Goal: Information Seeking & Learning: Compare options

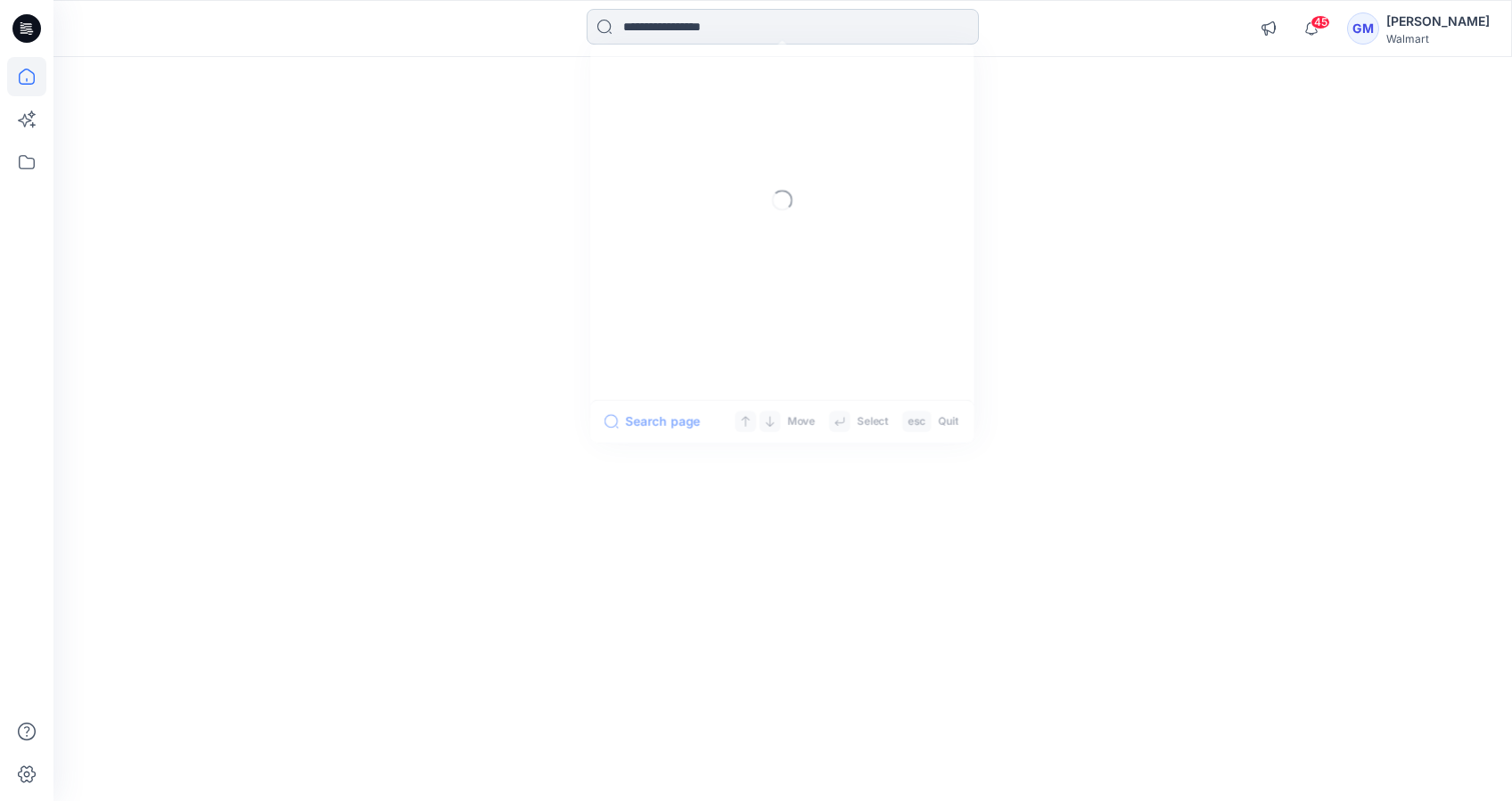
click at [665, 33] on input at bounding box center [783, 26] width 392 height 36
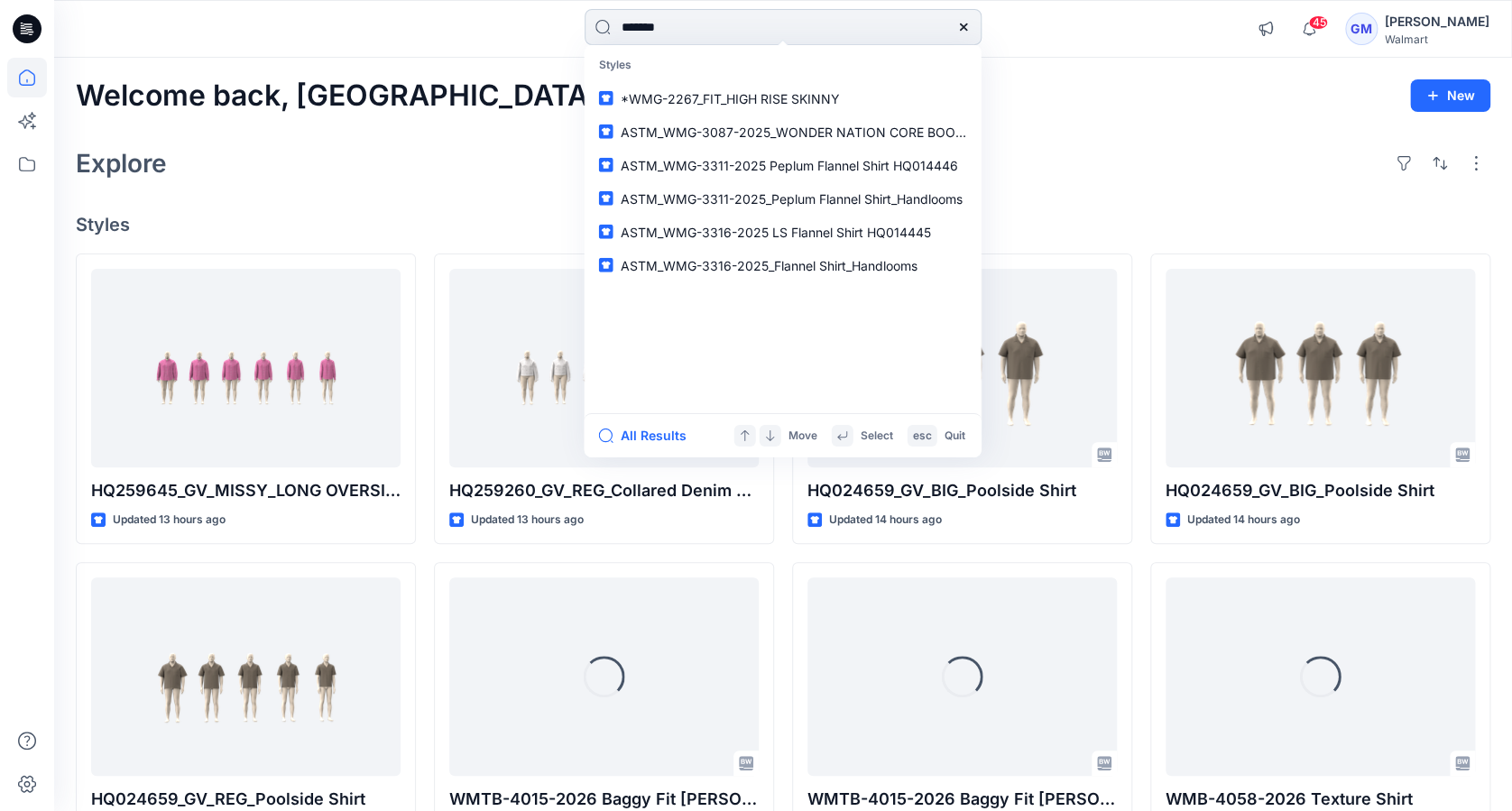
type input "********"
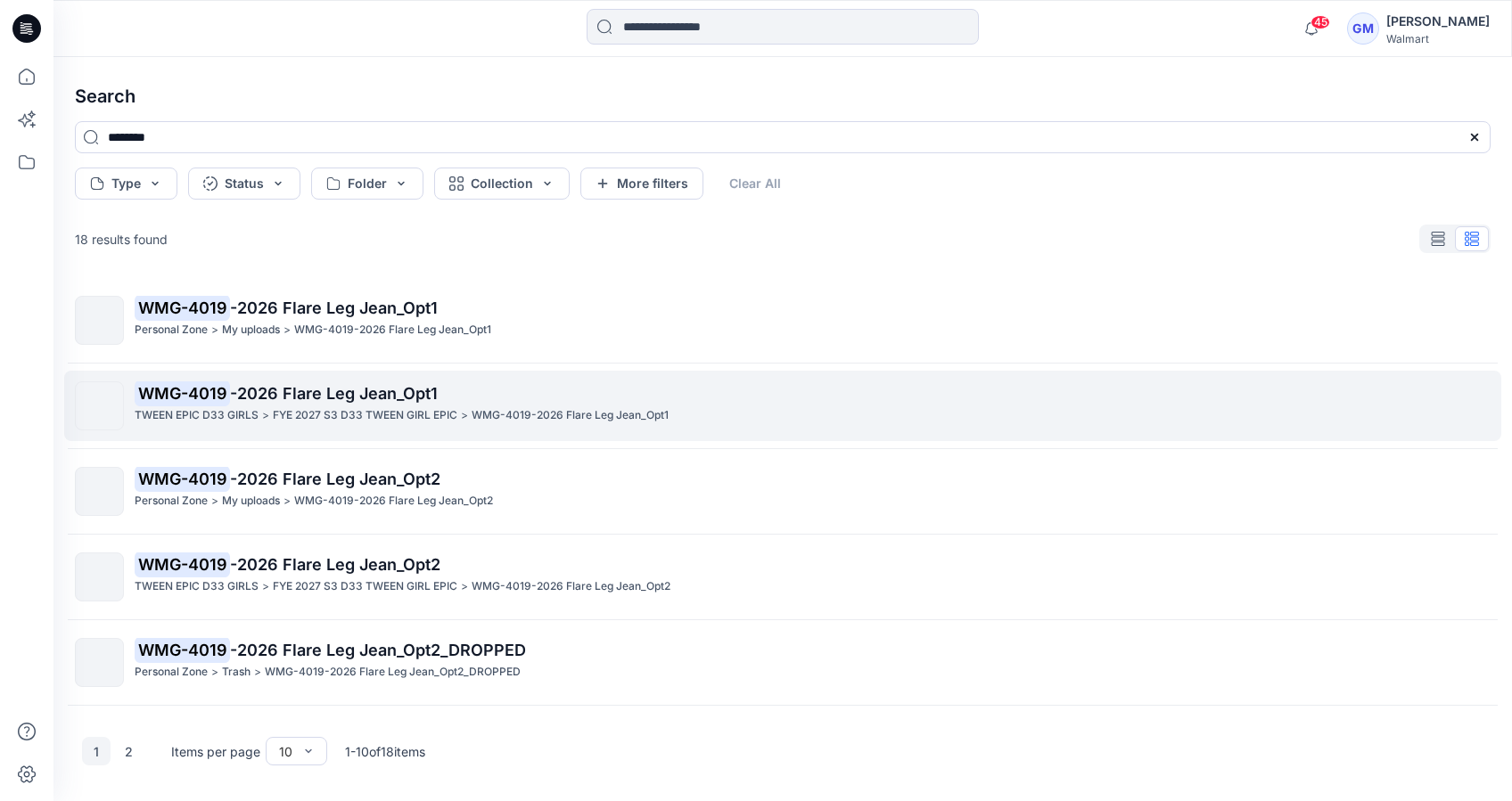
click at [237, 411] on p "TWEEN EPIC D33 GIRLS" at bounding box center [197, 416] width 124 height 19
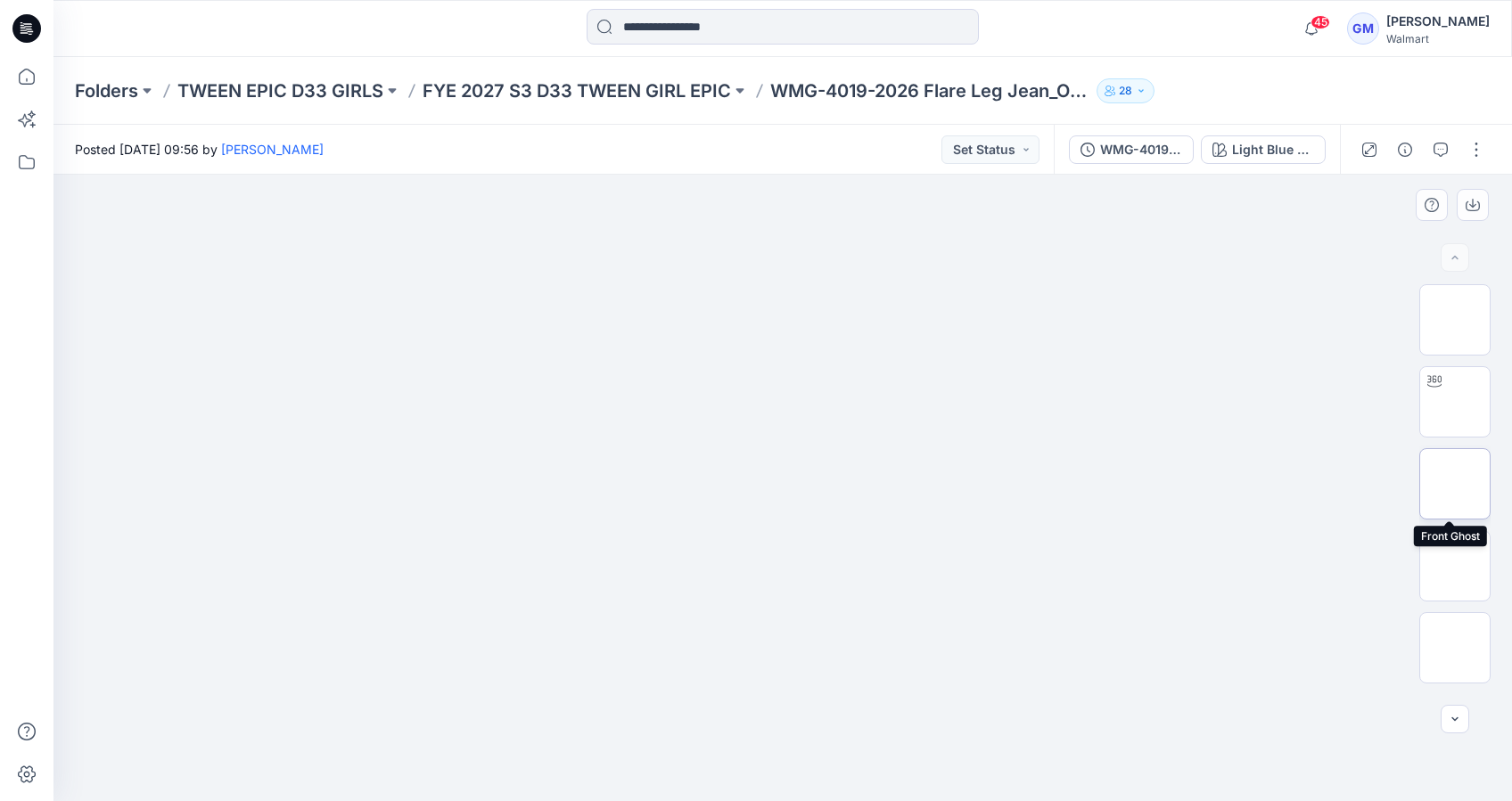
click at [1455, 484] on img at bounding box center [1455, 484] width 0 height 0
click at [1455, 320] on img at bounding box center [1455, 320] width 0 height 0
click at [1455, 648] on img at bounding box center [1455, 648] width 0 height 0
click at [1455, 566] on img at bounding box center [1455, 566] width 0 height 0
click at [1455, 484] on img at bounding box center [1455, 484] width 0 height 0
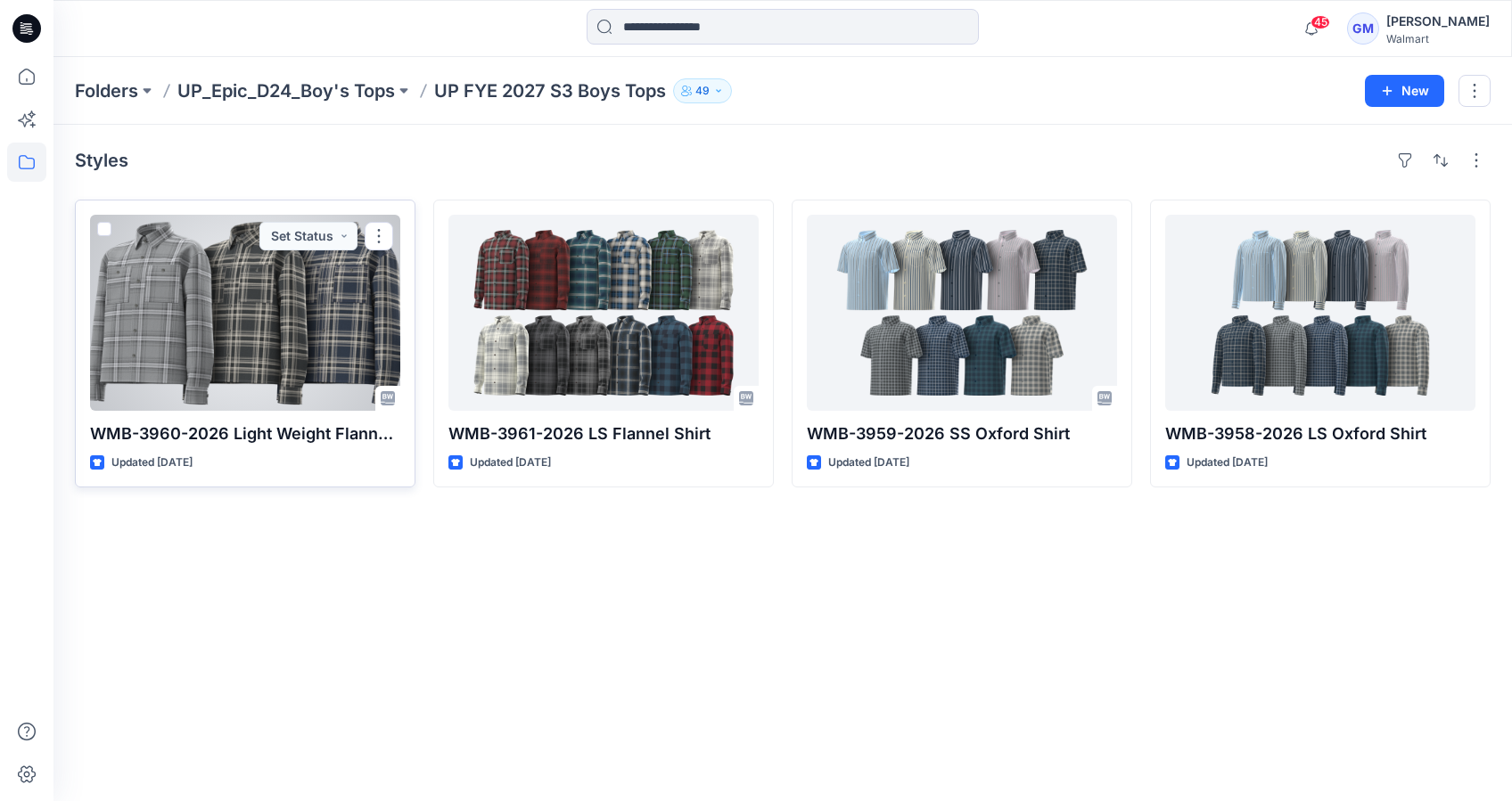
click at [259, 349] on div at bounding box center [245, 313] width 310 height 196
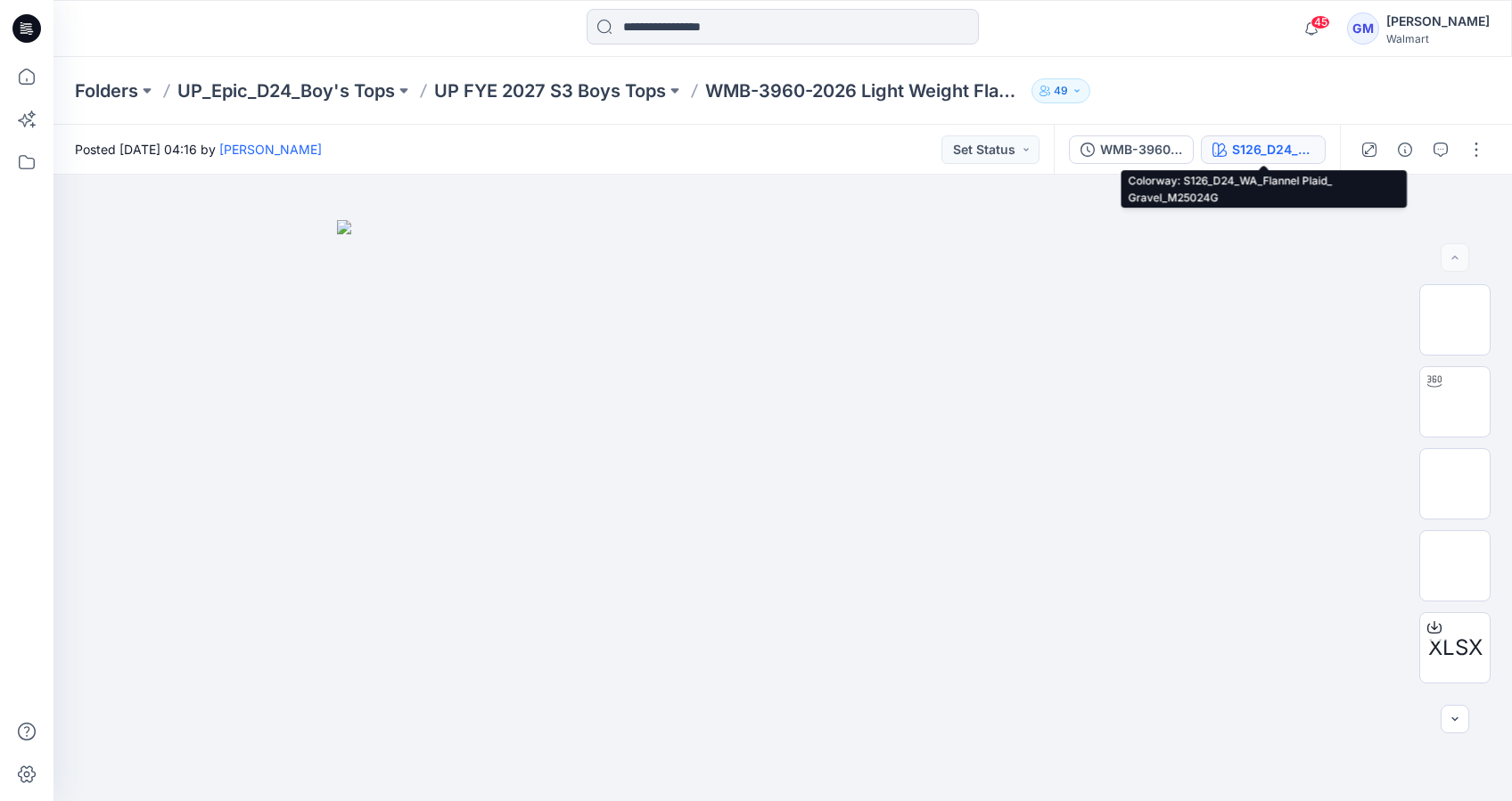
click at [1277, 149] on div "S126_D24_WA_Flannel Plaid_ Gravel_M25024G" at bounding box center [1273, 150] width 82 height 20
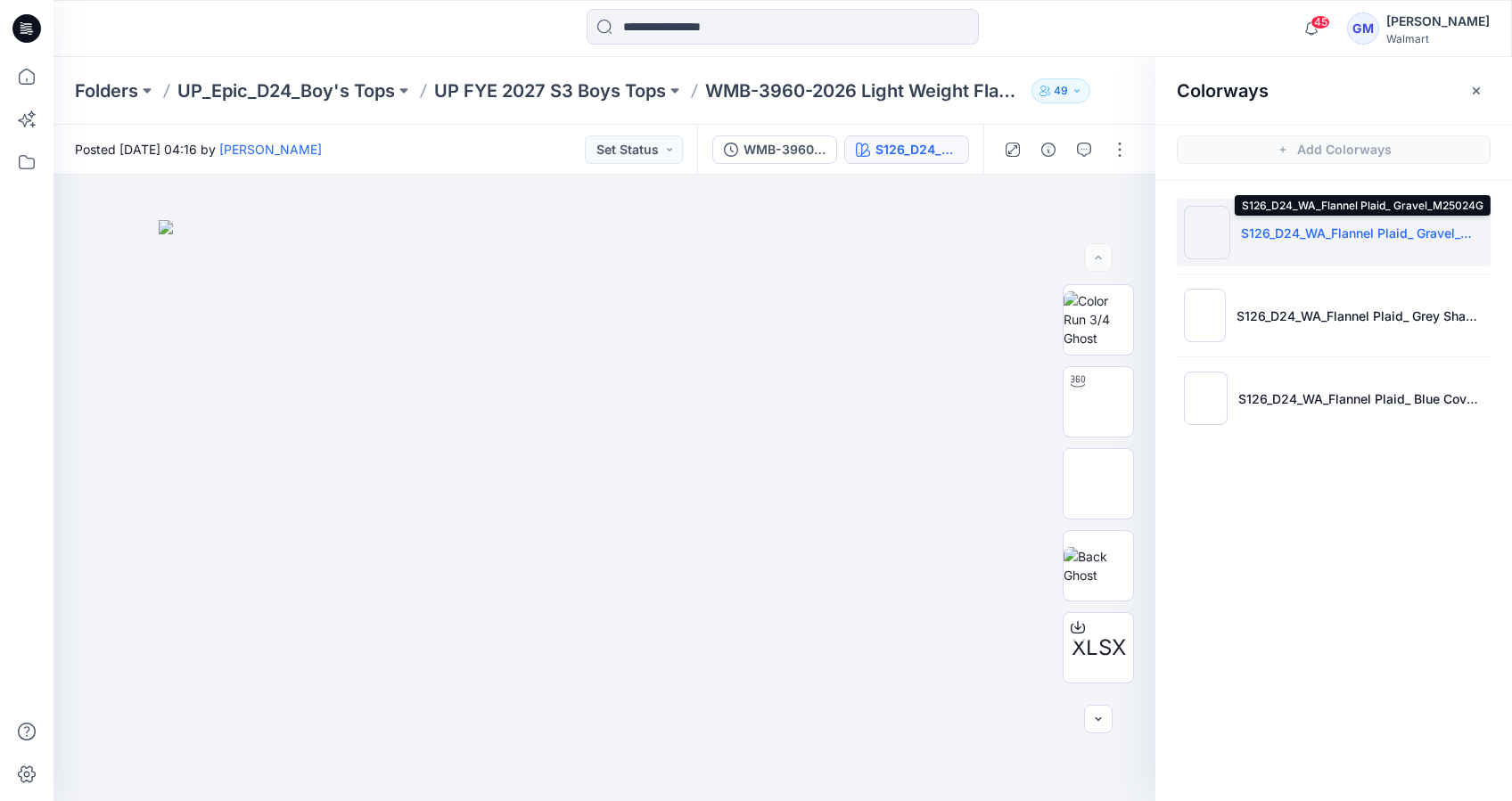
click at [1322, 225] on p "S126_D24_WA_Flannel Plaid_ Gravel_M25024G" at bounding box center [1362, 232] width 242 height 19
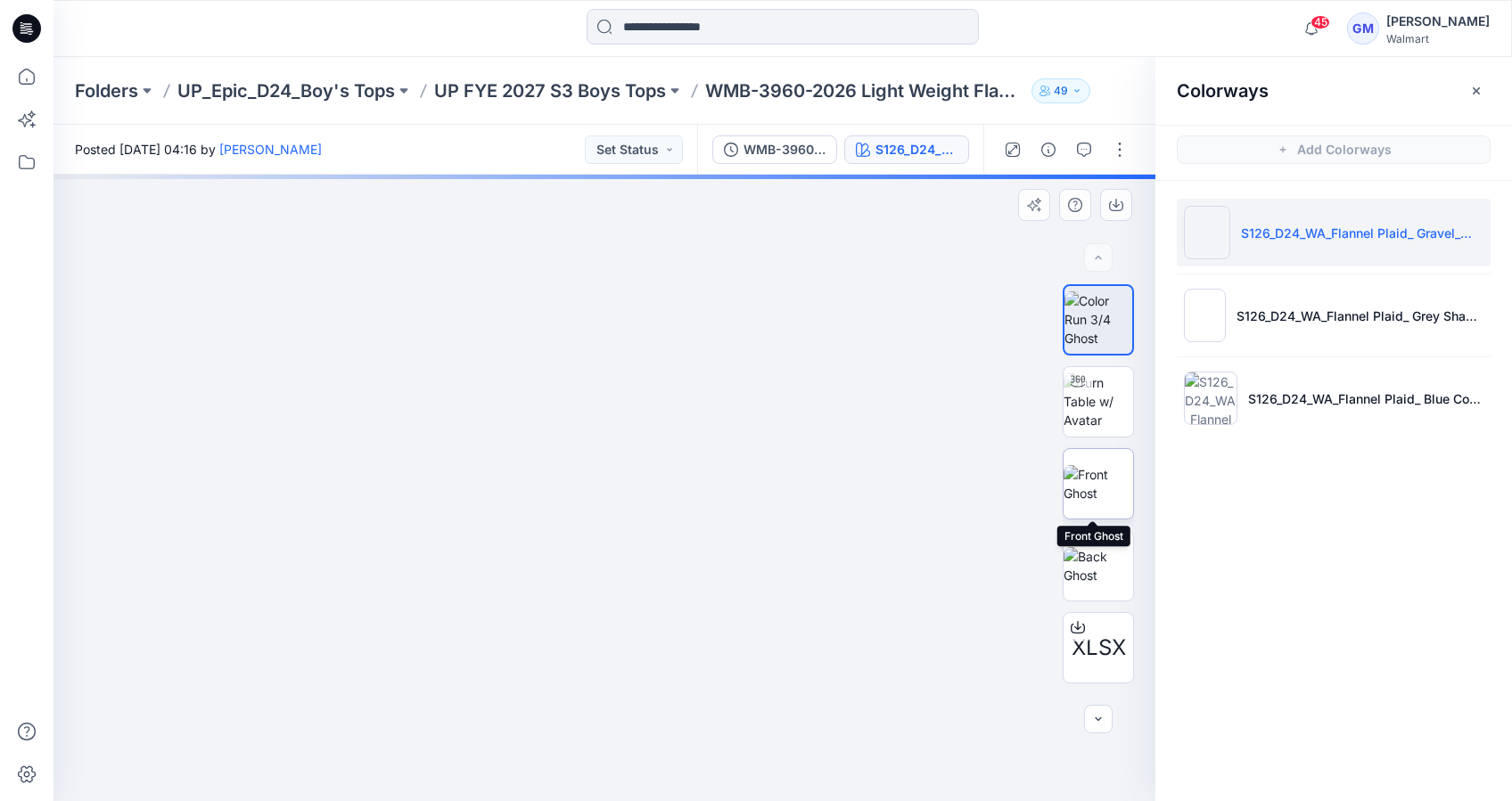
click at [1095, 485] on img at bounding box center [1098, 484] width 69 height 37
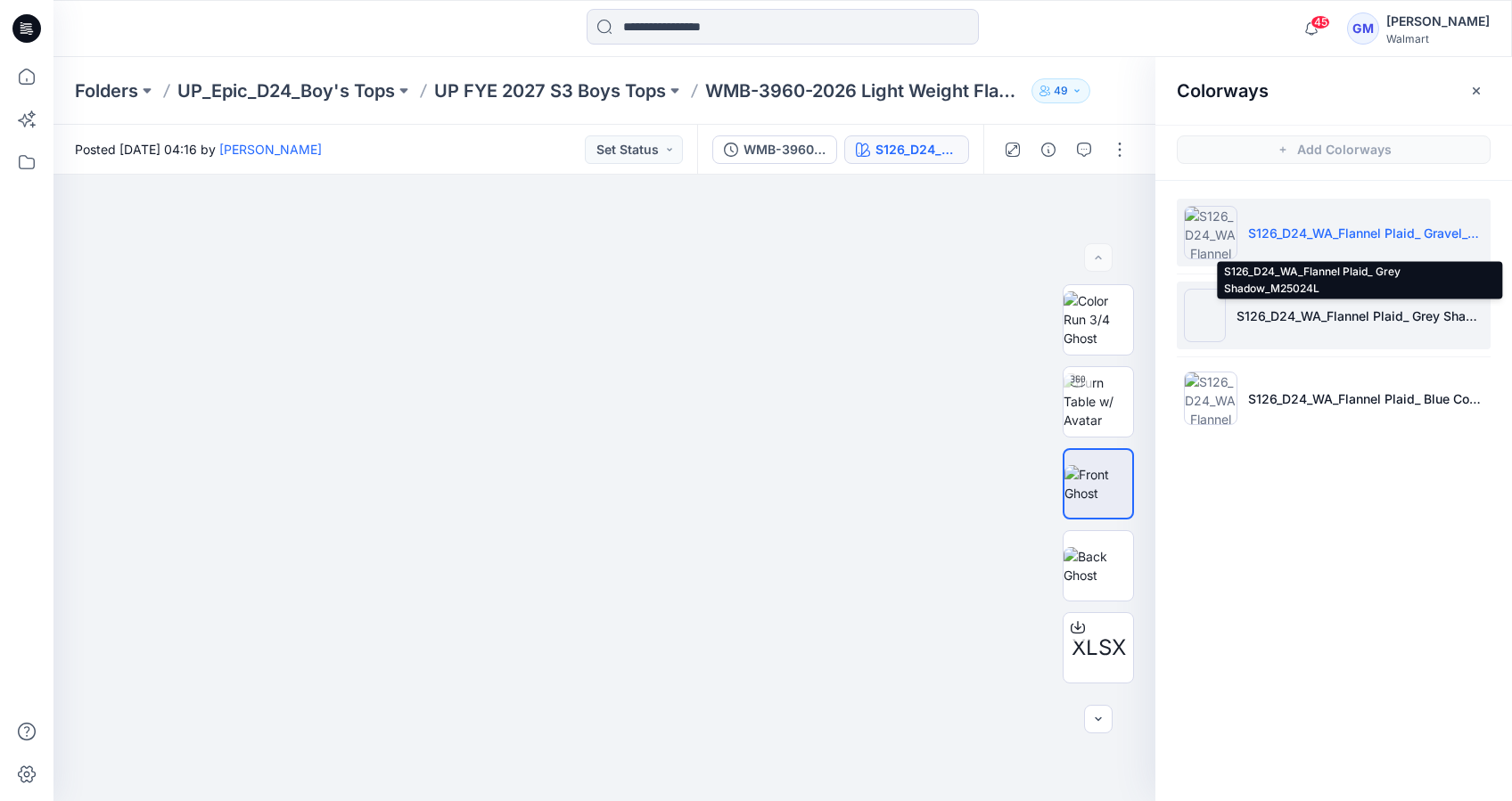
click at [1332, 319] on p "S126_D24_WA_Flannel Plaid_ Grey Shadow_M25024L" at bounding box center [1360, 315] width 247 height 19
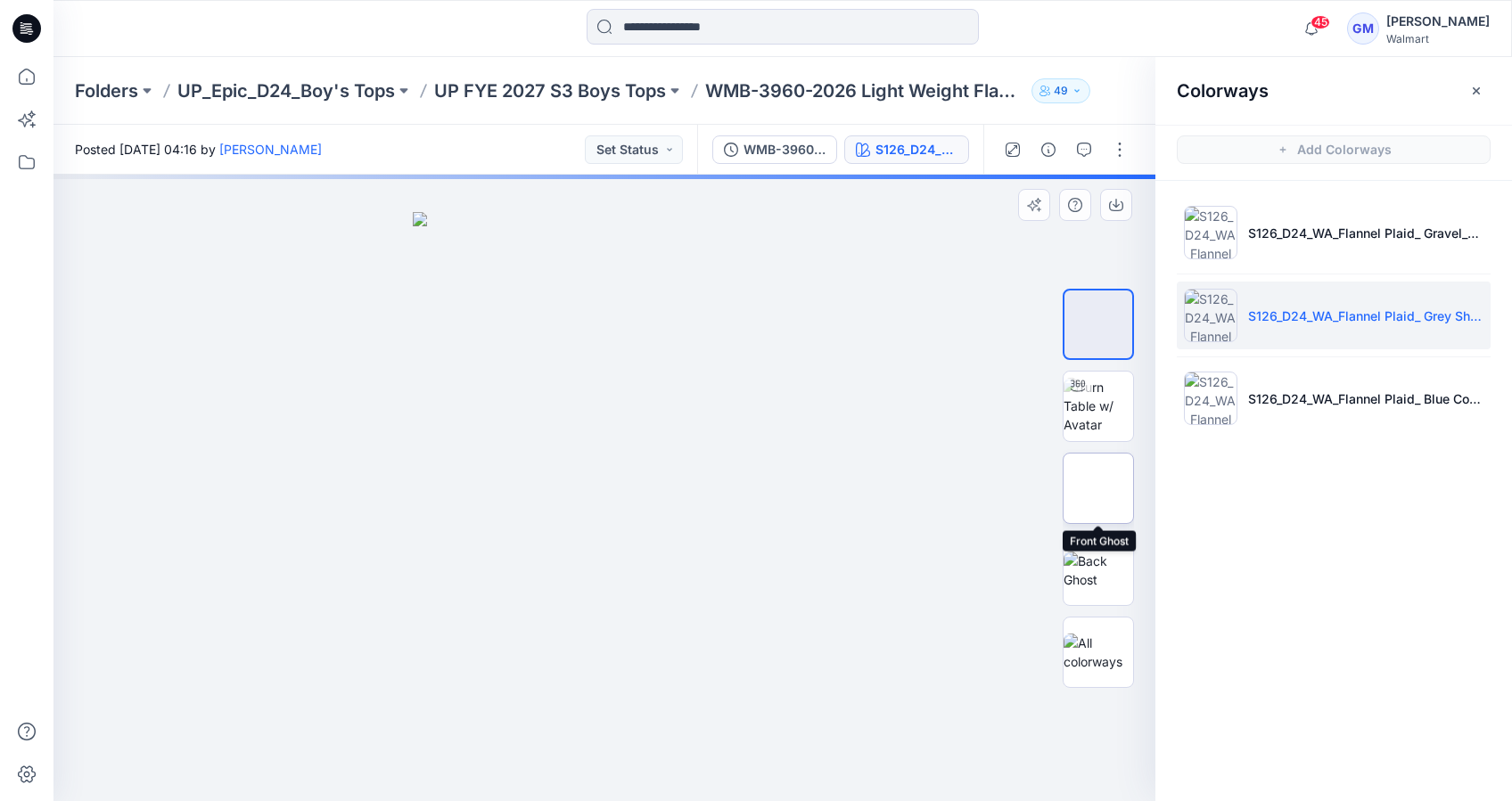
click at [1098, 488] on img at bounding box center [1098, 488] width 0 height 0
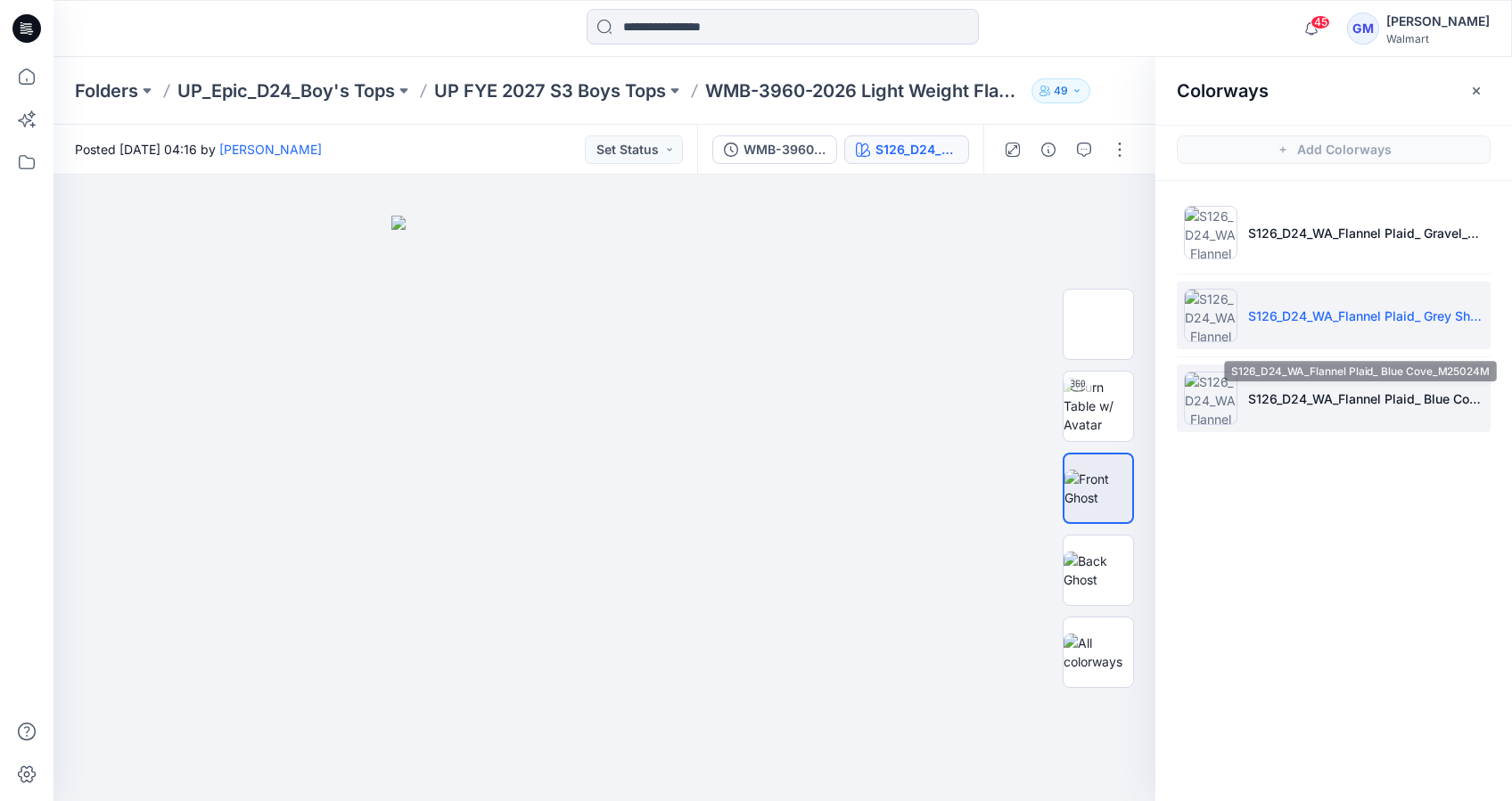
click at [1258, 412] on li "S126_D24_WA_Flannel Plaid_ Blue Cove_M25024M" at bounding box center [1333, 398] width 314 height 67
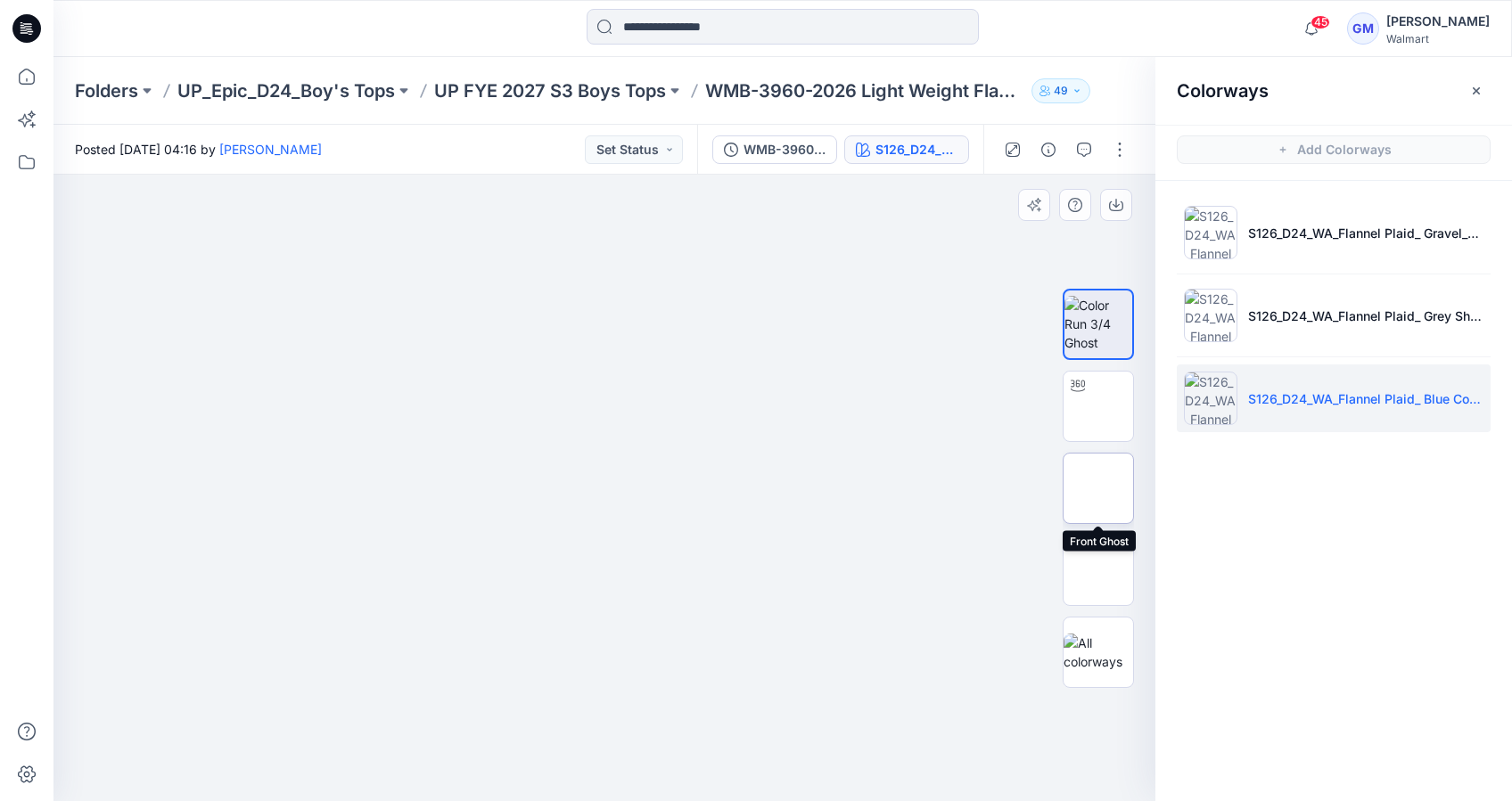
click at [1098, 488] on img at bounding box center [1098, 488] width 0 height 0
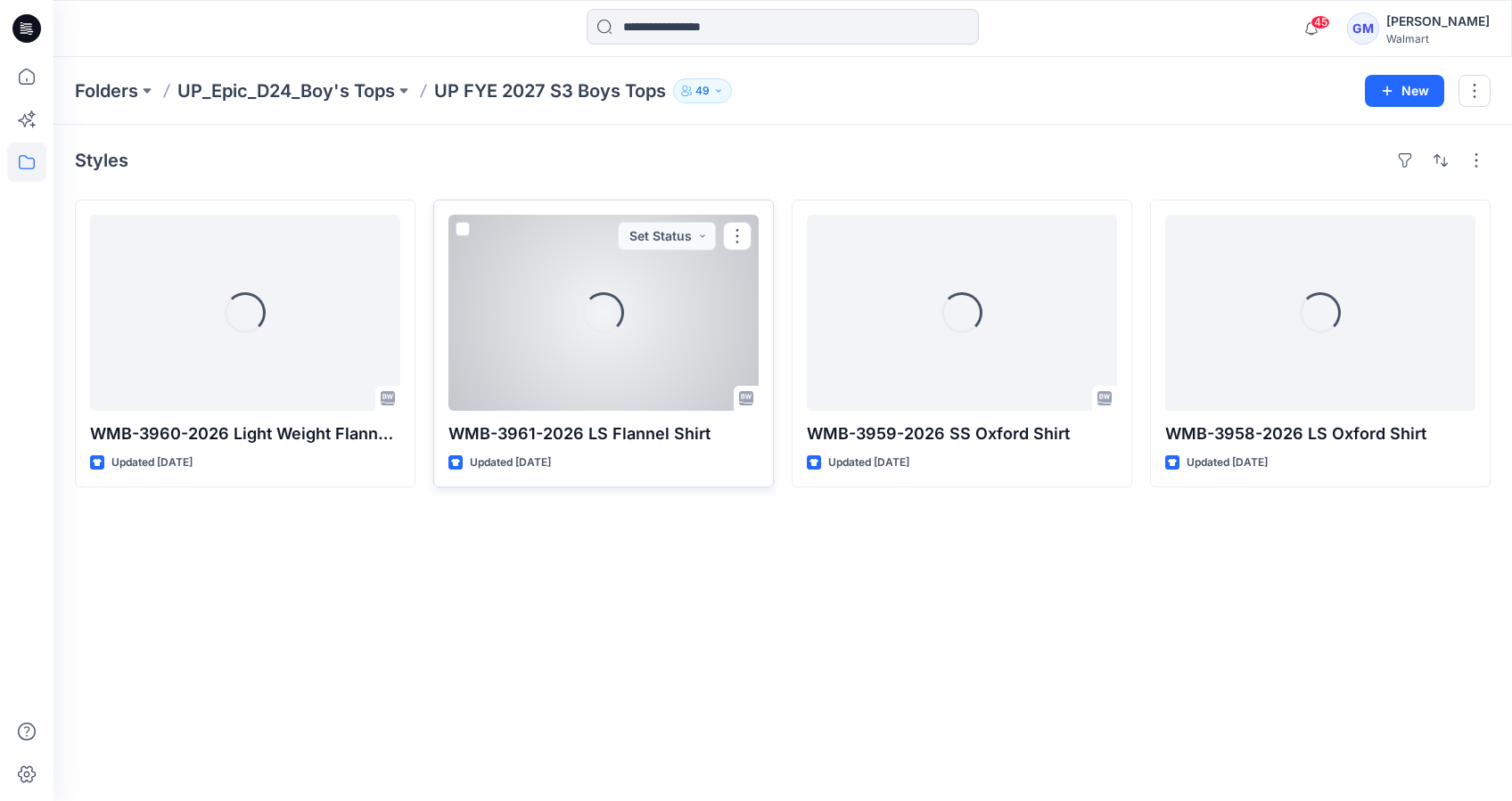
click at [629, 356] on div "Loading..." at bounding box center [603, 313] width 310 height 196
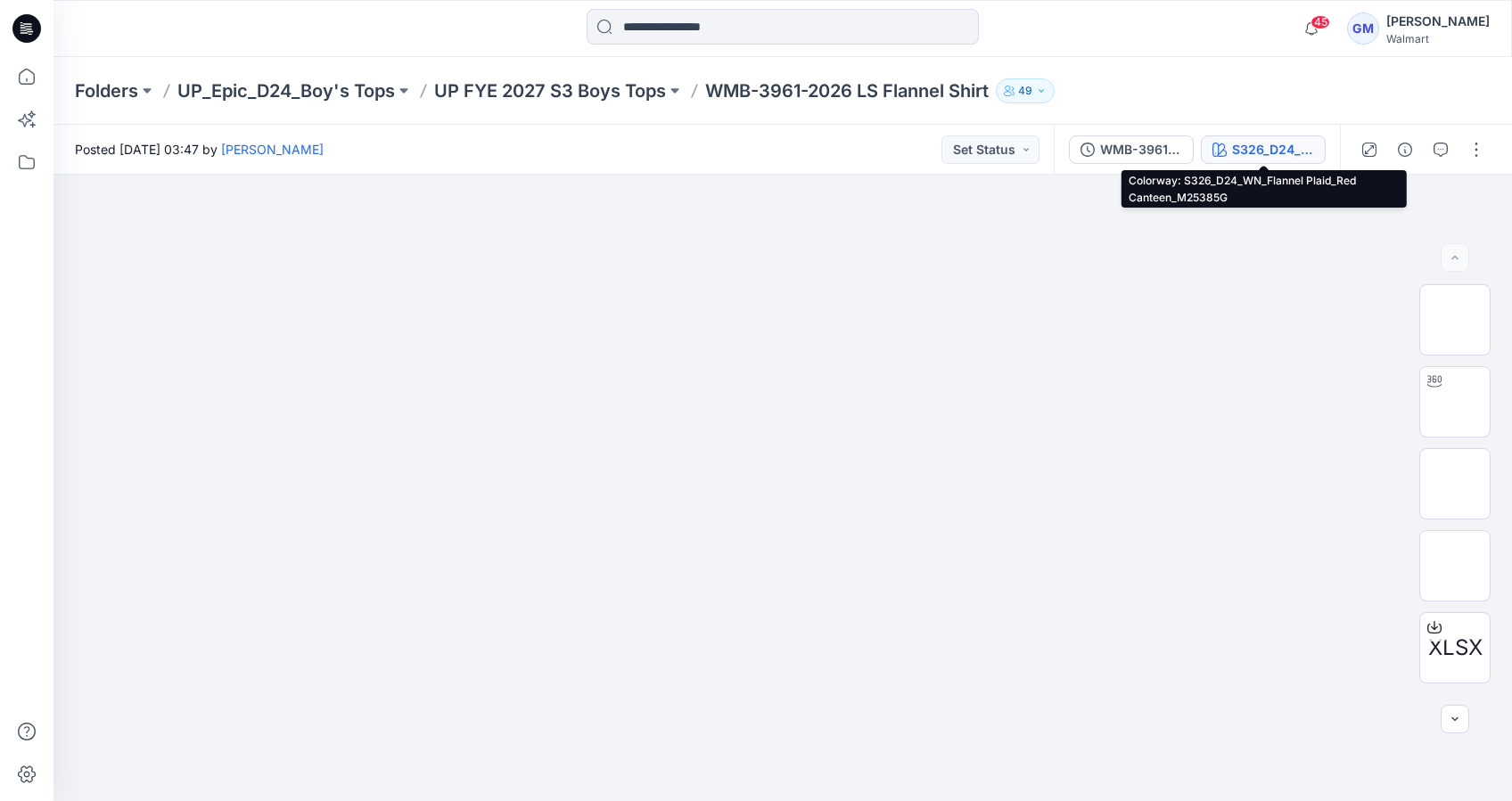
click at [1240, 145] on div "S326_D24_WN_Flannel Plaid_Red Canteen_M25385G" at bounding box center [1273, 150] width 82 height 20
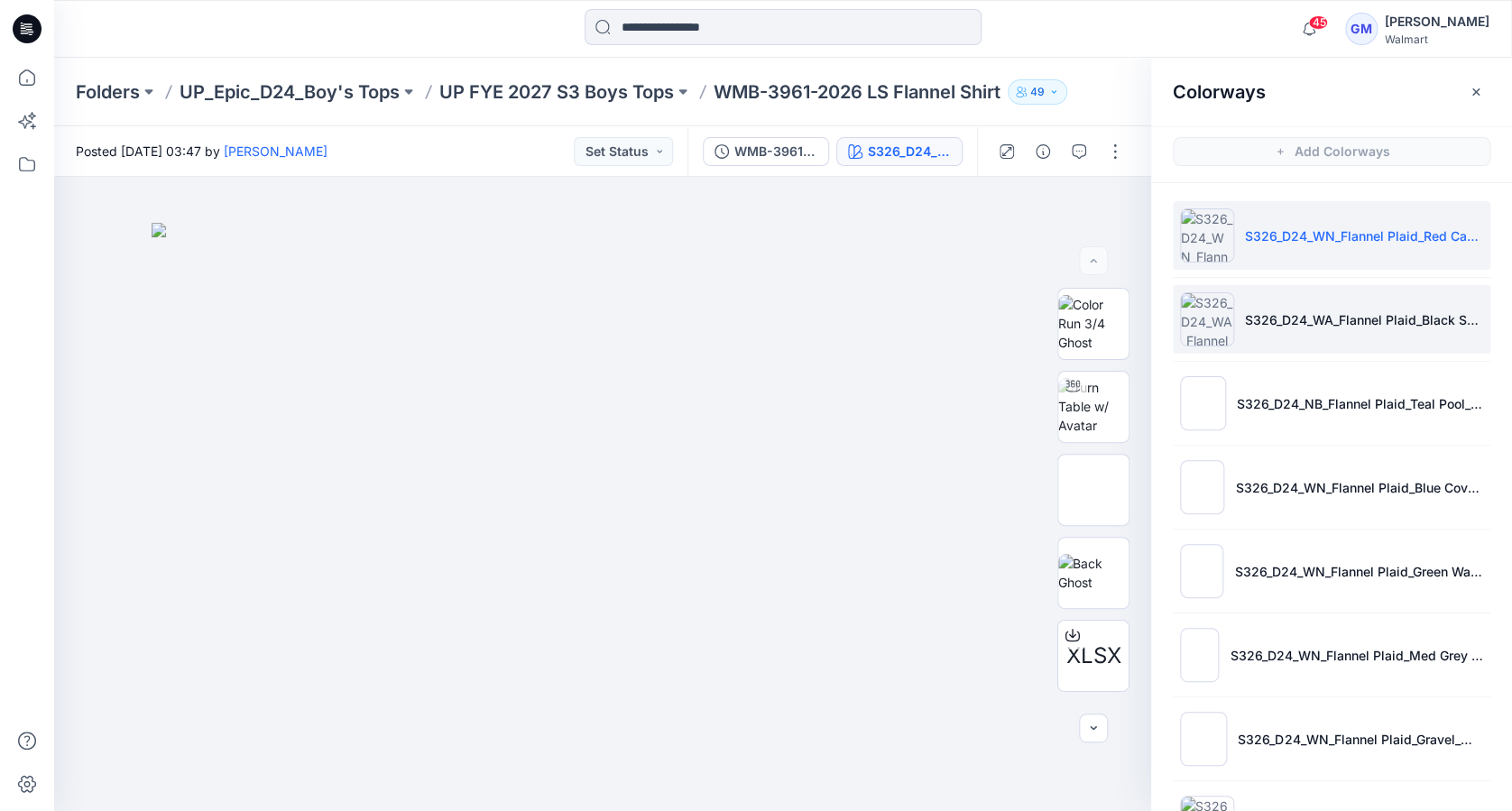
click at [1197, 333] on img at bounding box center [1207, 319] width 54 height 54
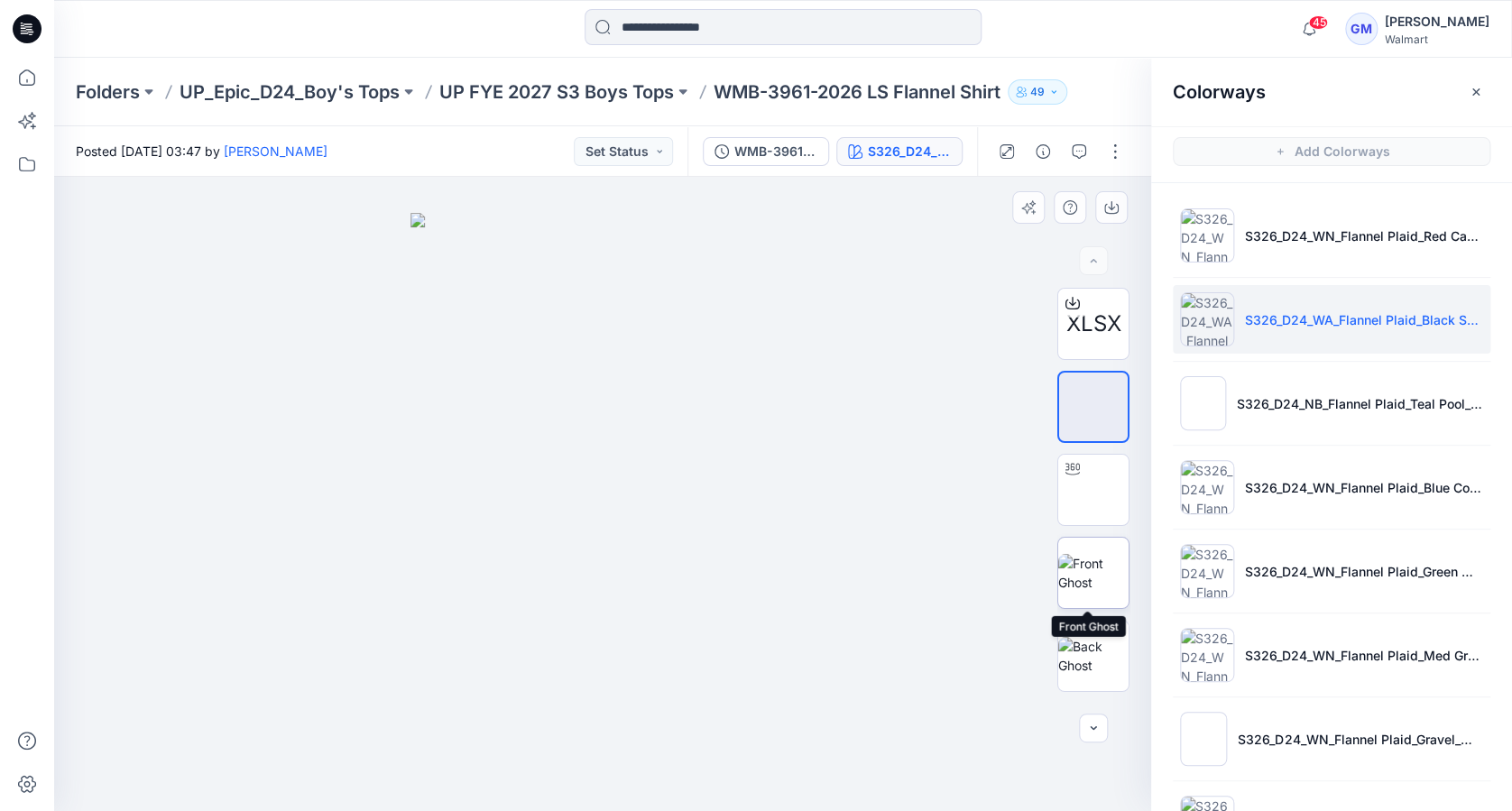
click at [1075, 592] on img at bounding box center [1093, 573] width 70 height 38
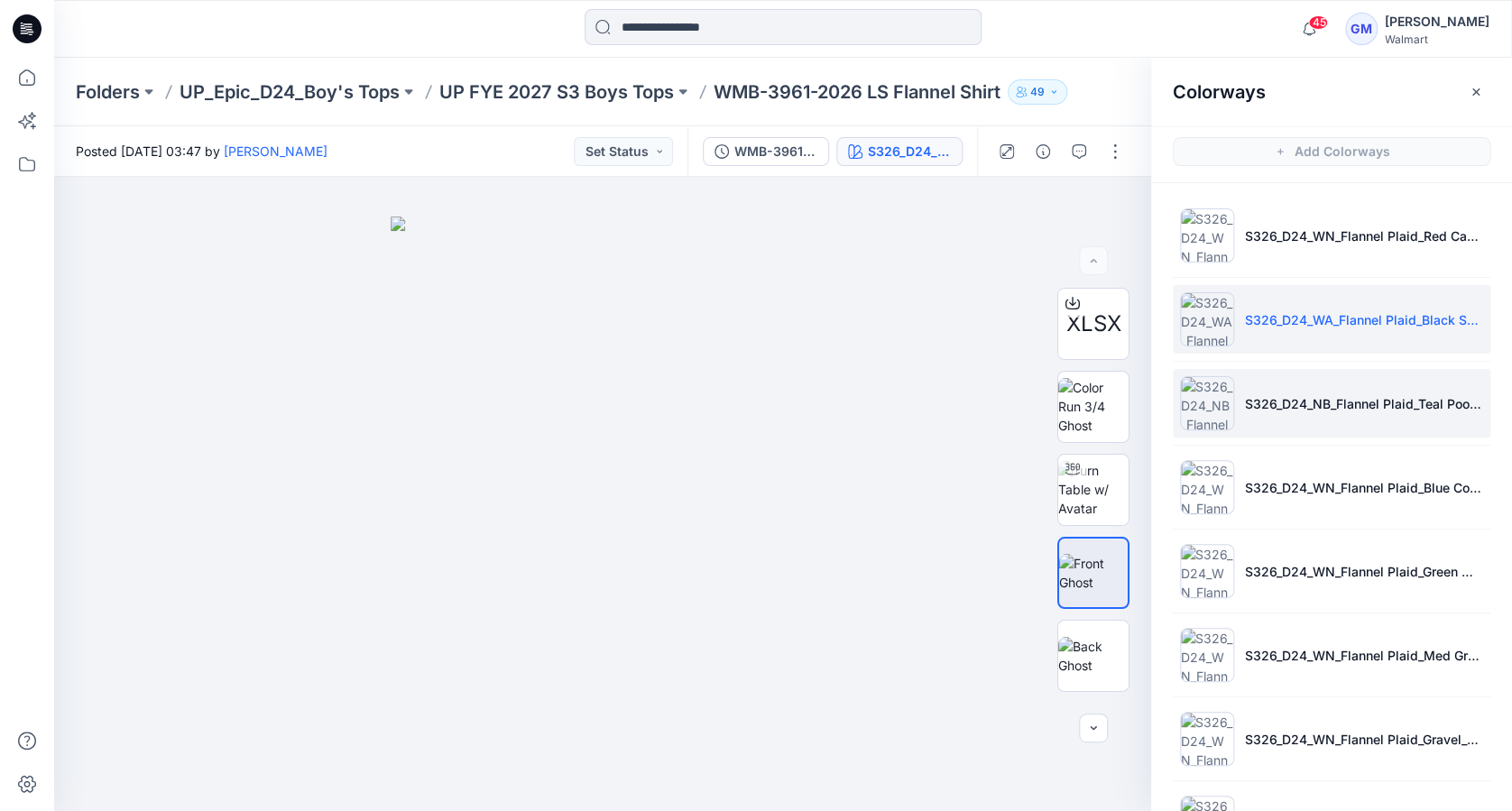
click at [1183, 396] on img at bounding box center [1207, 403] width 54 height 54
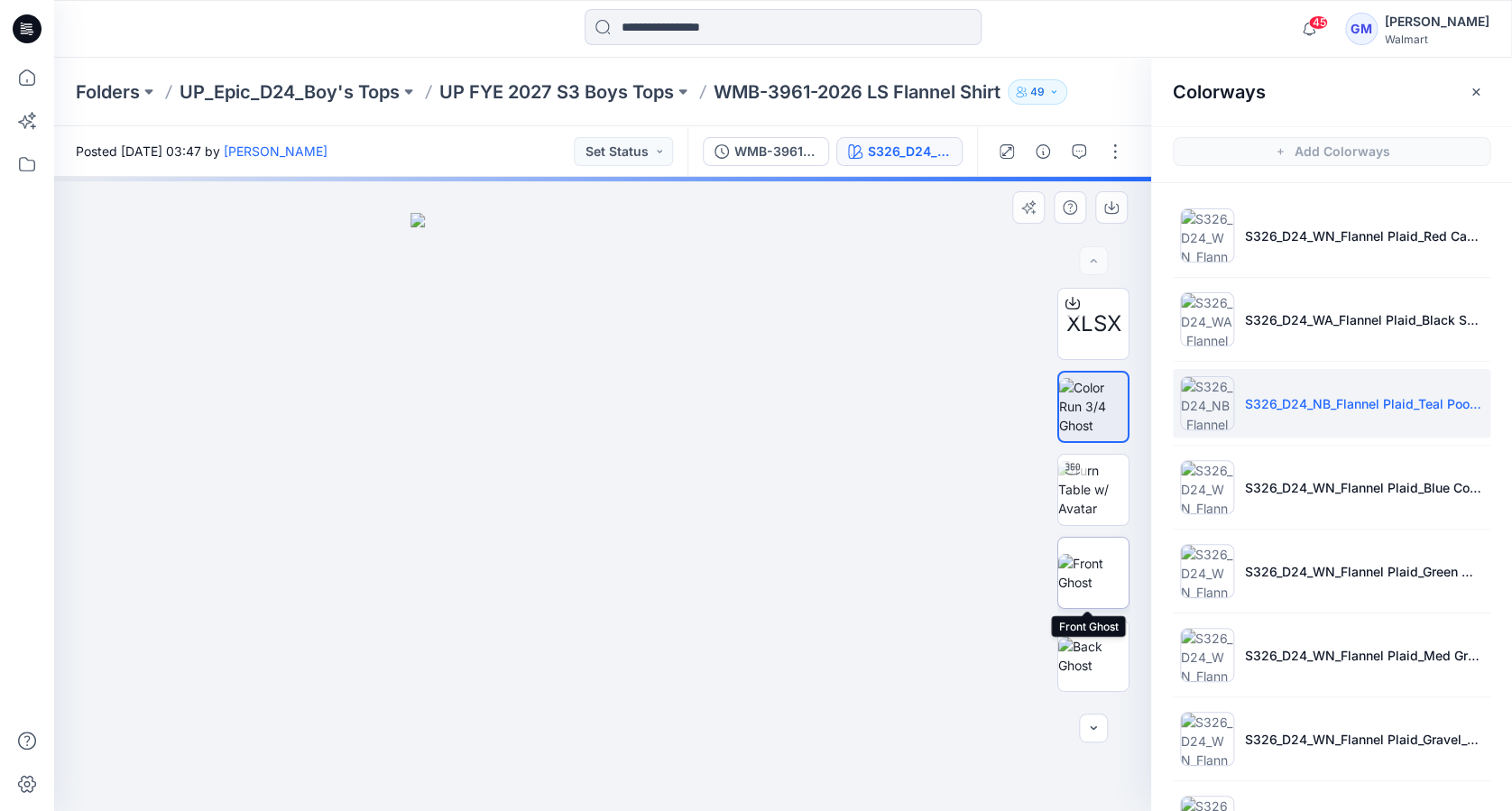
click at [1105, 572] on img at bounding box center [1093, 573] width 70 height 38
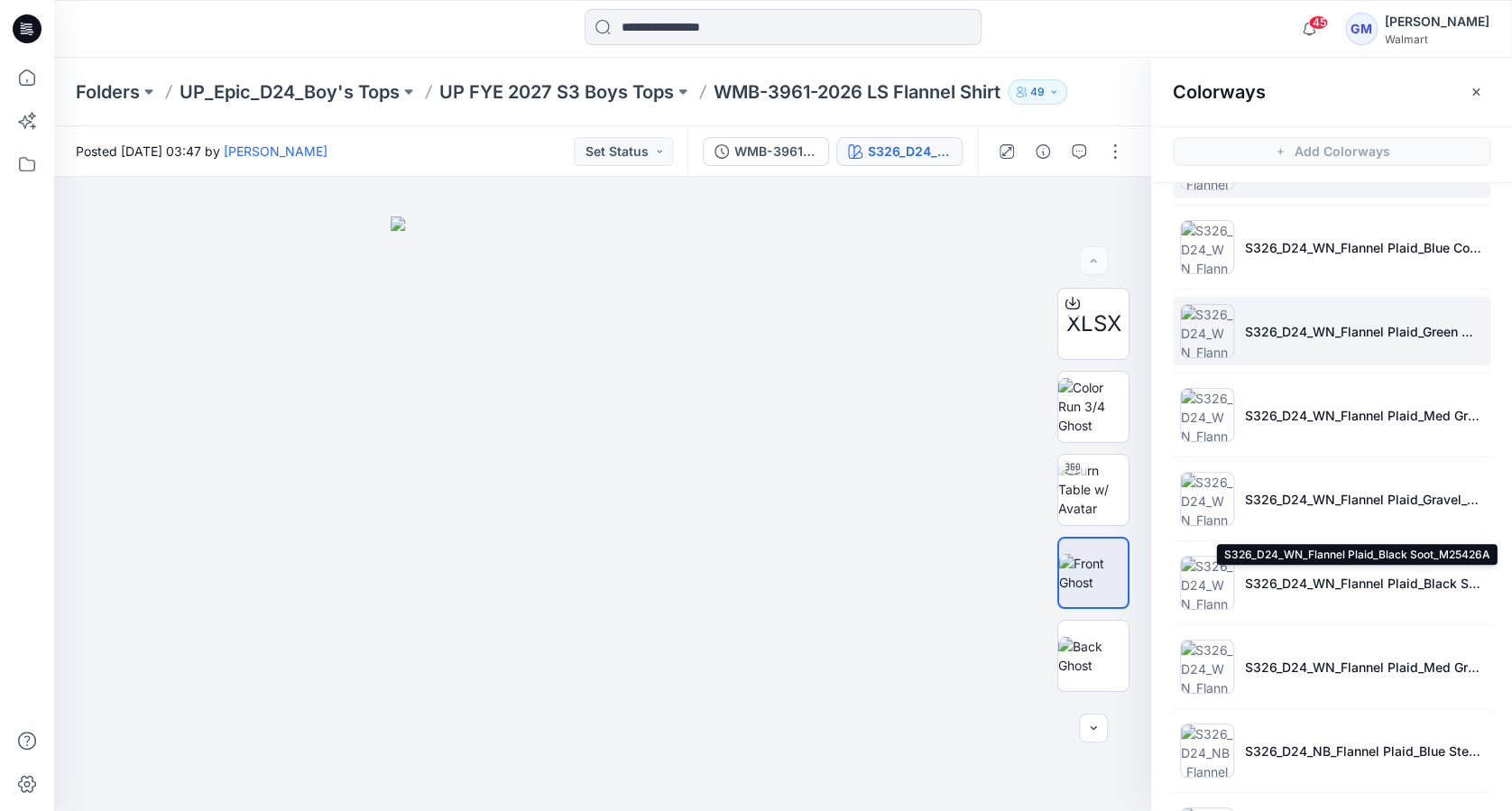
scroll to position [481, 0]
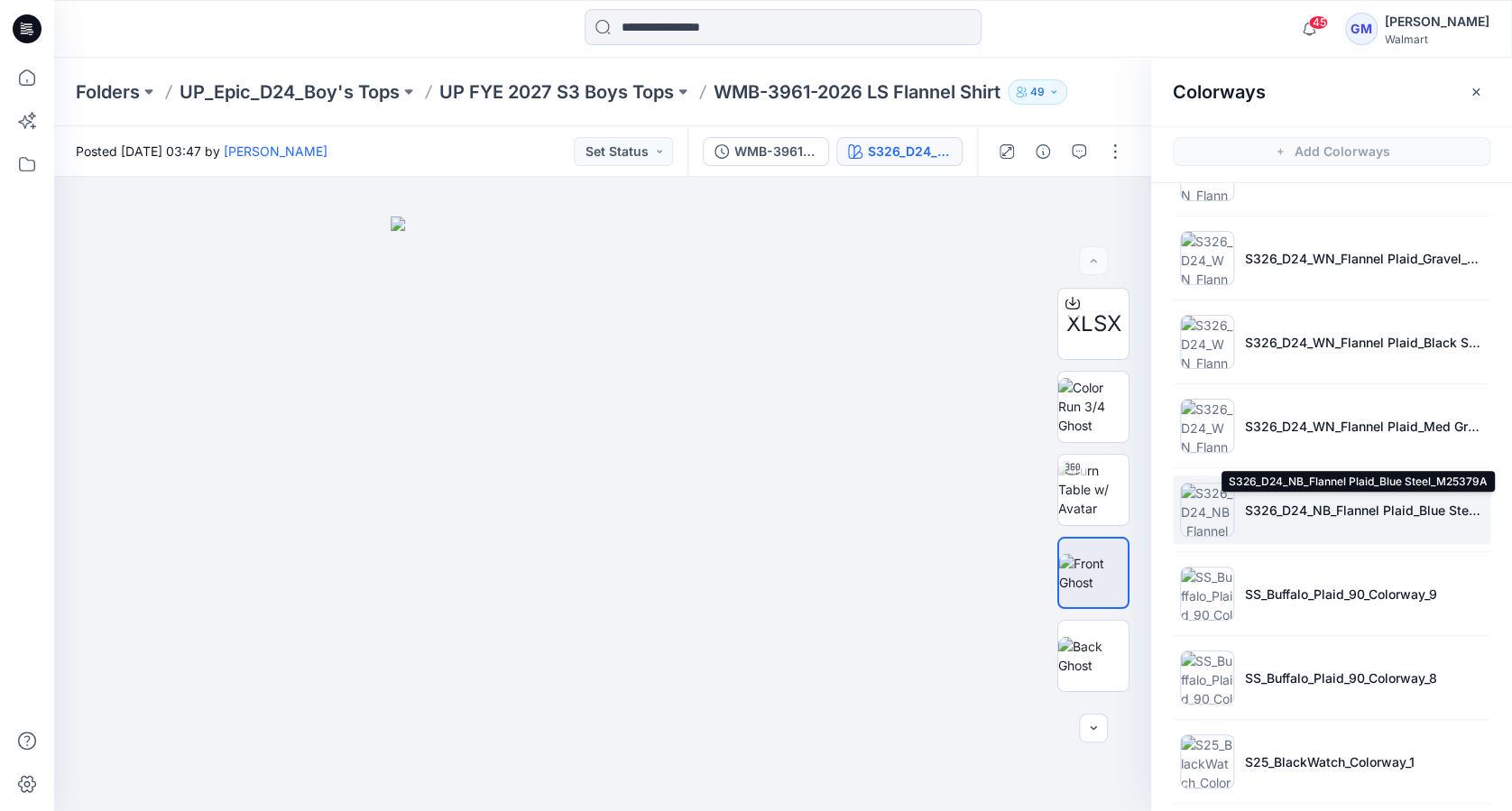
click at [1375, 506] on p "S326_D24_NB_Flannel Plaid_Blue Steel_M25379A" at bounding box center [1364, 510] width 238 height 19
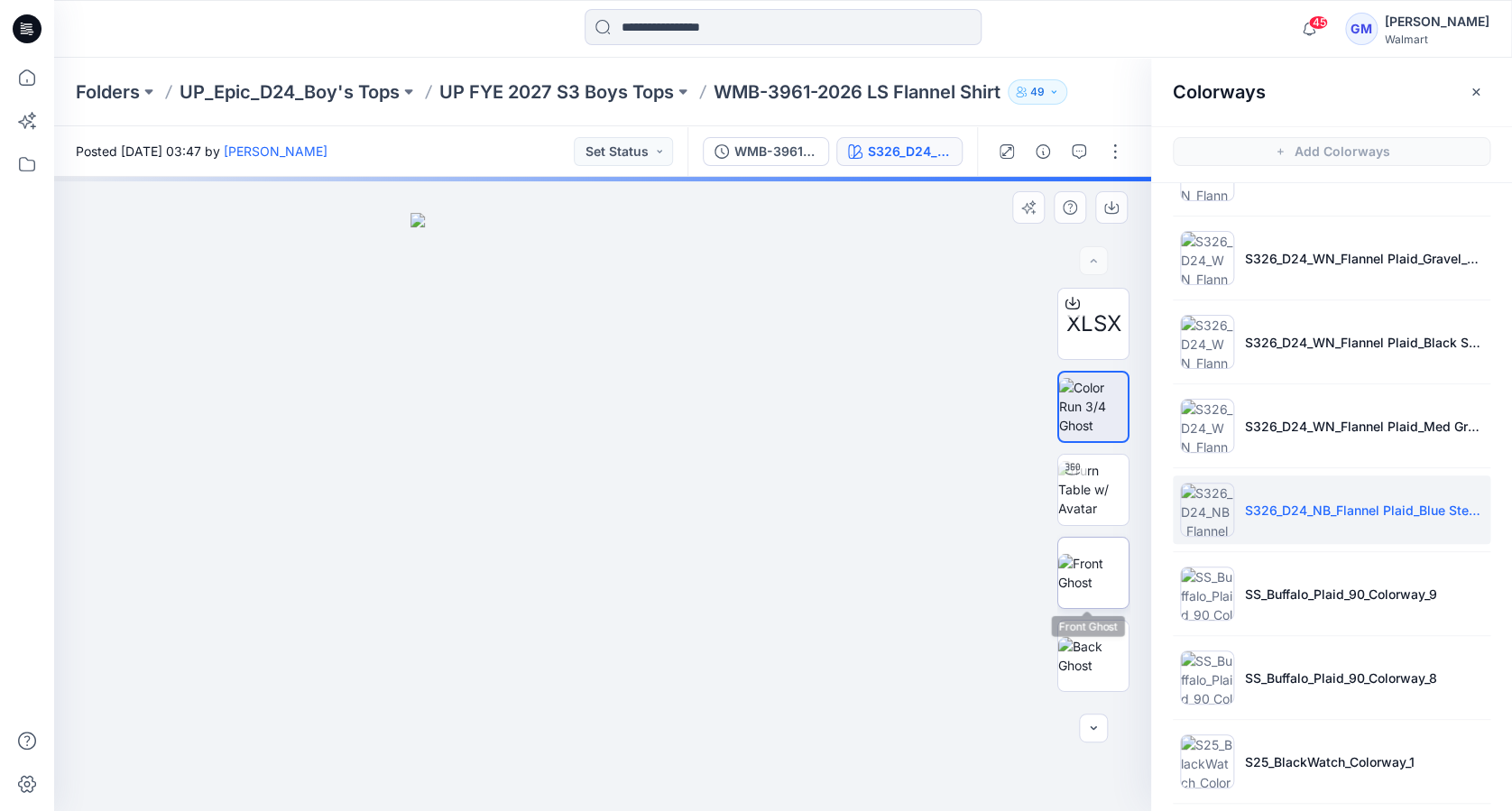
click at [1090, 580] on img at bounding box center [1093, 573] width 70 height 38
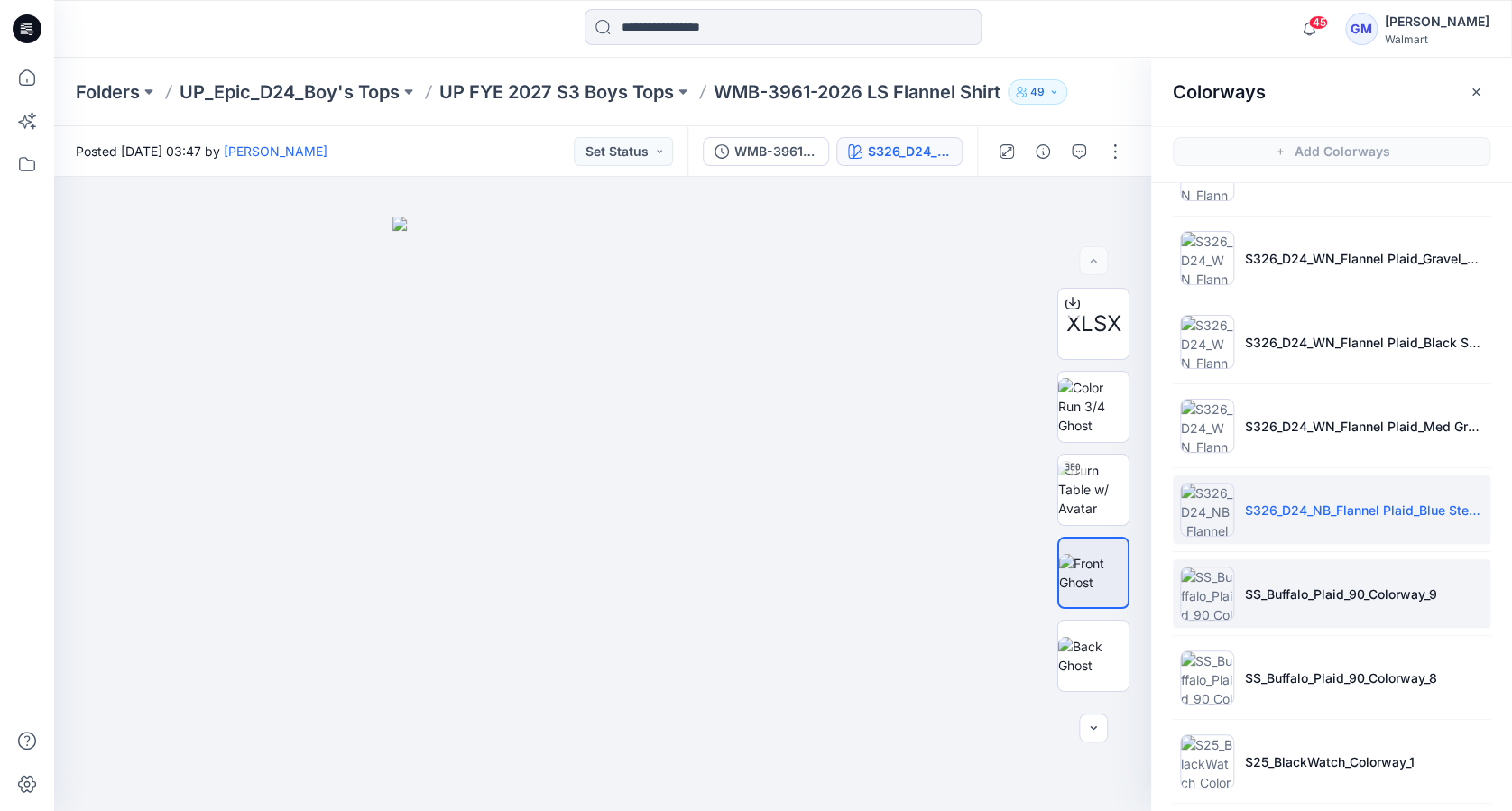
click at [1289, 596] on p "SS_Buffalo_Plaid_90_Colorway_9" at bounding box center [1341, 594] width 192 height 19
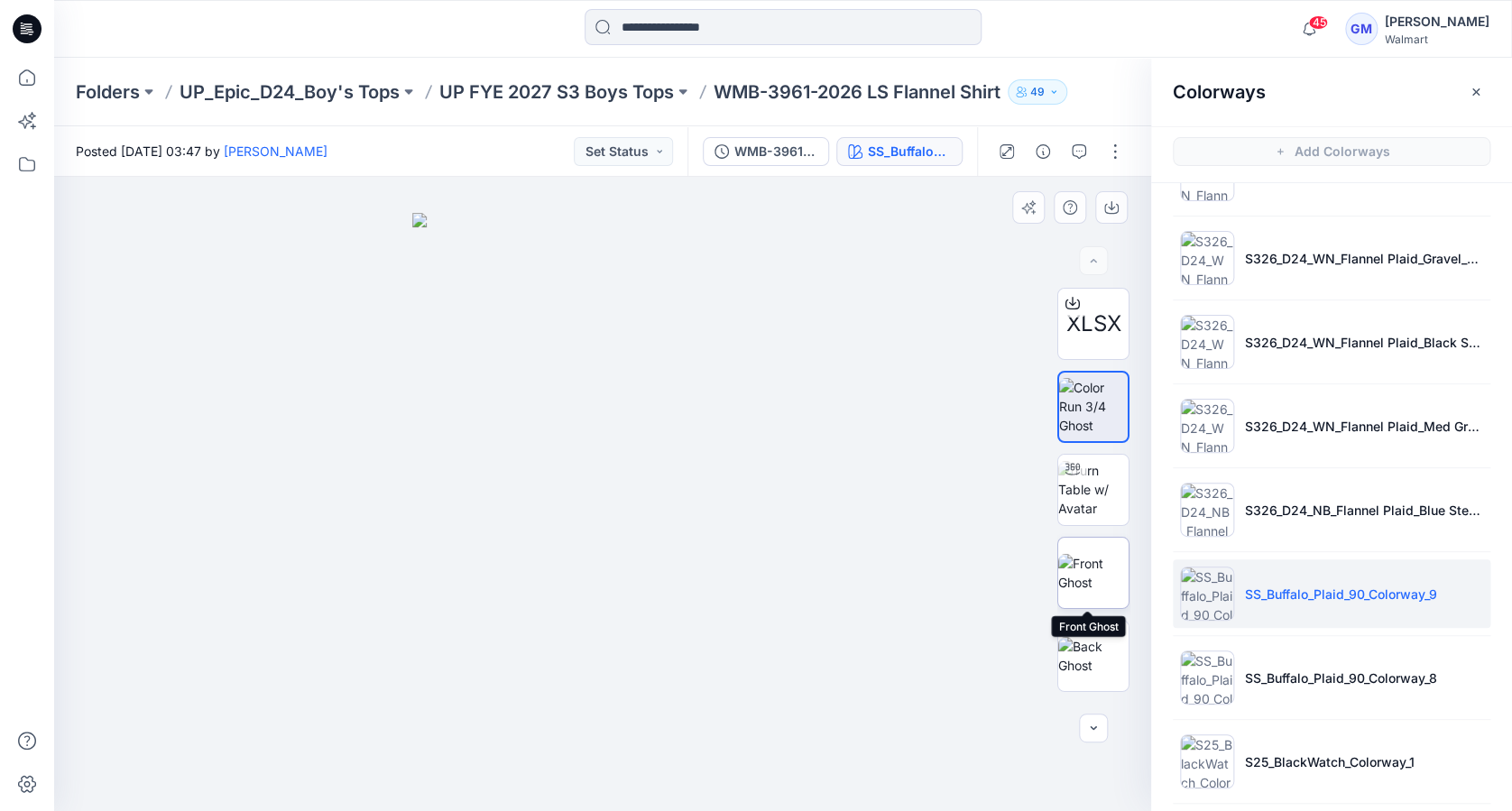
click at [1089, 585] on img at bounding box center [1093, 573] width 70 height 38
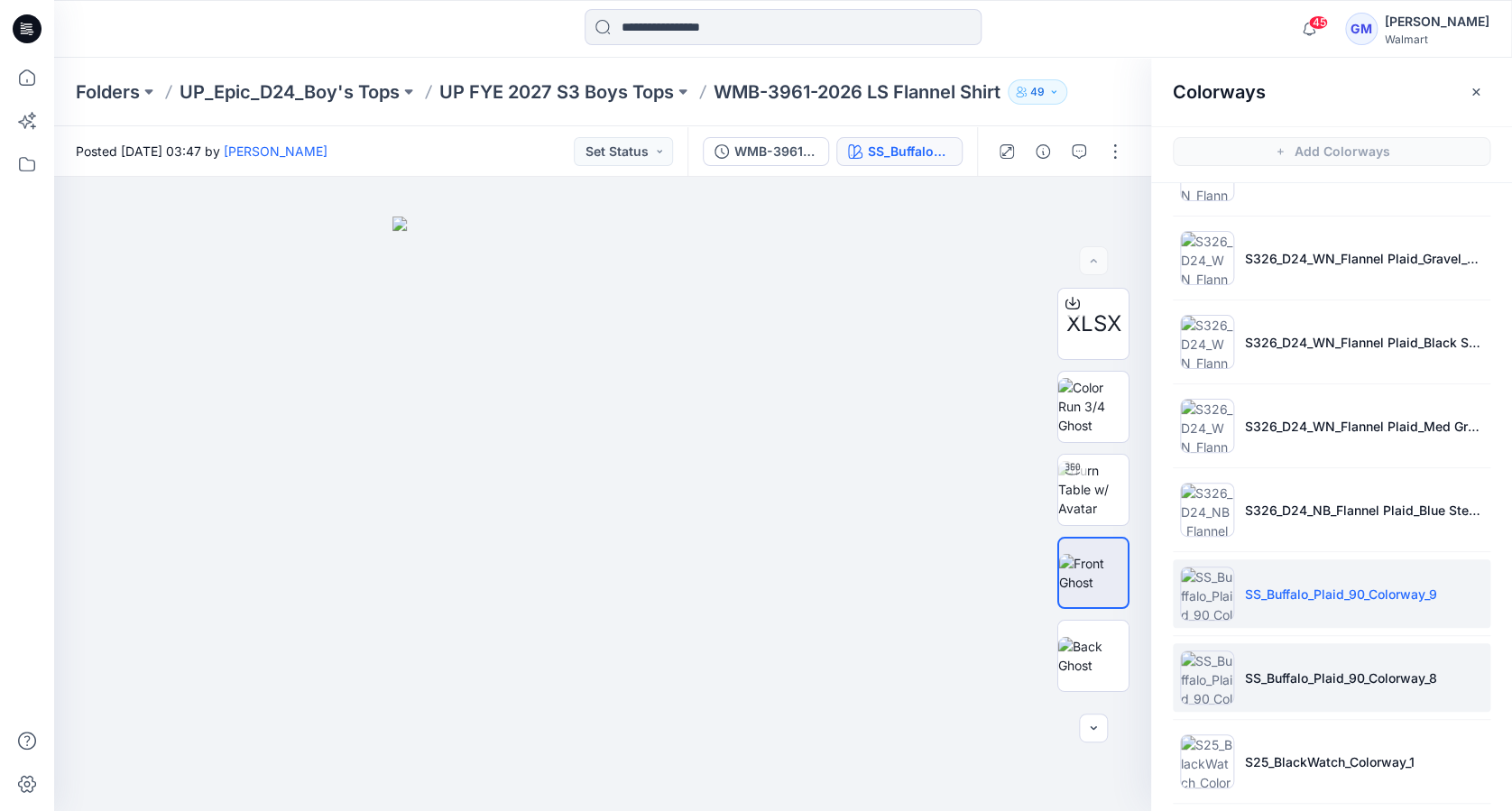
click at [1222, 679] on img at bounding box center [1207, 677] width 54 height 54
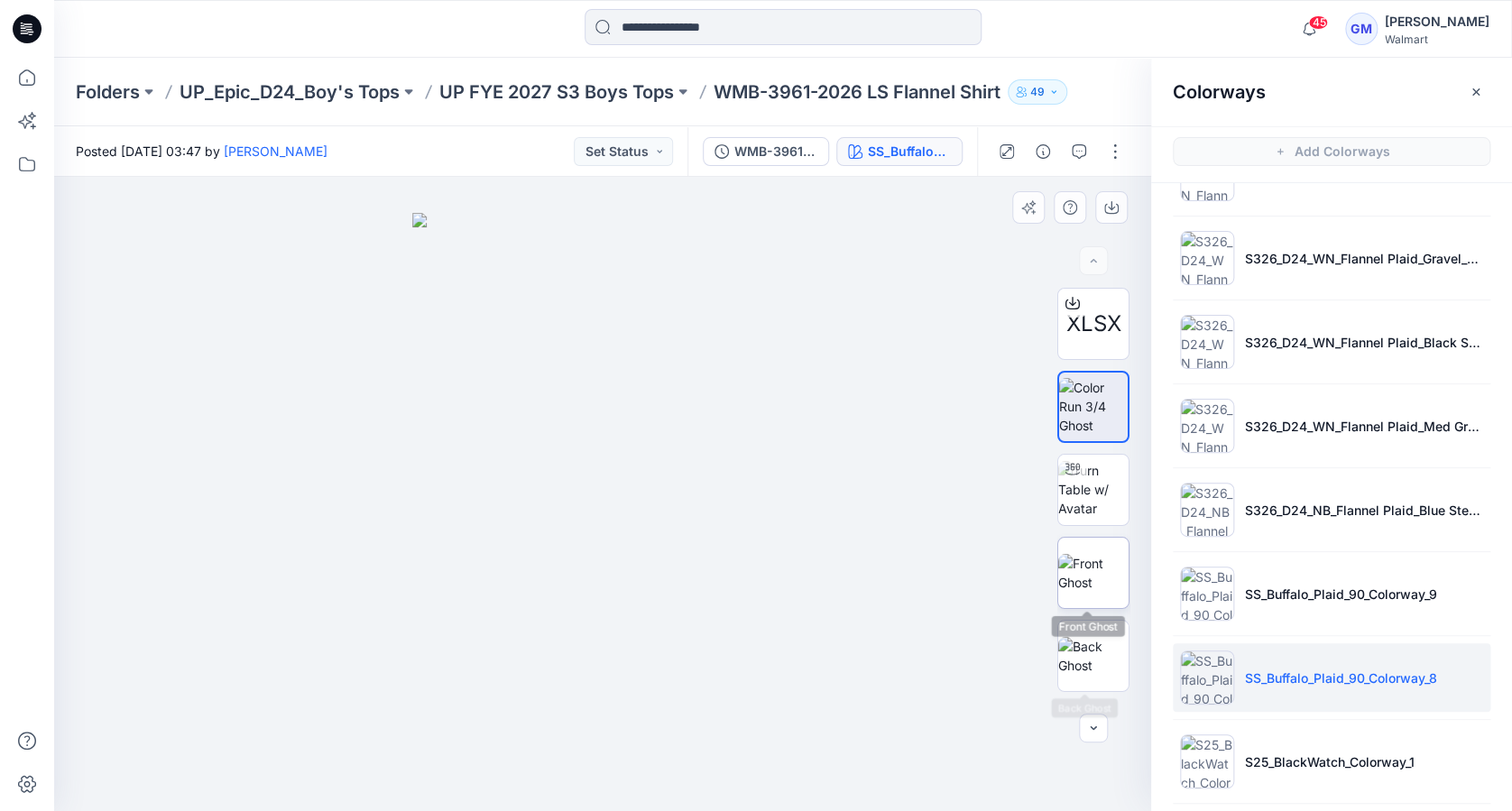
click at [1096, 585] on img at bounding box center [1093, 573] width 70 height 38
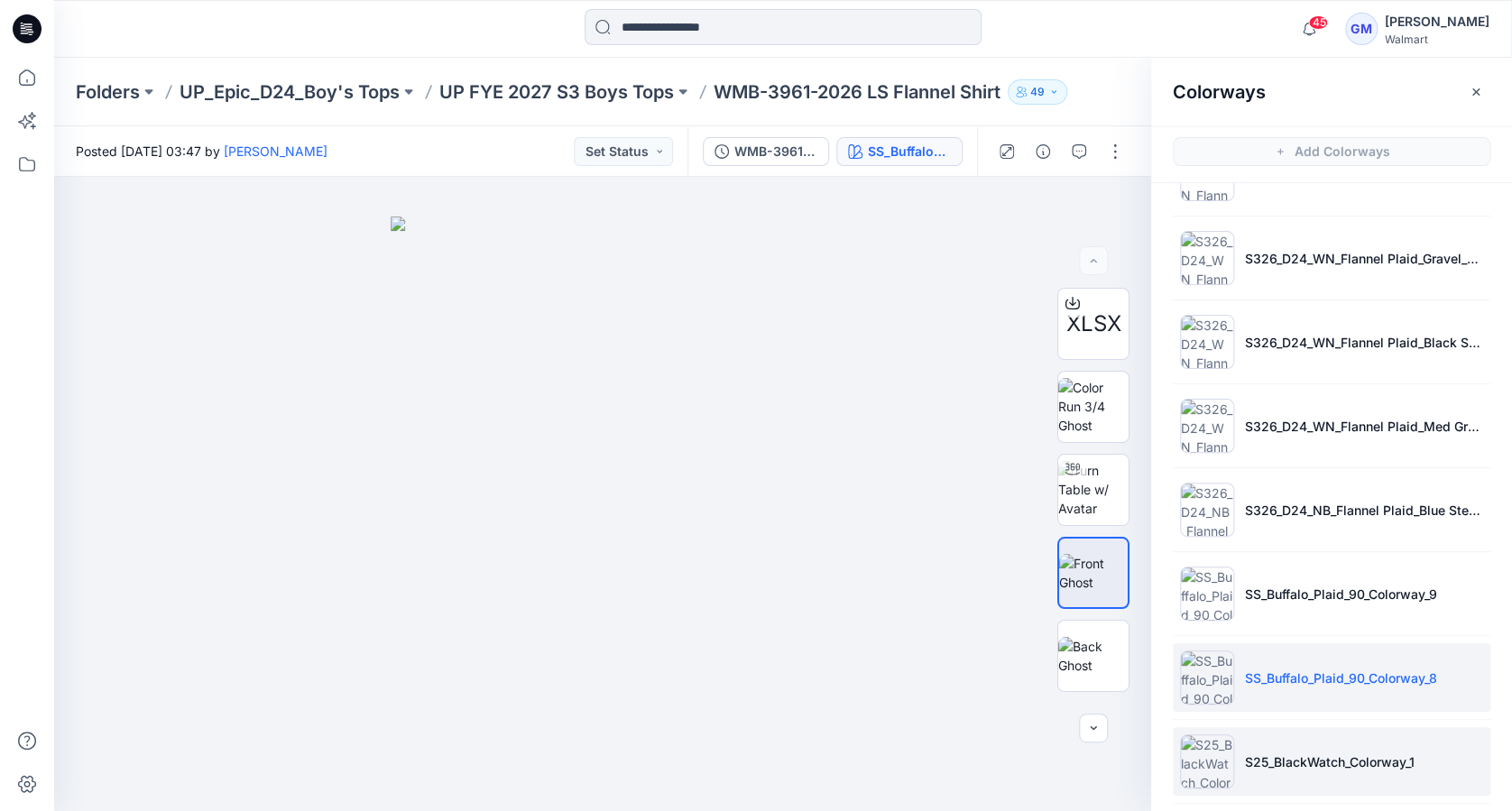
click at [1287, 758] on p "S25_BlackWatch_Colorway_1" at bounding box center [1330, 762] width 170 height 19
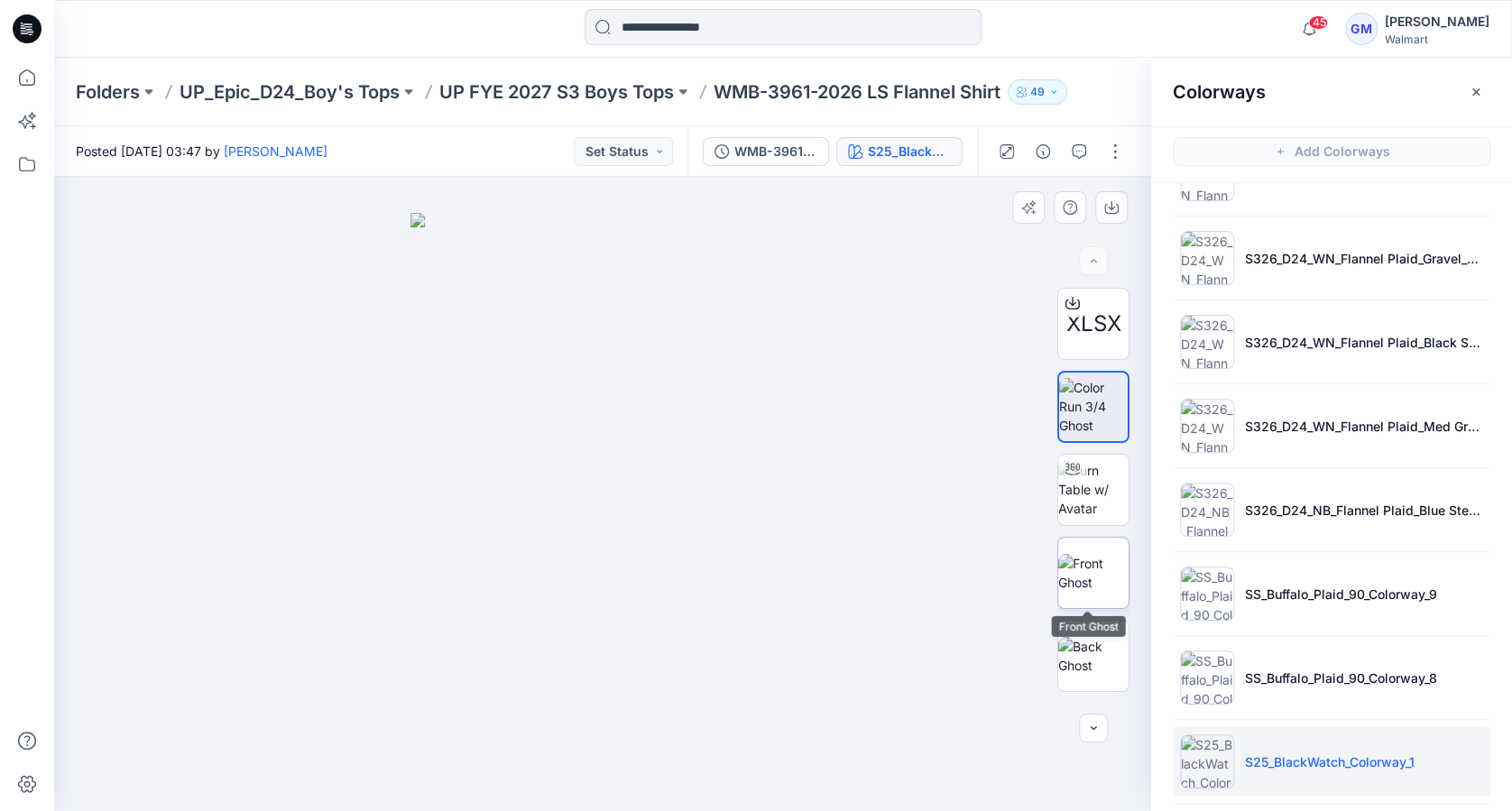
click at [1104, 563] on img at bounding box center [1093, 573] width 70 height 38
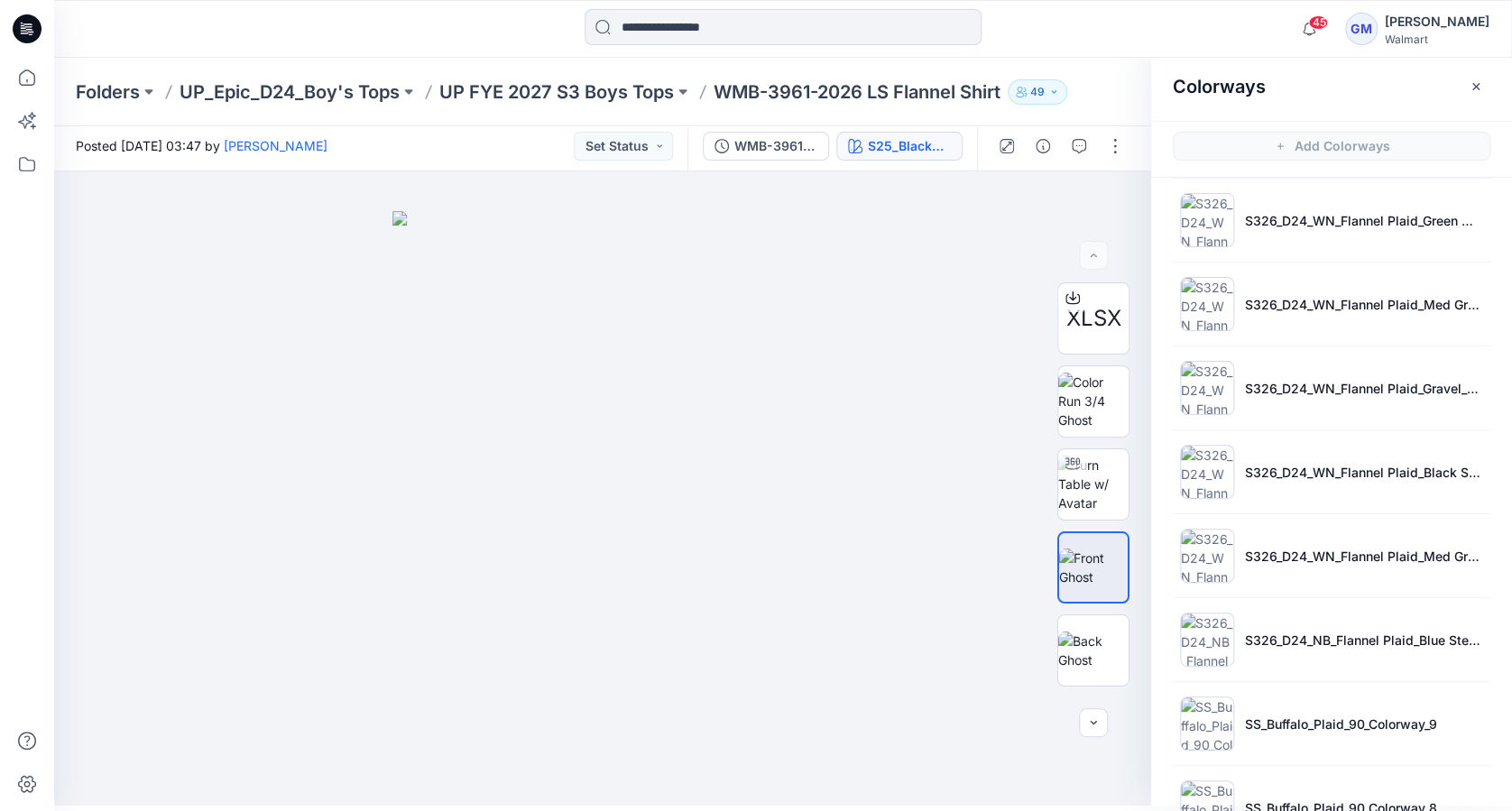
scroll to position [0, 0]
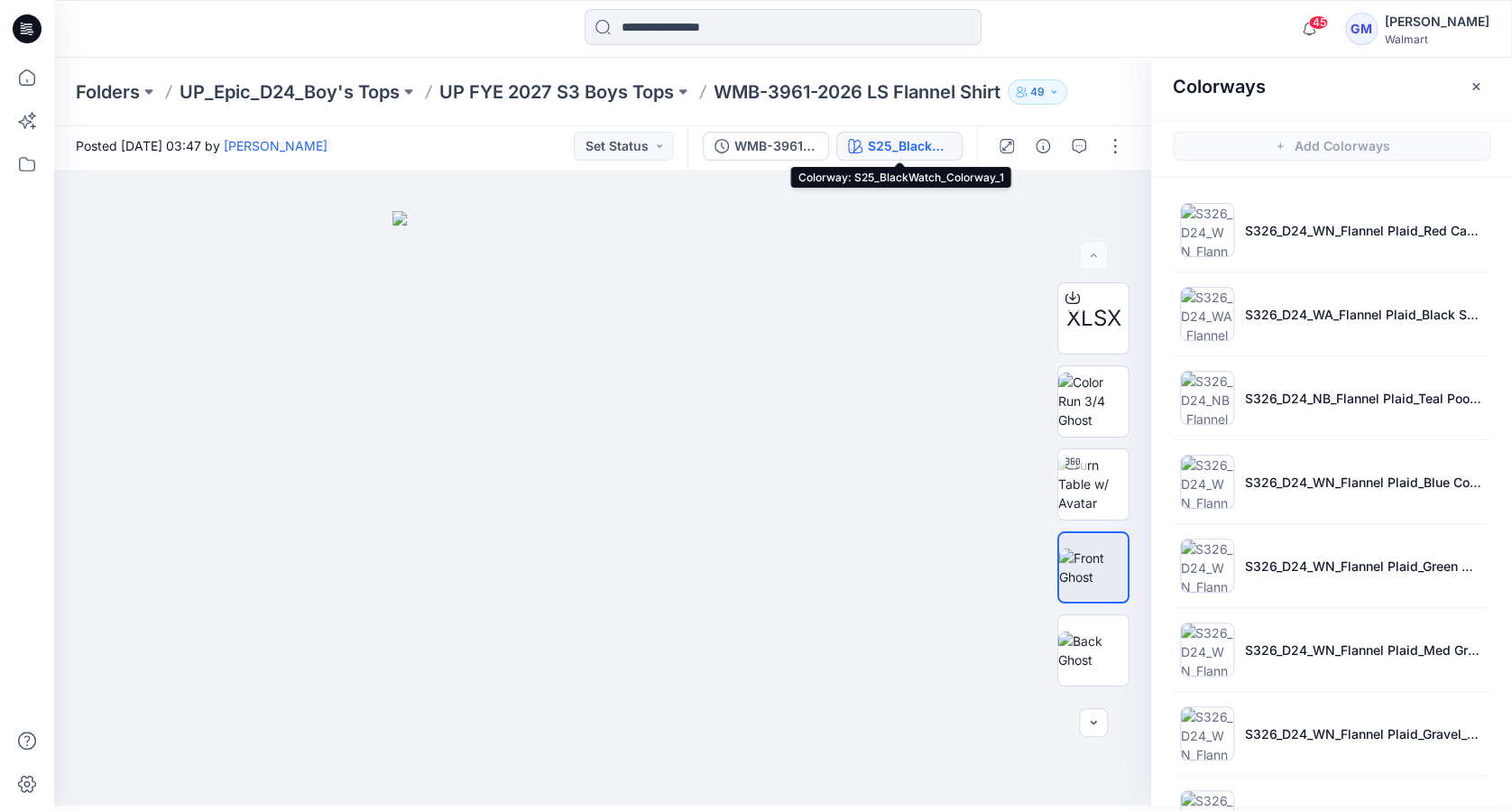
click at [910, 137] on div "S25_BlackWatch_Colorway_1" at bounding box center [910, 147] width 83 height 20
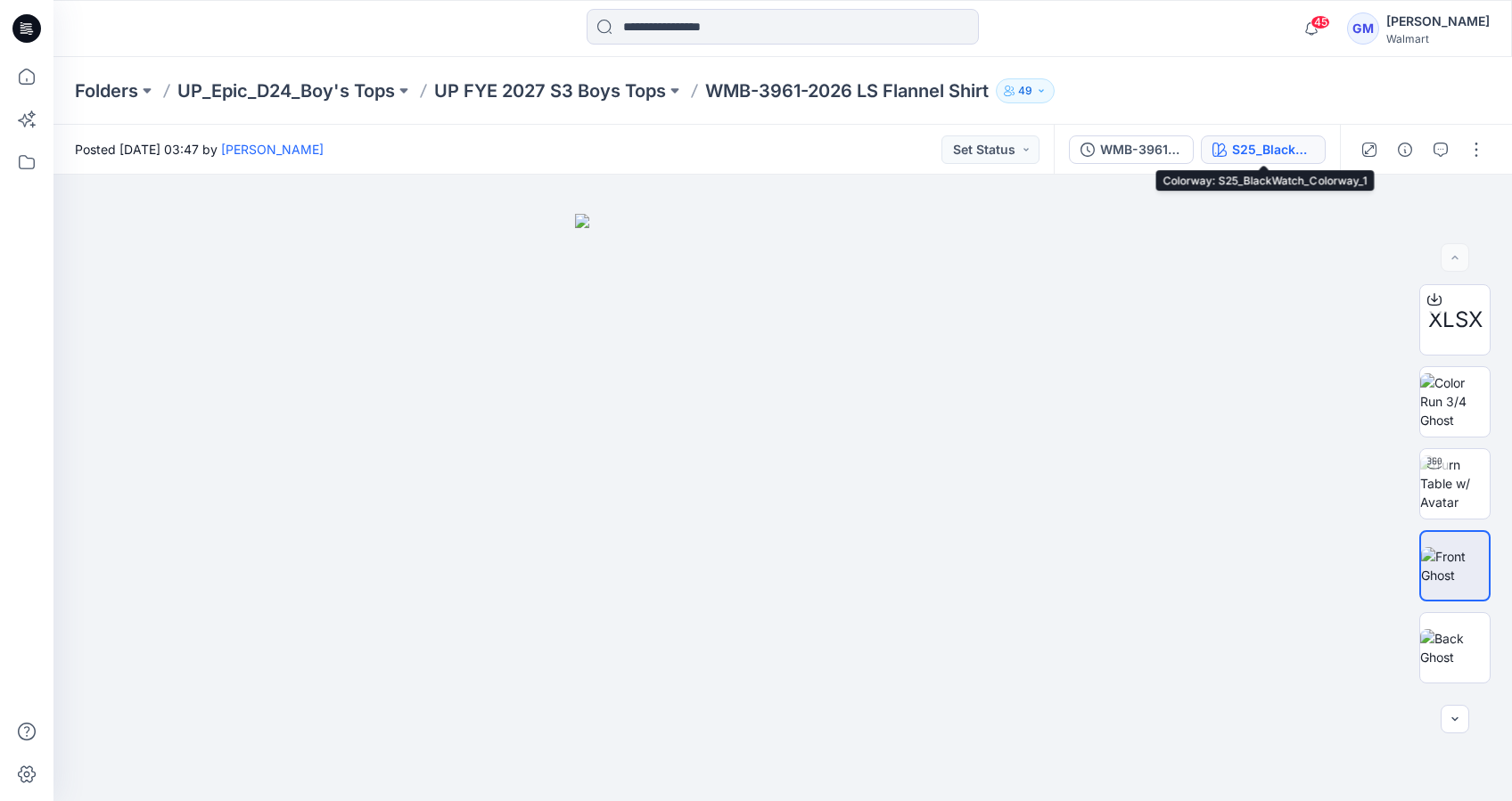
click at [1259, 149] on div "S25_BlackWatch_Colorway_1" at bounding box center [1273, 150] width 82 height 20
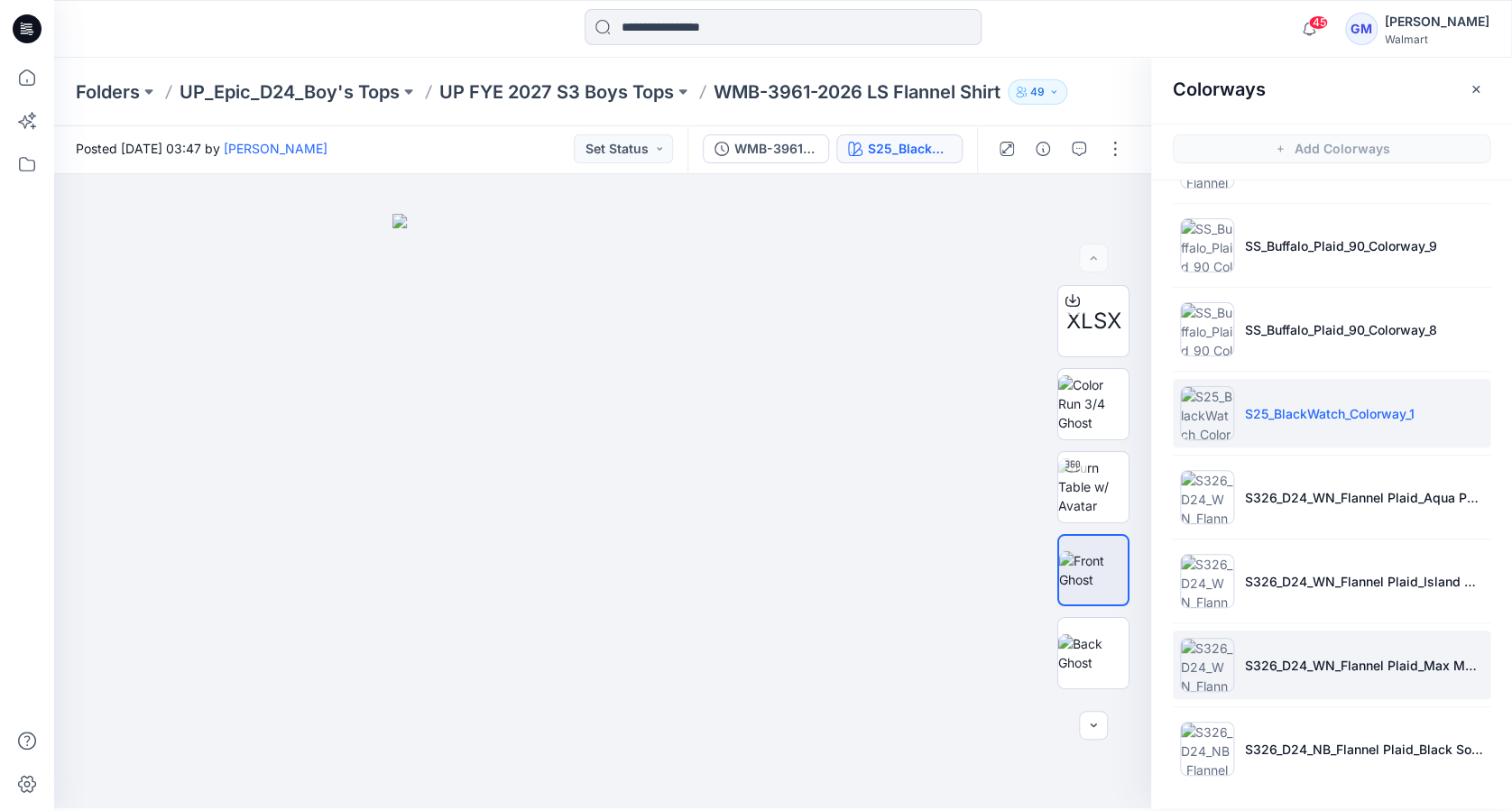
scroll to position [6, 0]
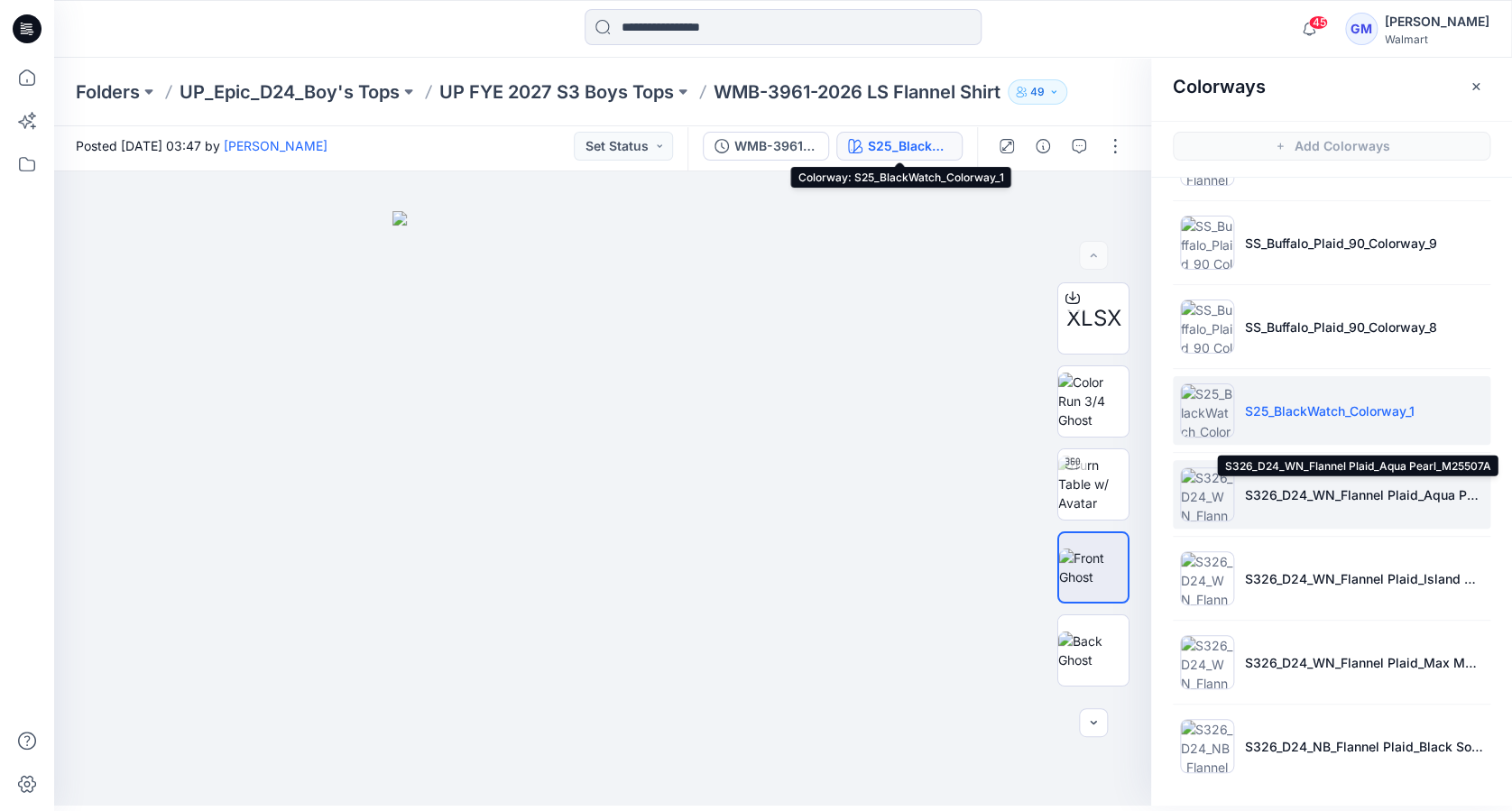
click at [1258, 501] on p "S326_D24_WN_Flannel Plaid_Aqua Pearl_M25507A" at bounding box center [1364, 495] width 238 height 19
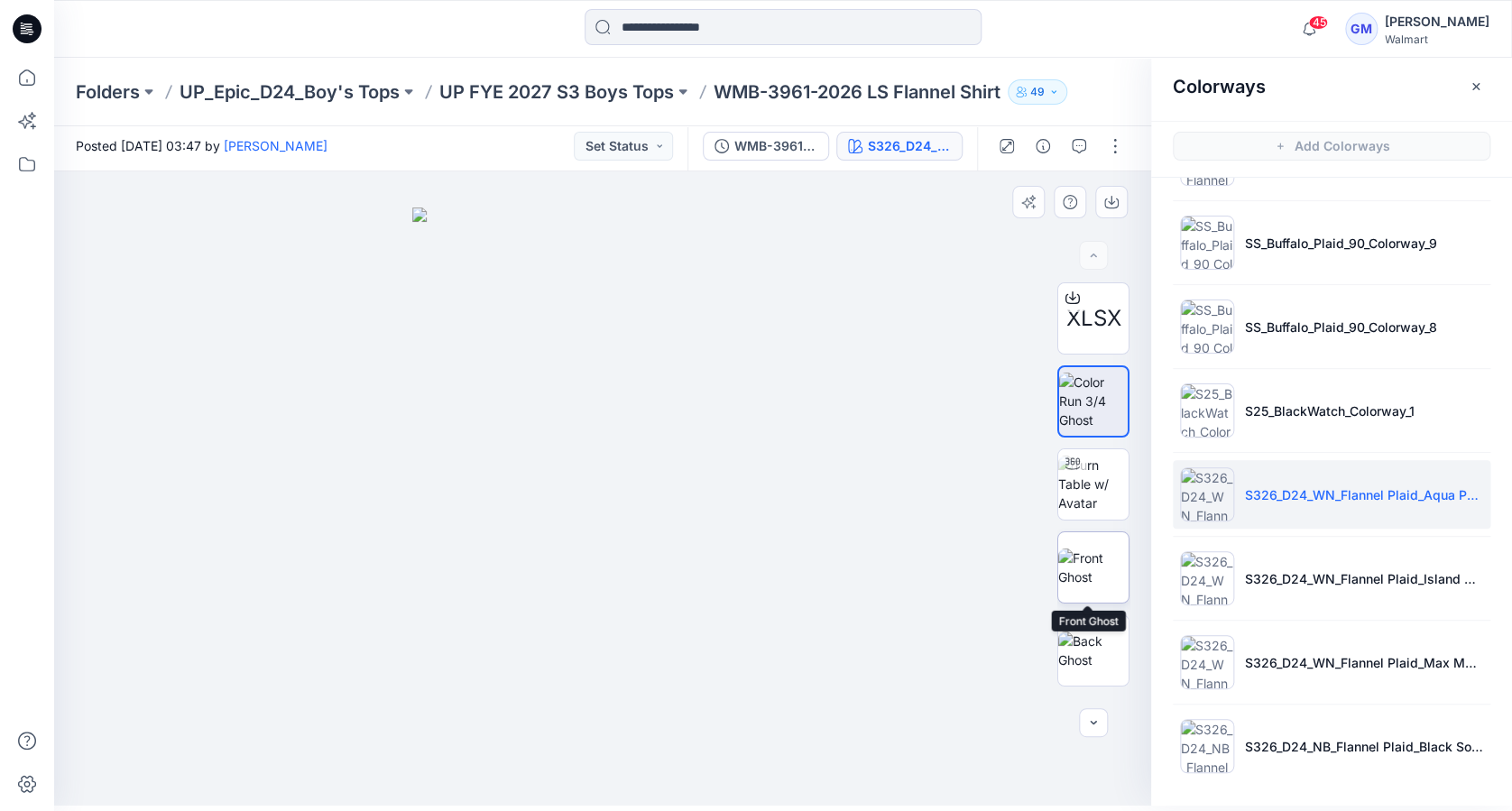
click at [1072, 557] on img at bounding box center [1093, 567] width 70 height 38
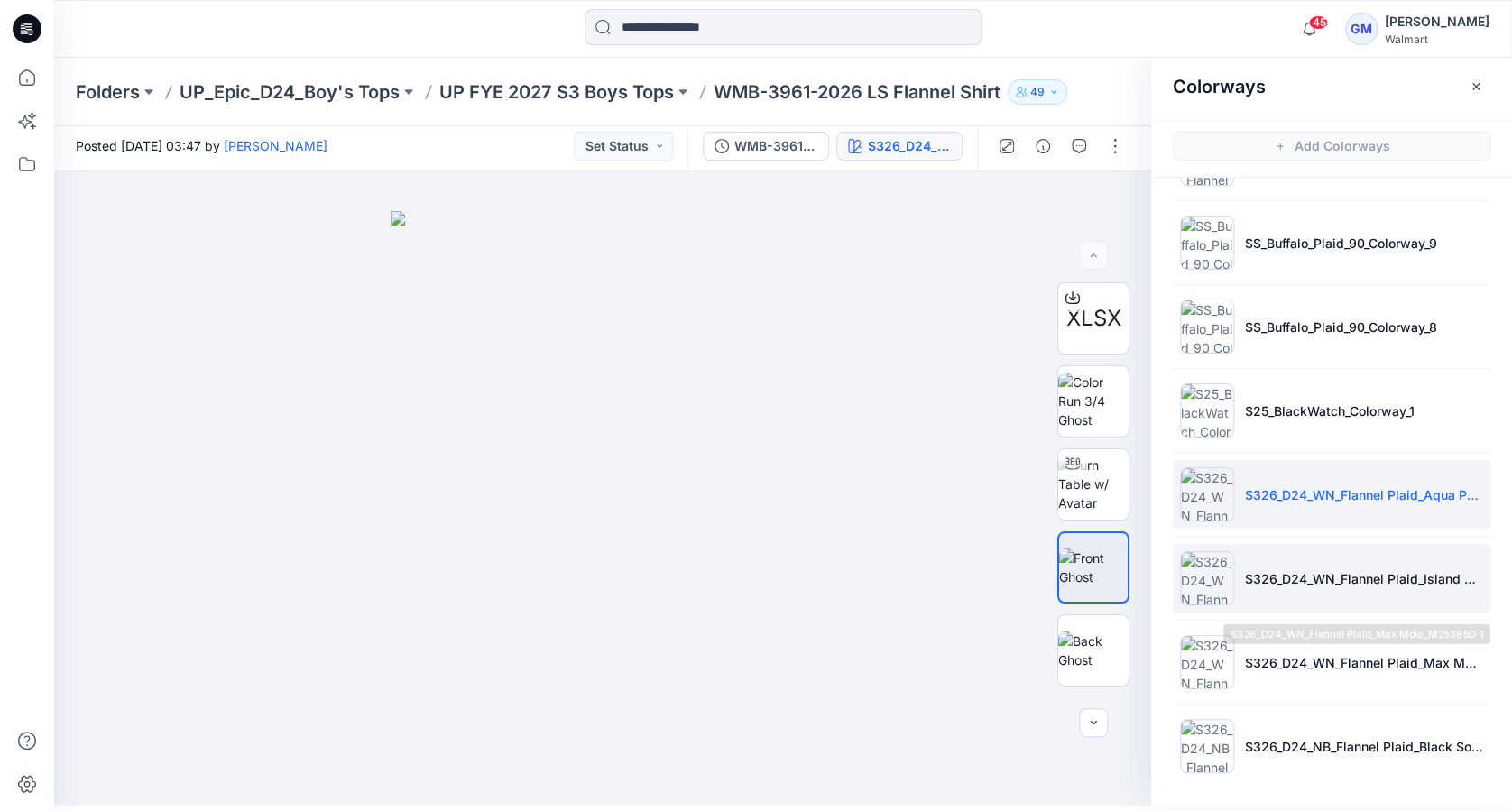
click at [1275, 578] on p "S326_D24_WN_Flannel Plaid_Island Blue_M25507B" at bounding box center [1364, 578] width 238 height 19
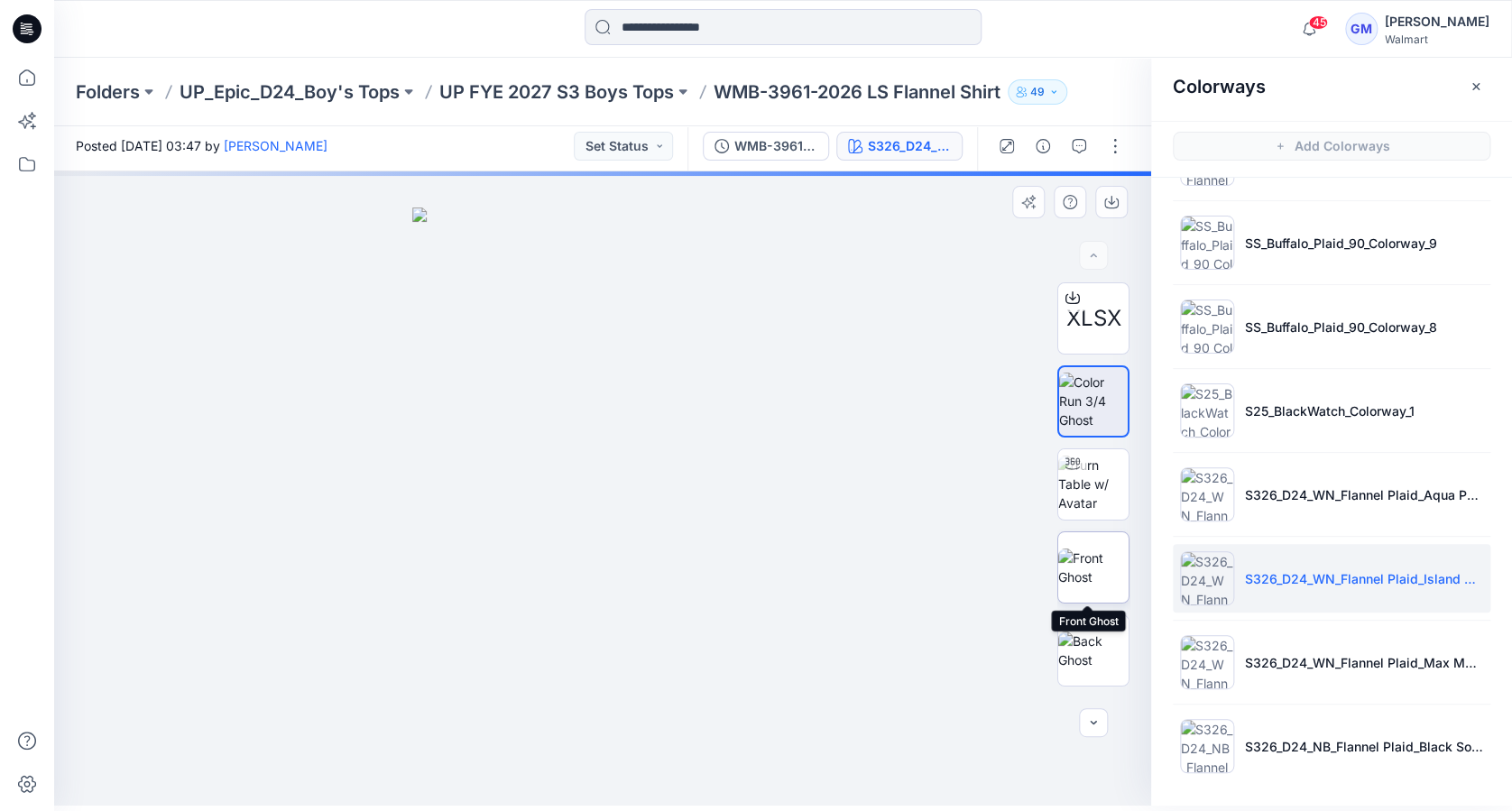
click at [1092, 570] on img at bounding box center [1093, 567] width 70 height 38
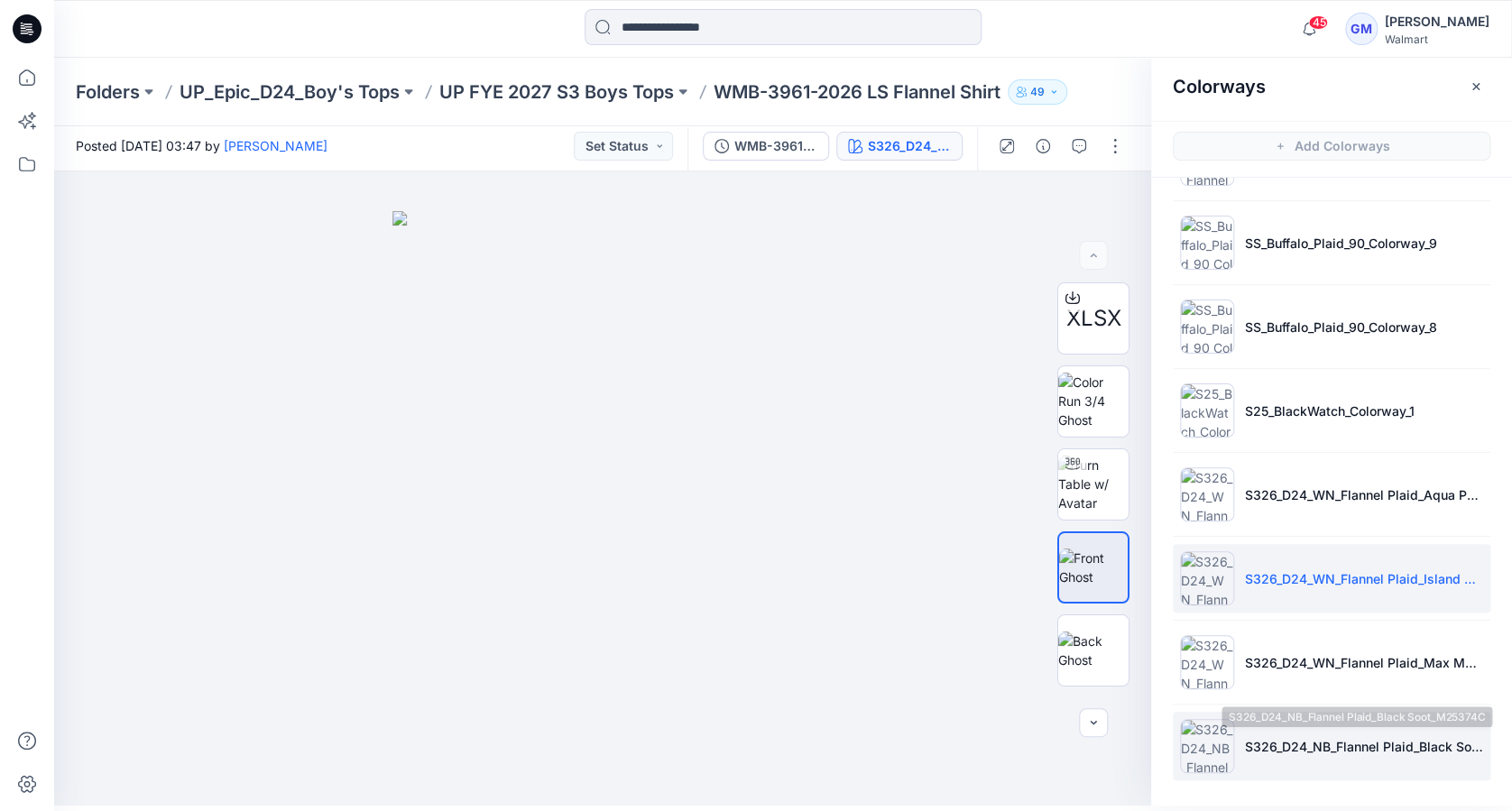
click at [1302, 745] on p "S326_D24_NB_Flannel Plaid_Black Soot_M25374C" at bounding box center [1364, 746] width 238 height 19
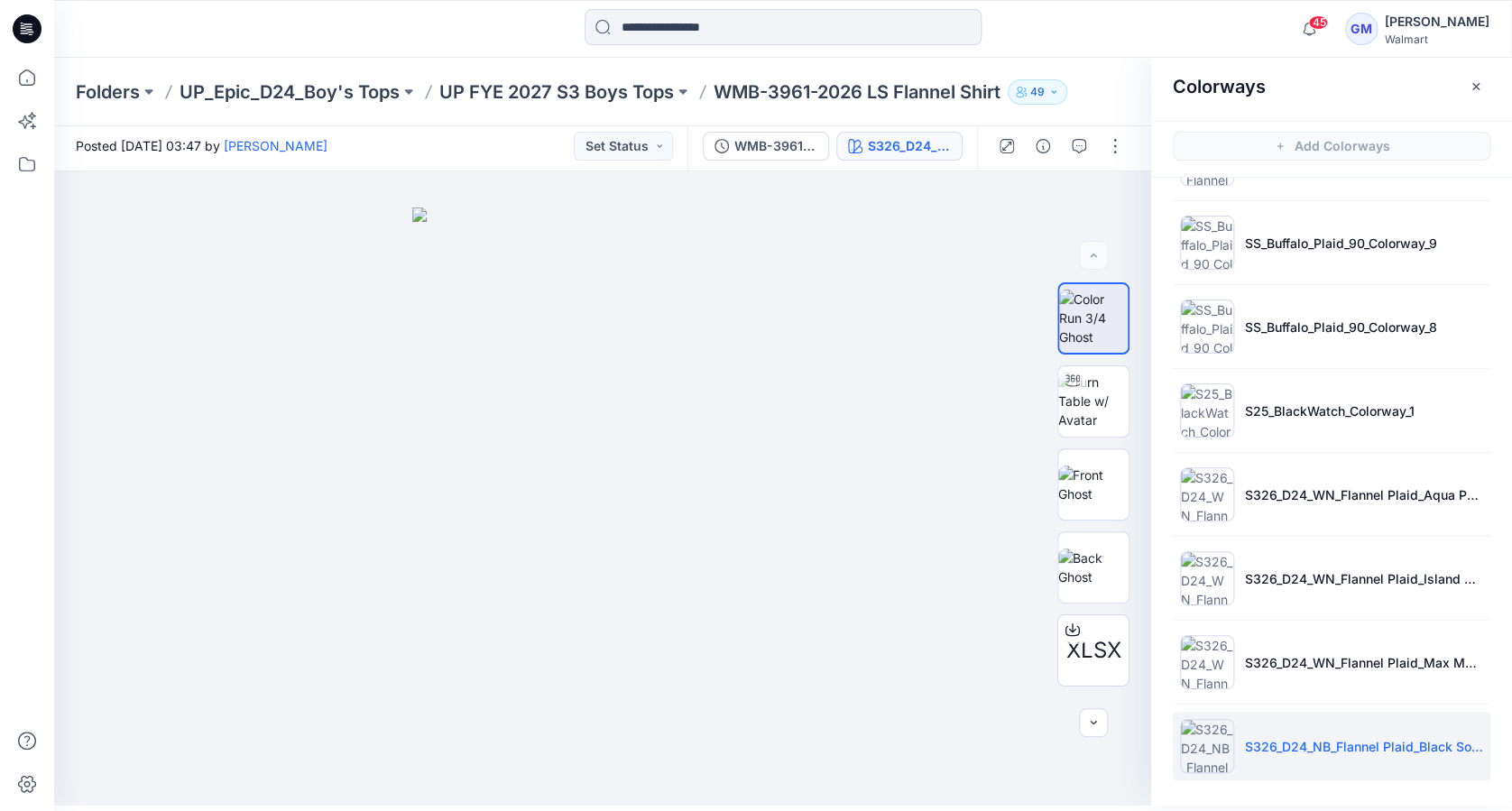
click at [1209, 746] on img at bounding box center [1207, 745] width 54 height 54
click at [1080, 473] on img at bounding box center [1093, 484] width 70 height 38
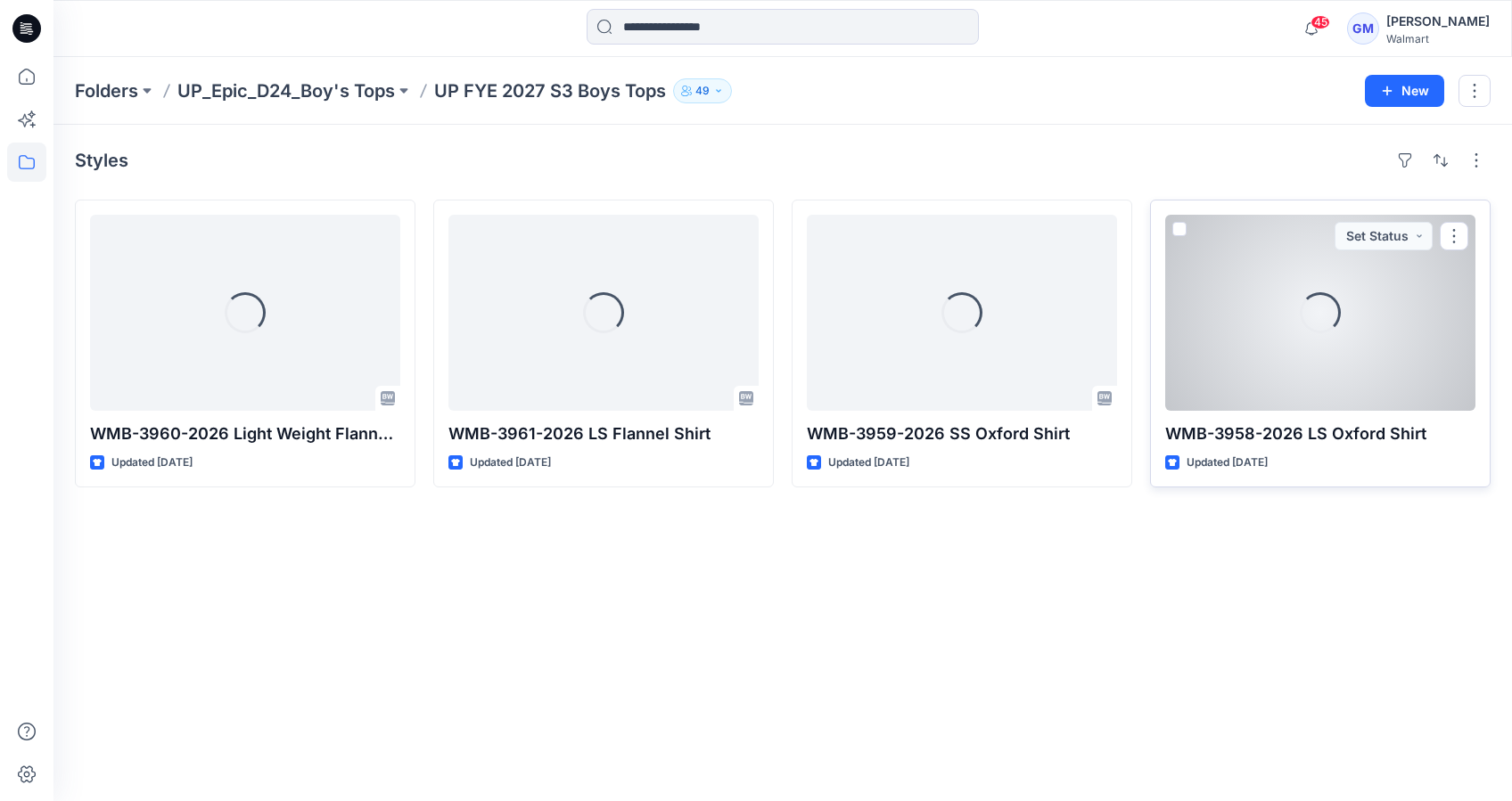
click at [1369, 428] on p "WMB-3958-2026 LS Oxford Shirt" at bounding box center [1320, 434] width 310 height 25
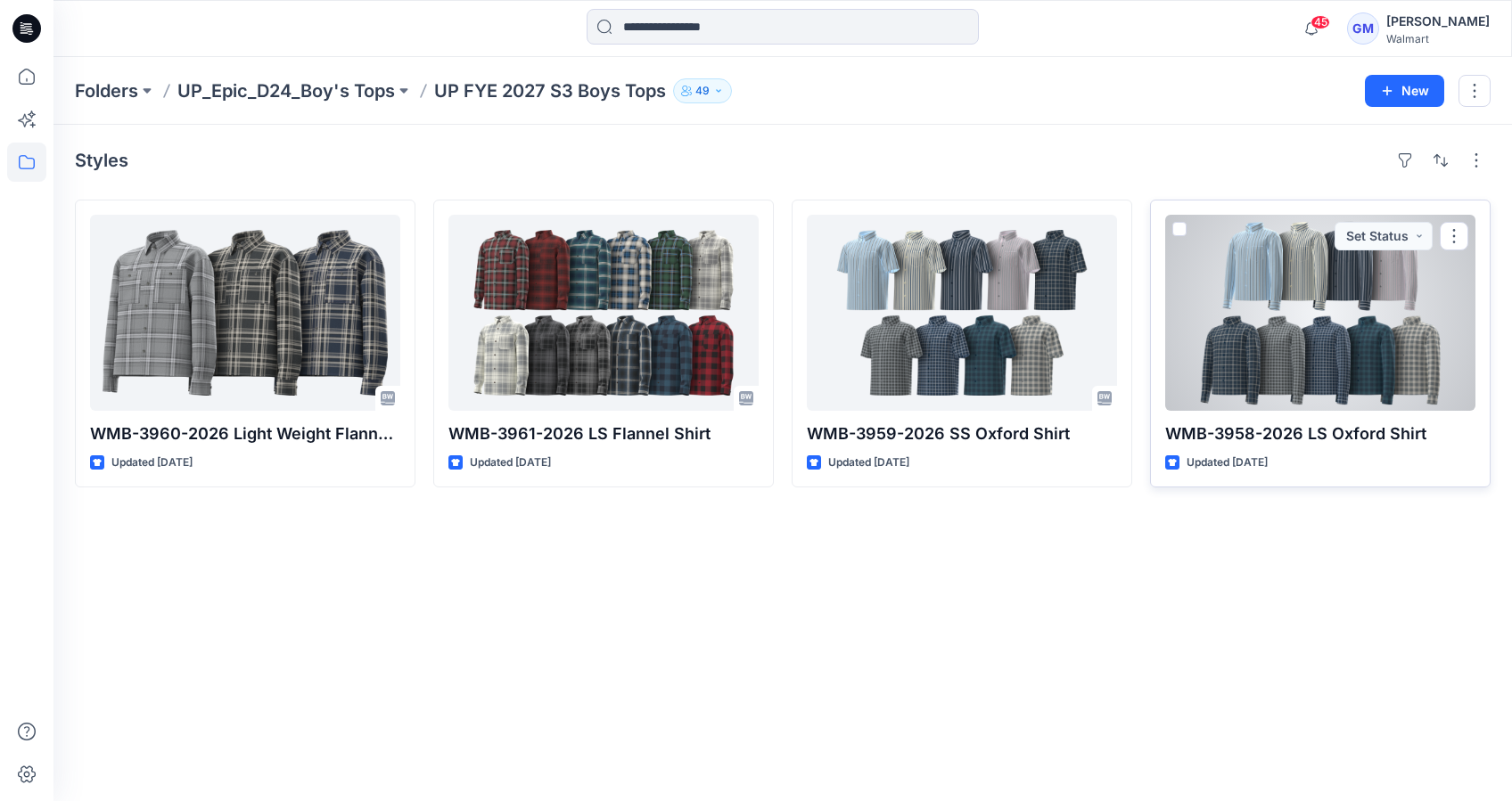
click at [1351, 331] on div at bounding box center [1320, 313] width 310 height 196
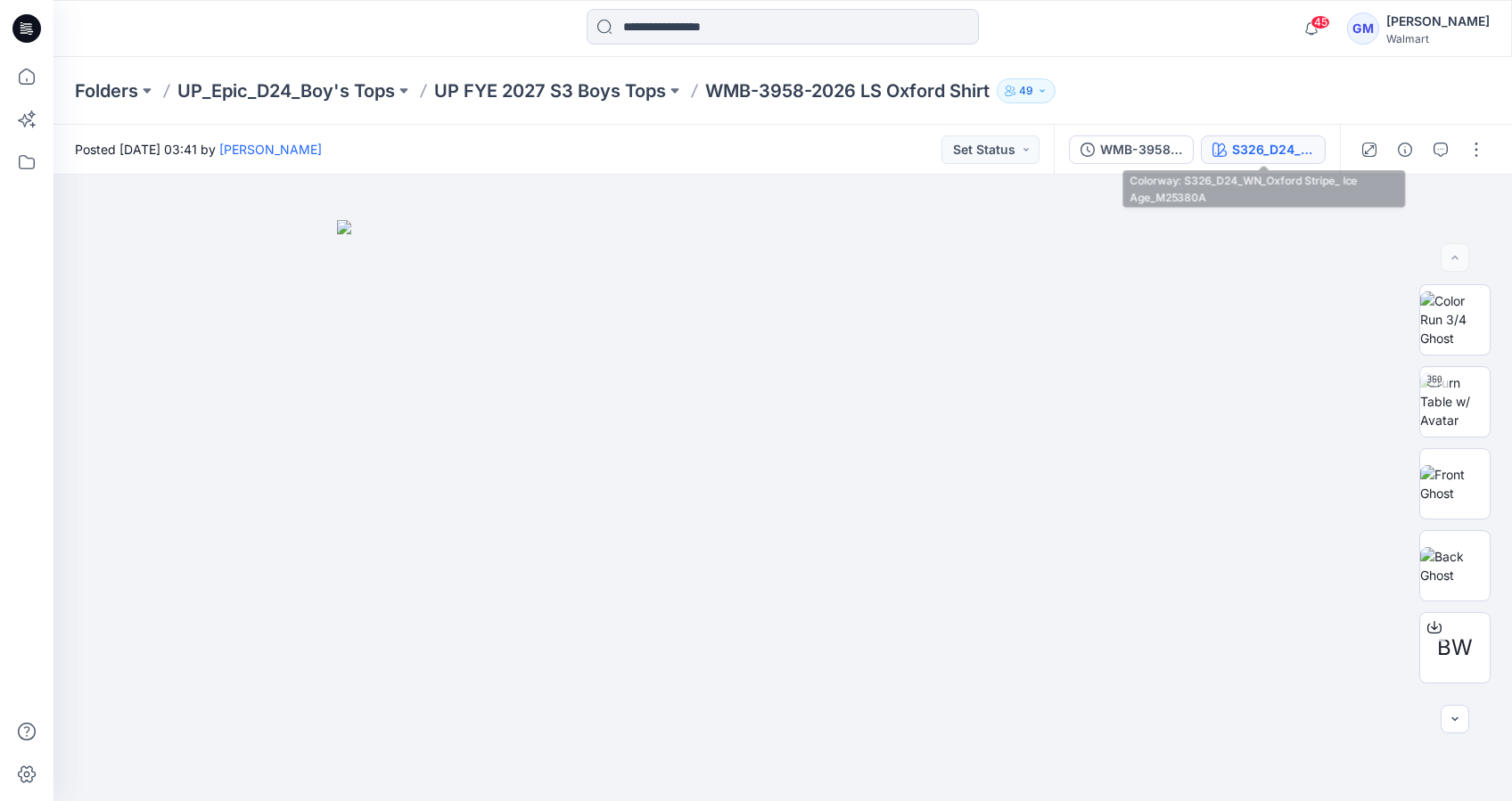
click at [1270, 137] on button "S326_D24_WN_Oxford Stripe_ Ice Age_M25380A" at bounding box center [1262, 149] width 125 height 28
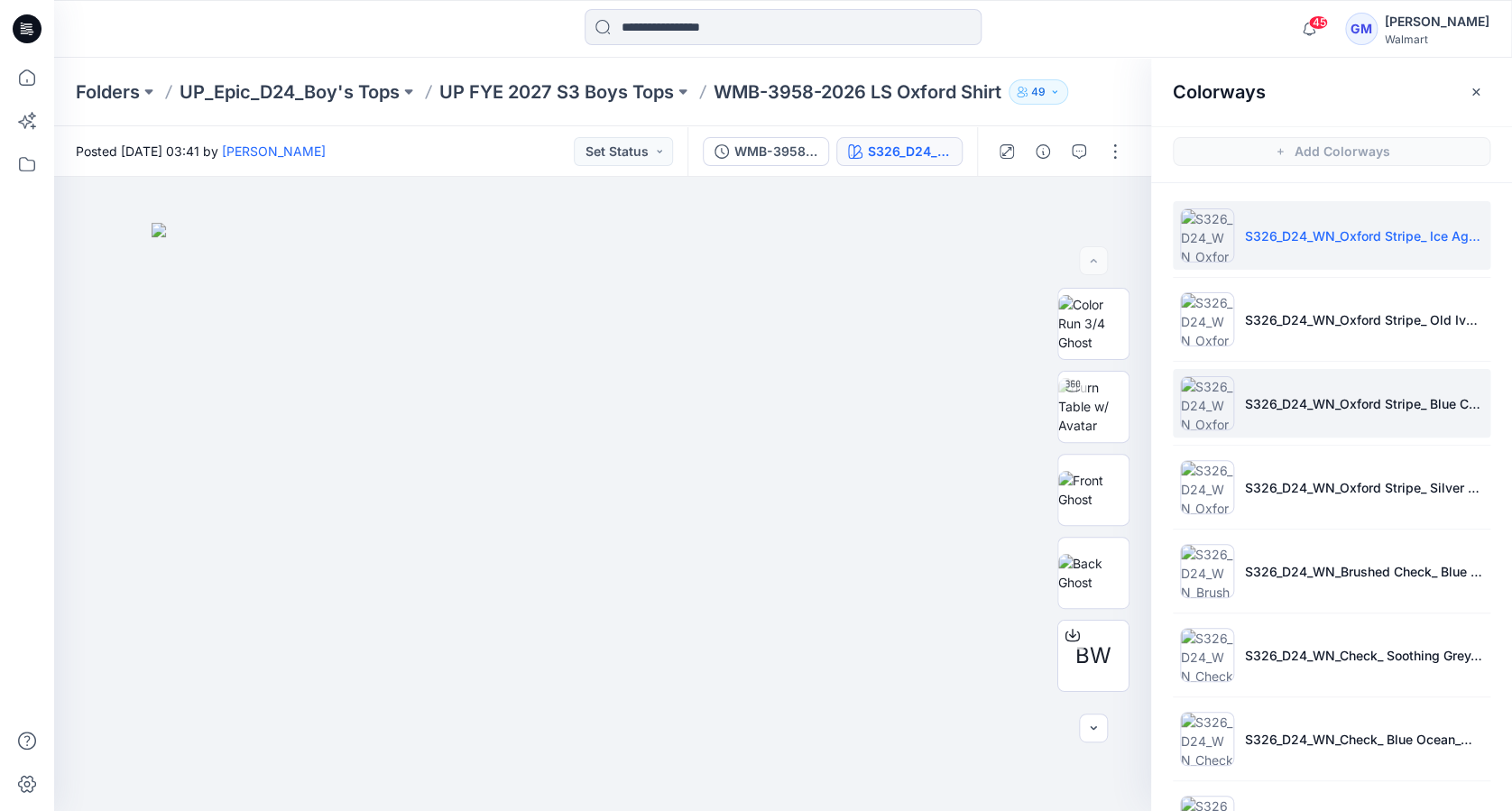
click at [1204, 406] on img at bounding box center [1207, 403] width 54 height 54
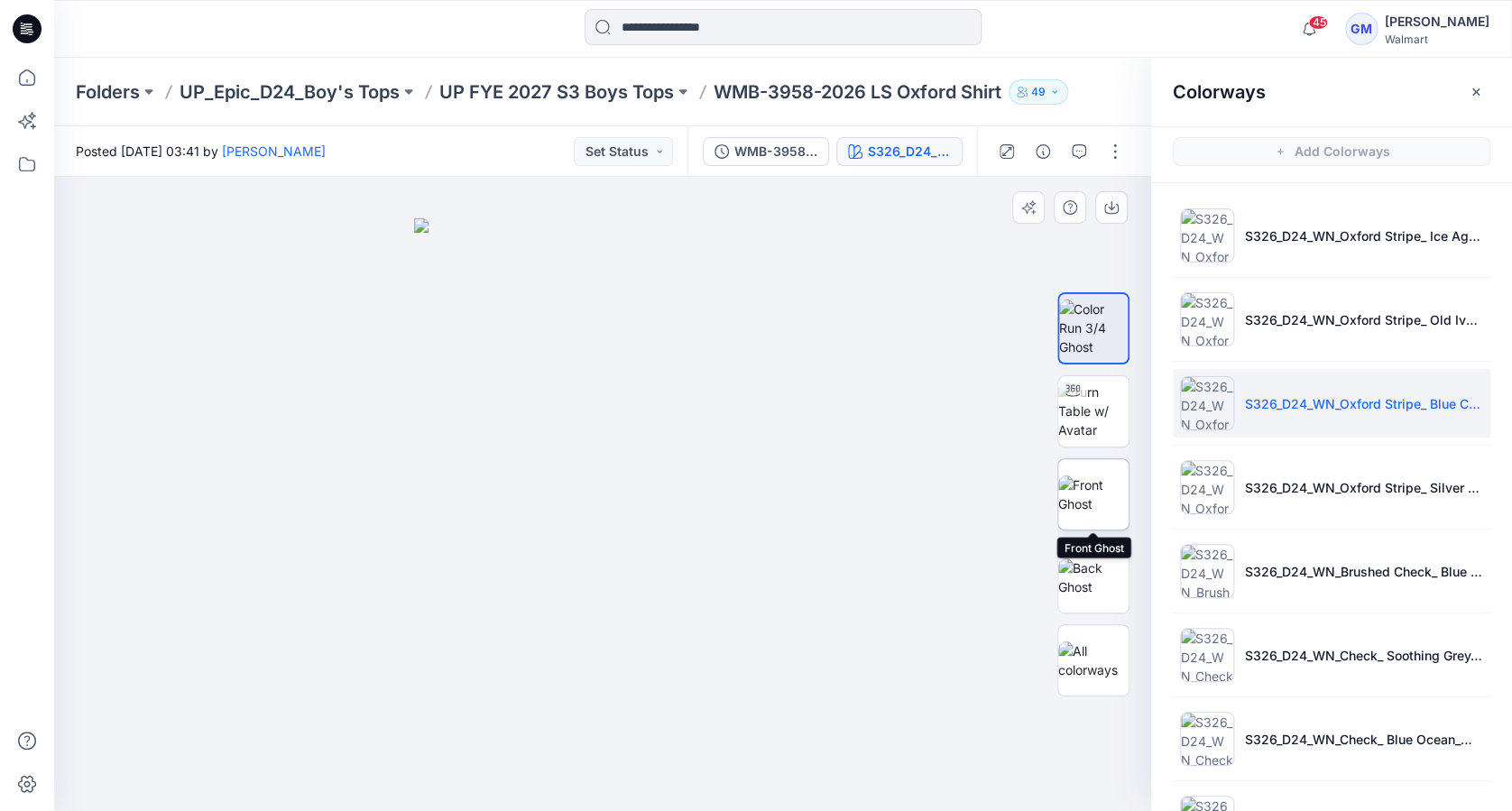
click at [1097, 488] on img at bounding box center [1093, 494] width 70 height 38
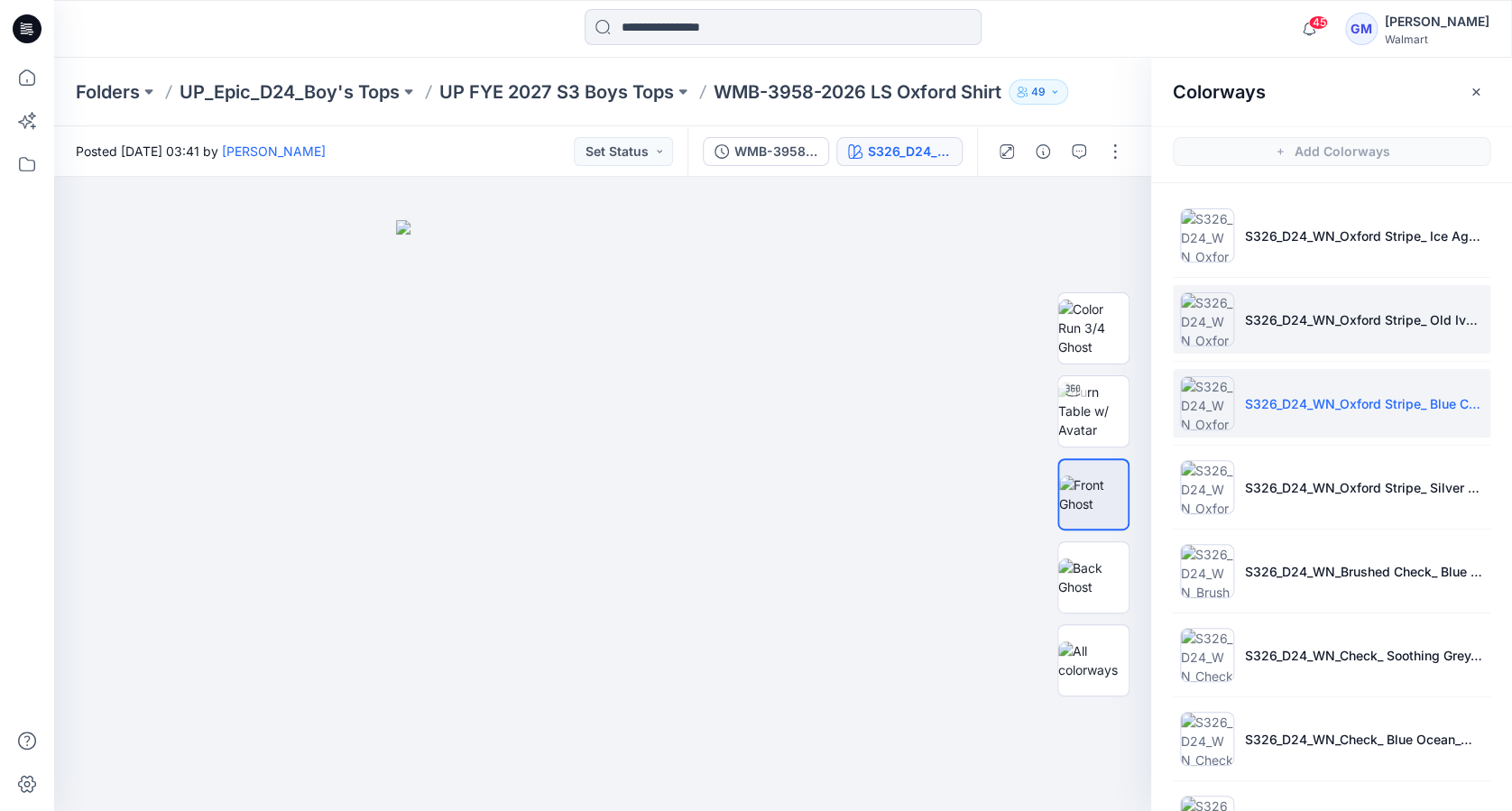
click at [1278, 324] on p "S326_D24_WN_Oxford Stripe_ Old Ivory Cream_M25508A" at bounding box center [1364, 319] width 238 height 19
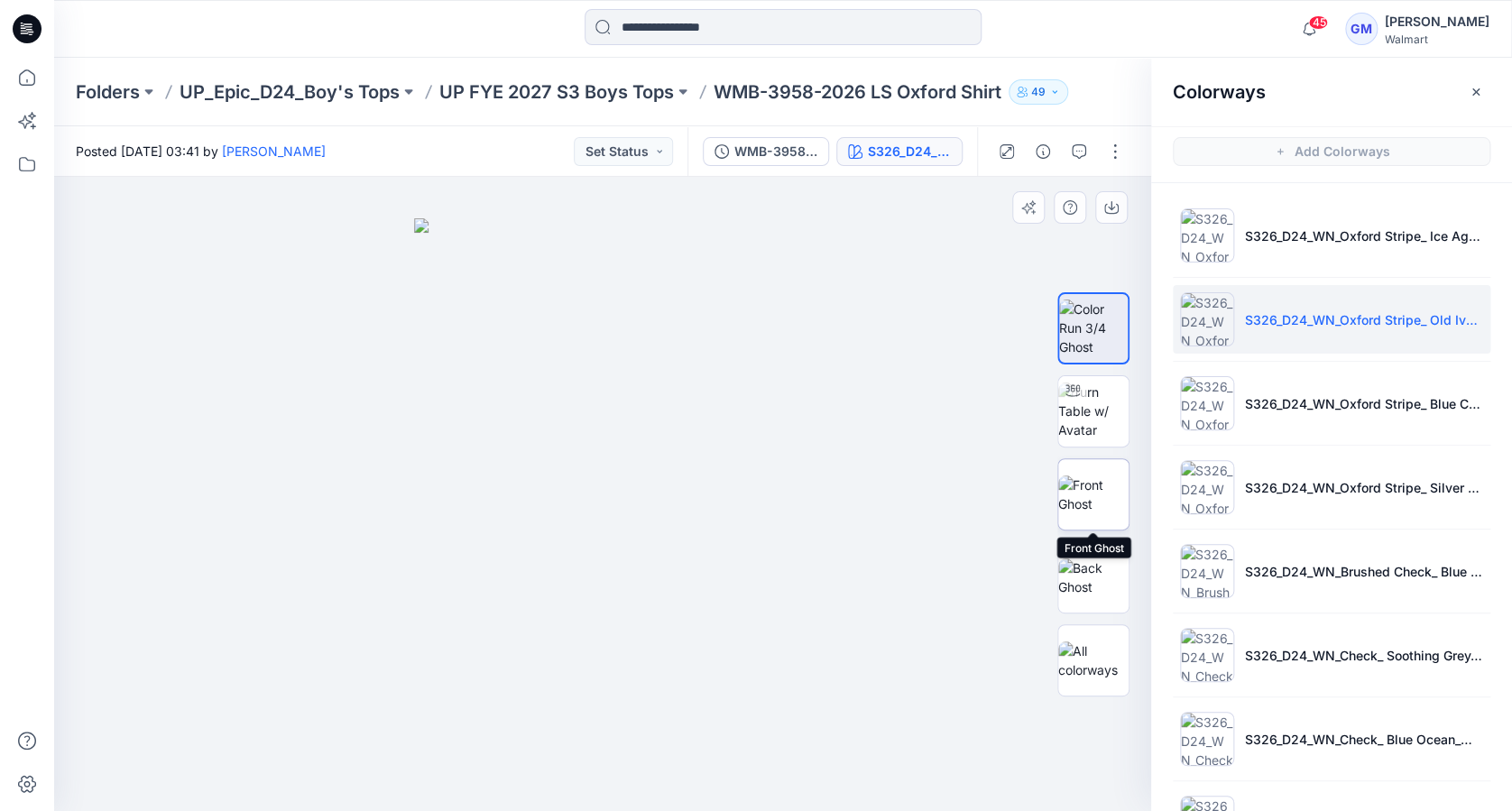
click at [1112, 497] on img at bounding box center [1093, 494] width 70 height 38
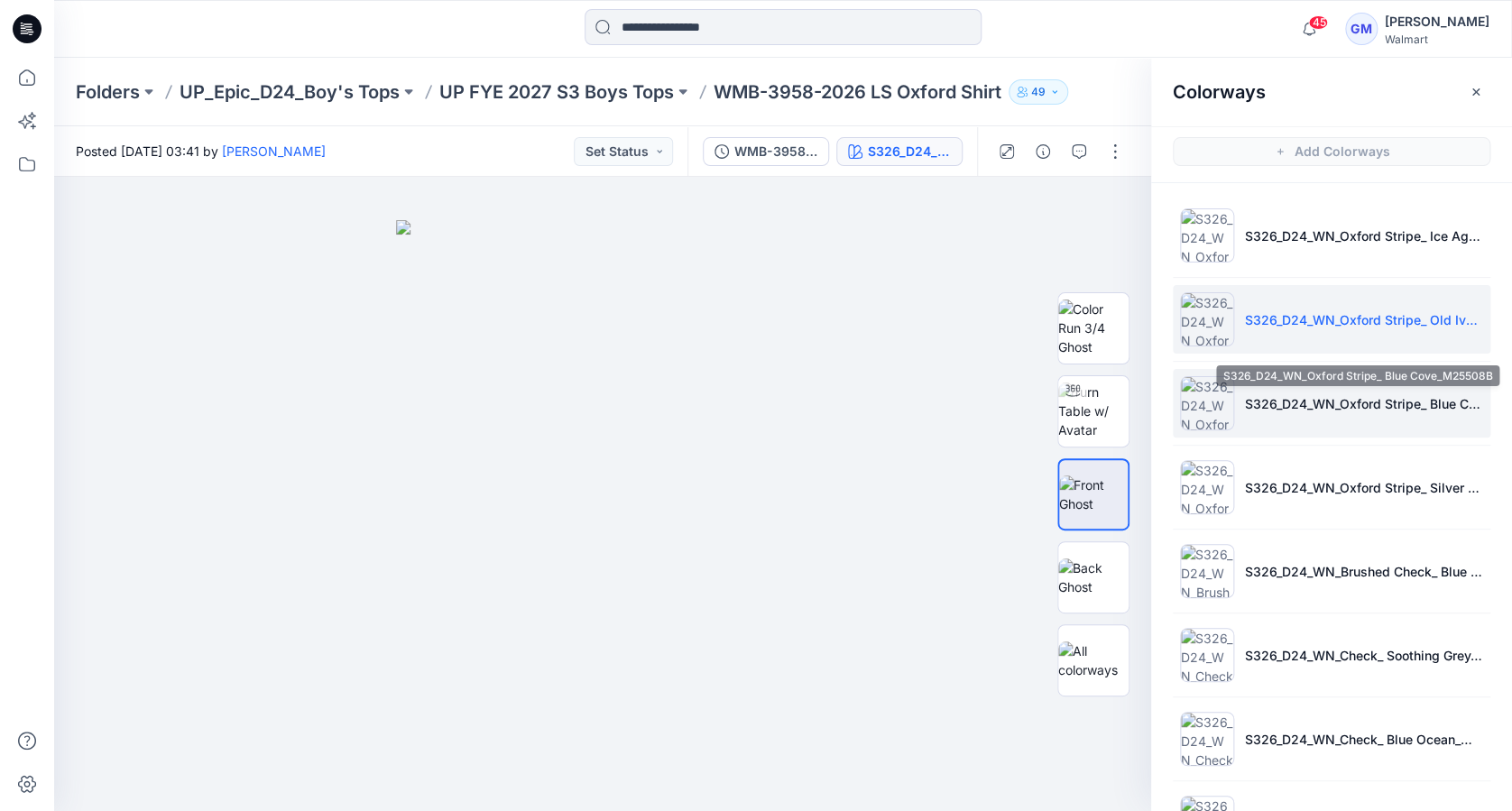
click at [1278, 406] on p "S326_D24_WN_Oxford Stripe_ Blue Cove_M25508B" at bounding box center [1364, 403] width 238 height 19
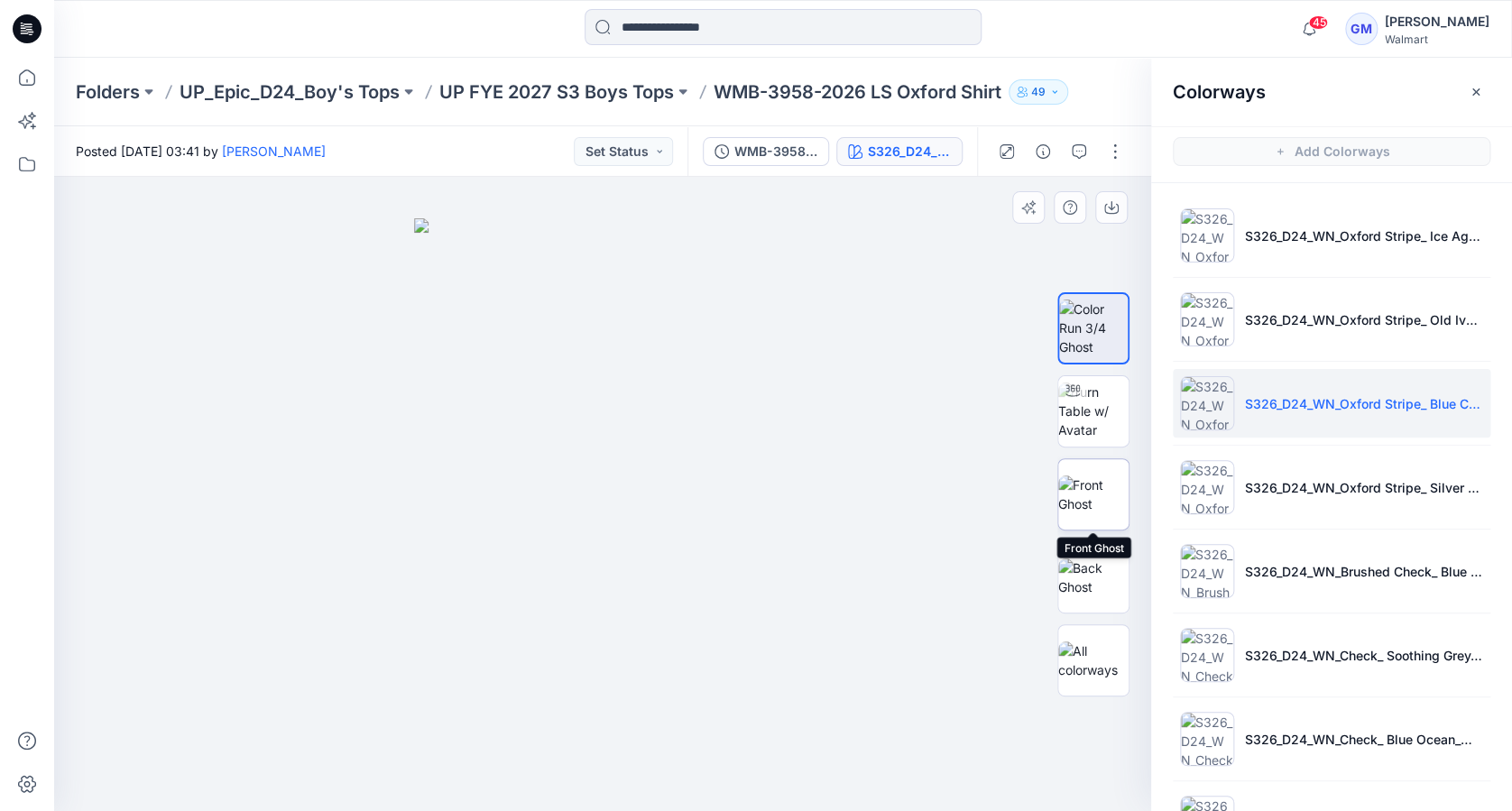
click at [1107, 507] on img at bounding box center [1093, 494] width 70 height 38
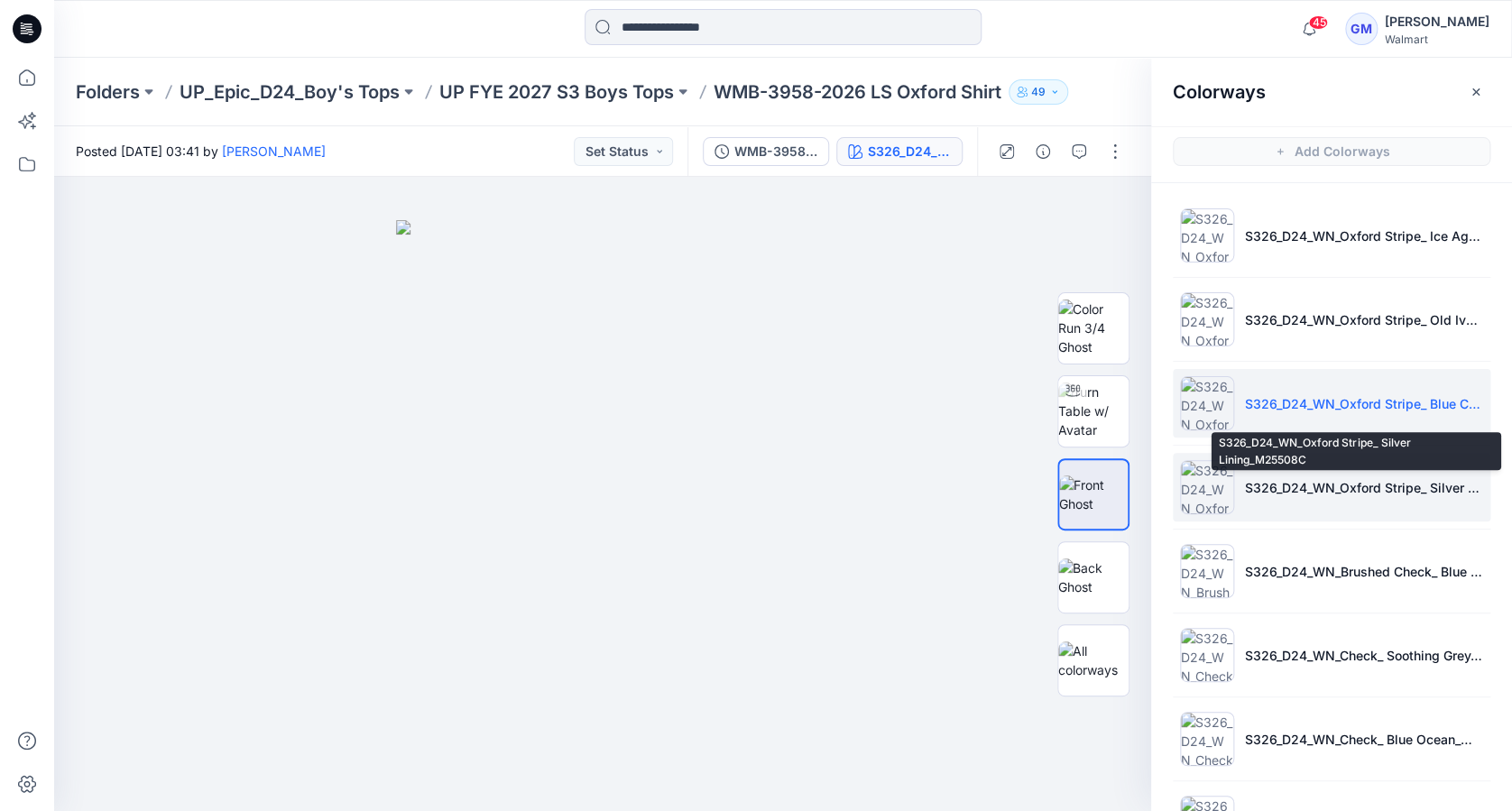
click at [1350, 482] on p "S326_D24_WN_Oxford Stripe_ Silver Lining_M25508C" at bounding box center [1364, 487] width 238 height 19
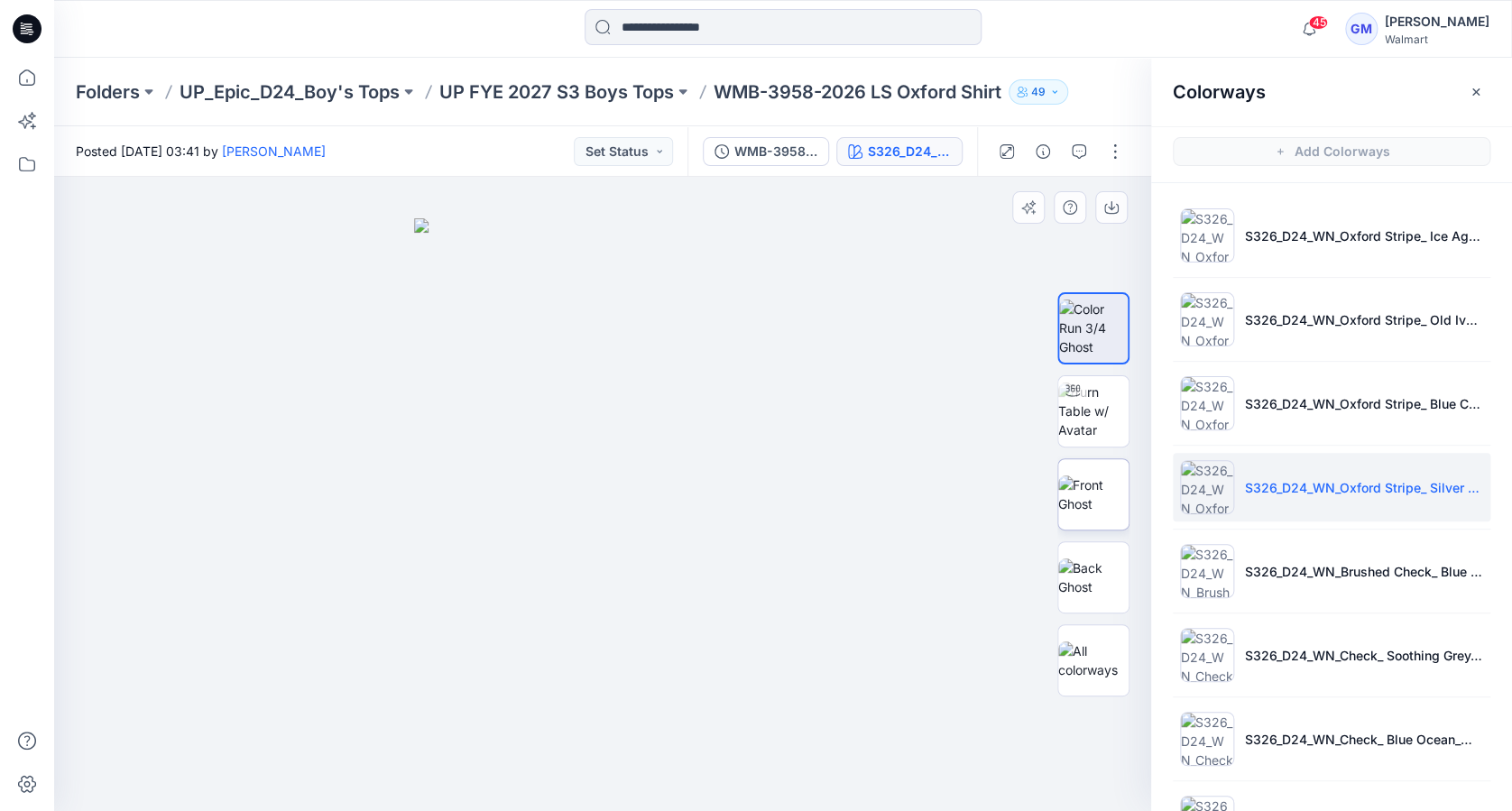
click at [1124, 501] on img at bounding box center [1093, 494] width 70 height 38
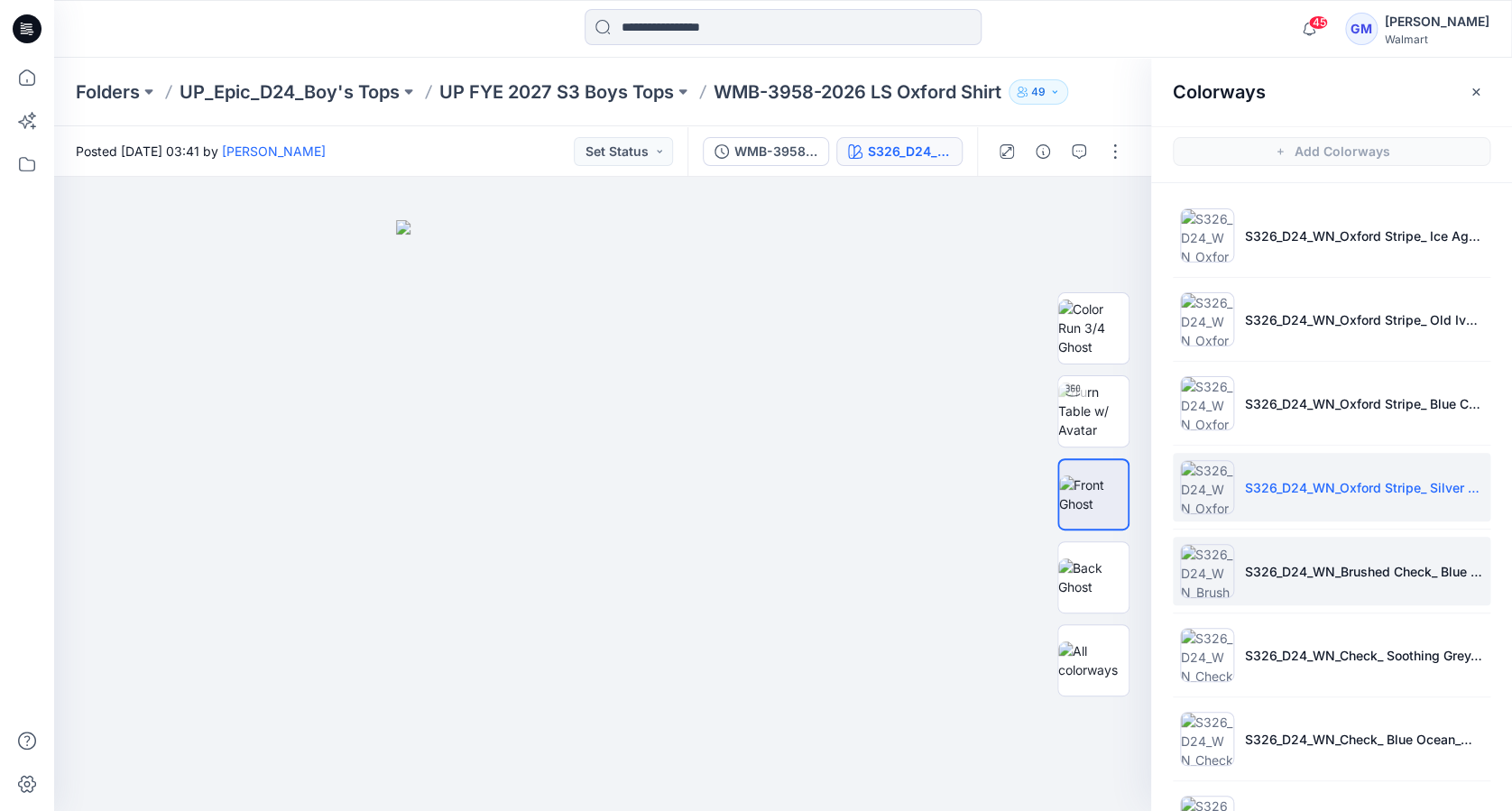
click at [1297, 579] on p "S326_D24_WN_Brushed Check_ Blue Cove_M25381A" at bounding box center [1364, 571] width 238 height 19
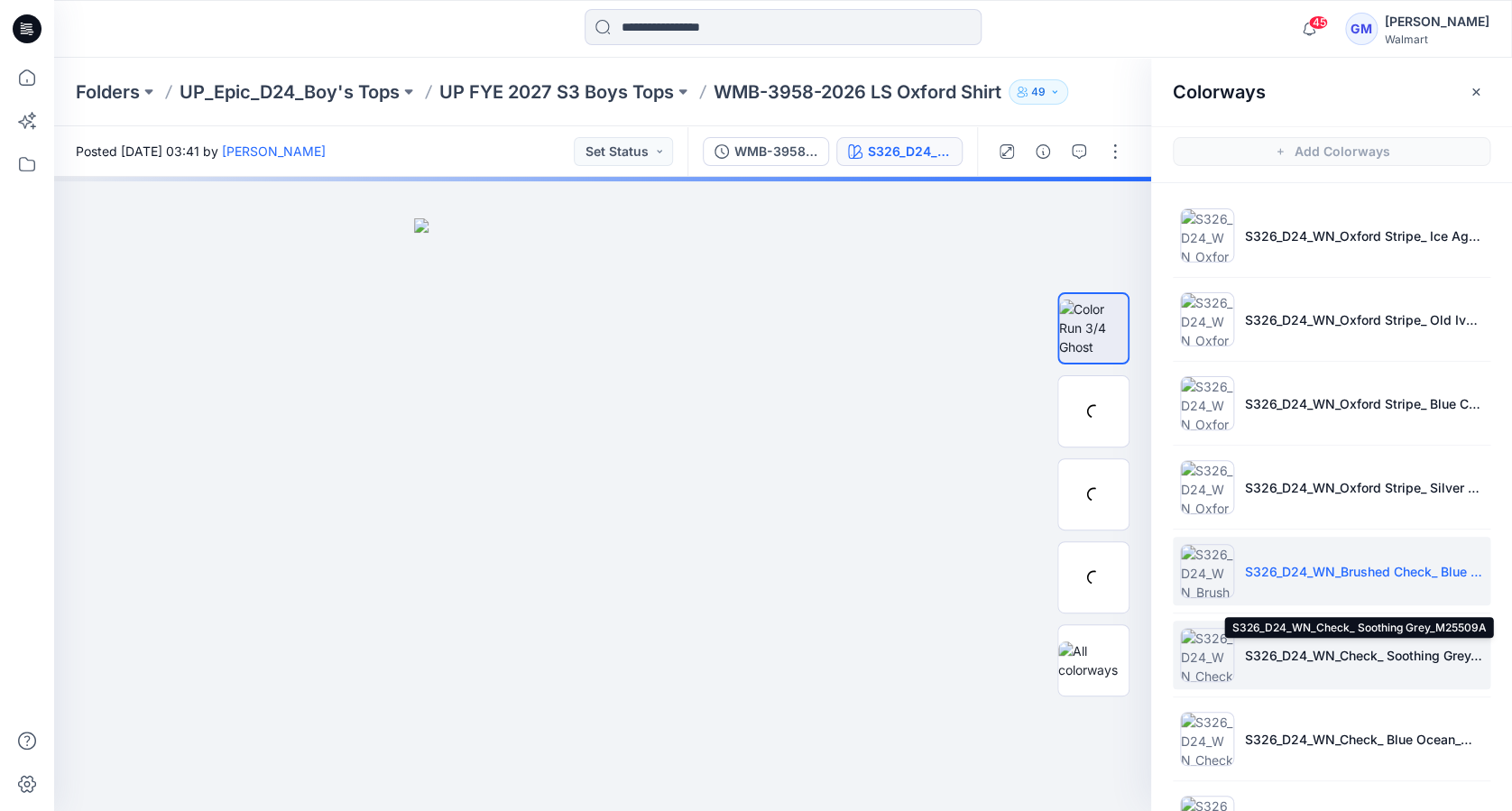
click at [1284, 663] on p "S326_D24_WN_Check_ Soothing Grey_M25509A" at bounding box center [1364, 655] width 238 height 19
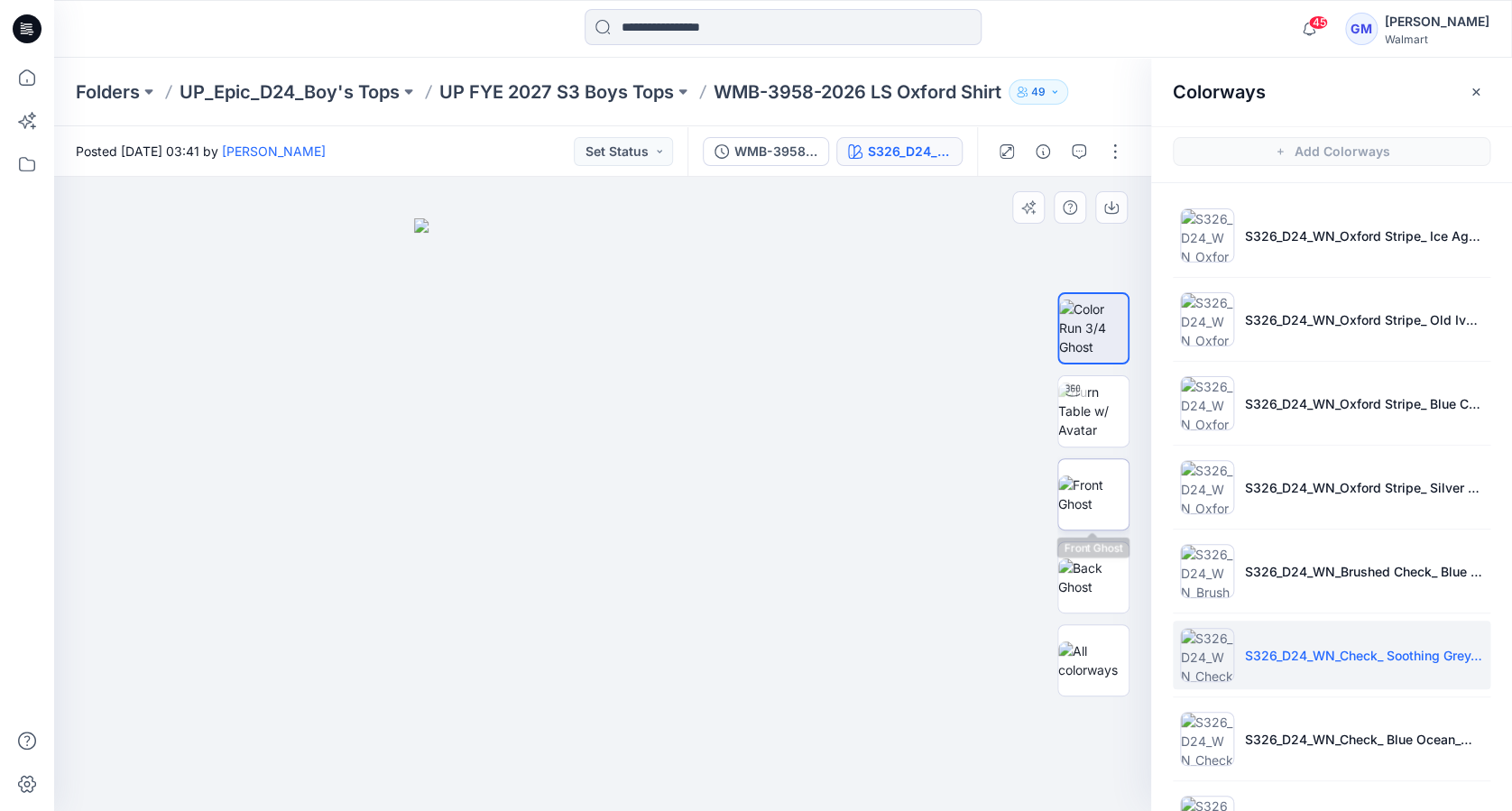
click at [1108, 491] on img at bounding box center [1093, 494] width 70 height 38
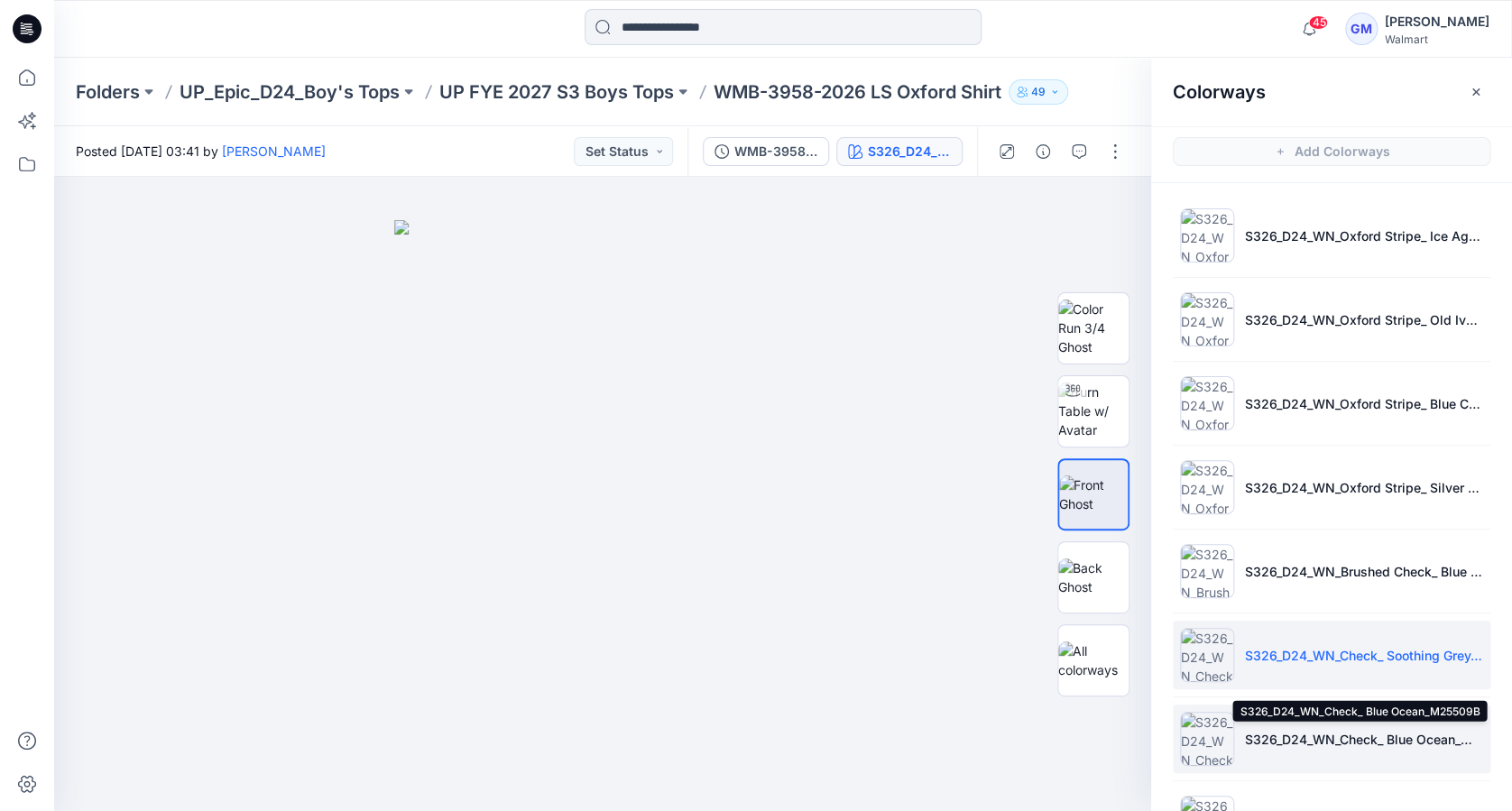
click at [1353, 739] on p "S326_D24_WN_Check_ Blue Ocean_M25509B" at bounding box center [1364, 739] width 238 height 19
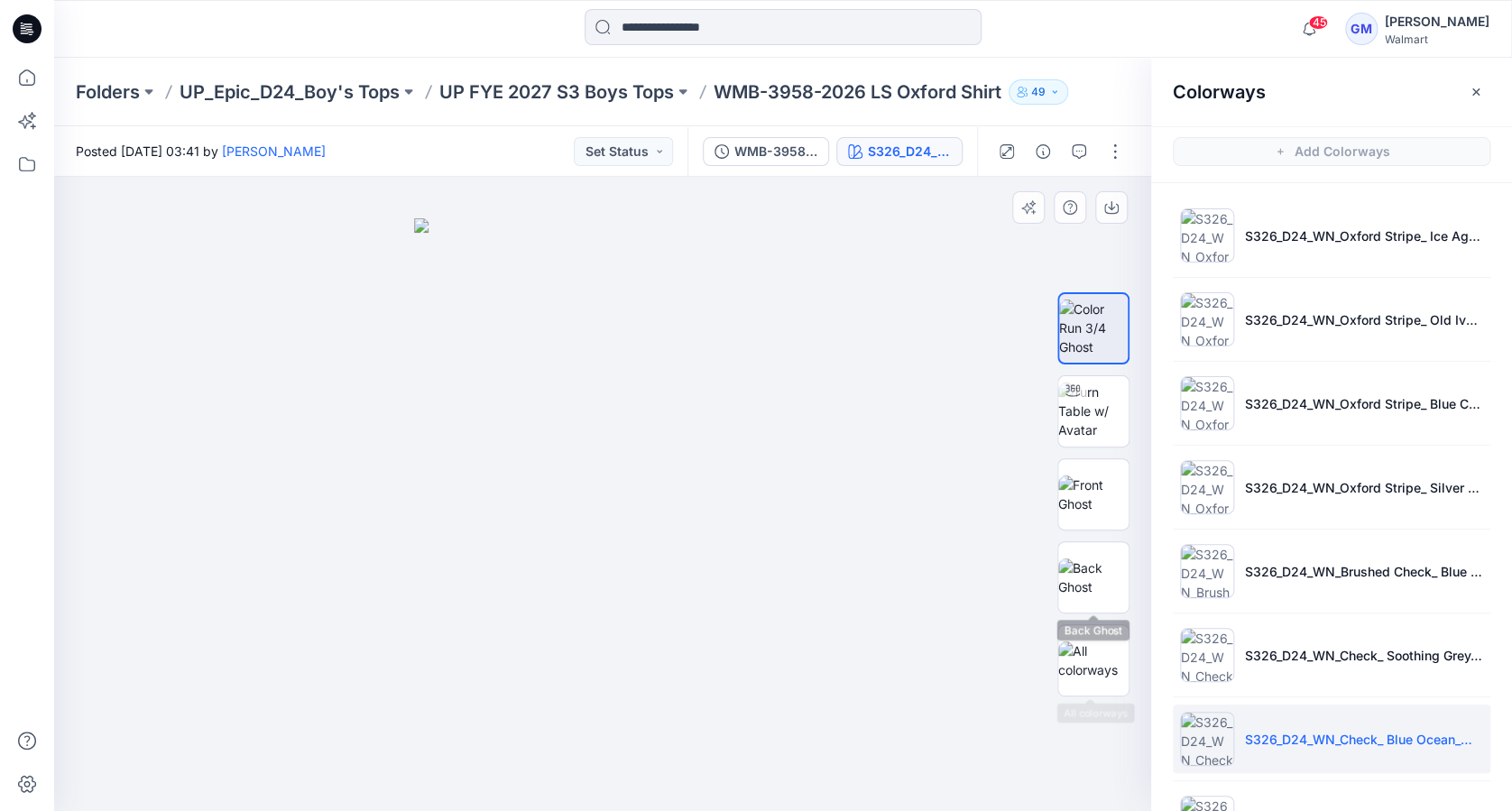
click at [1128, 499] on div at bounding box center [1093, 495] width 72 height 72
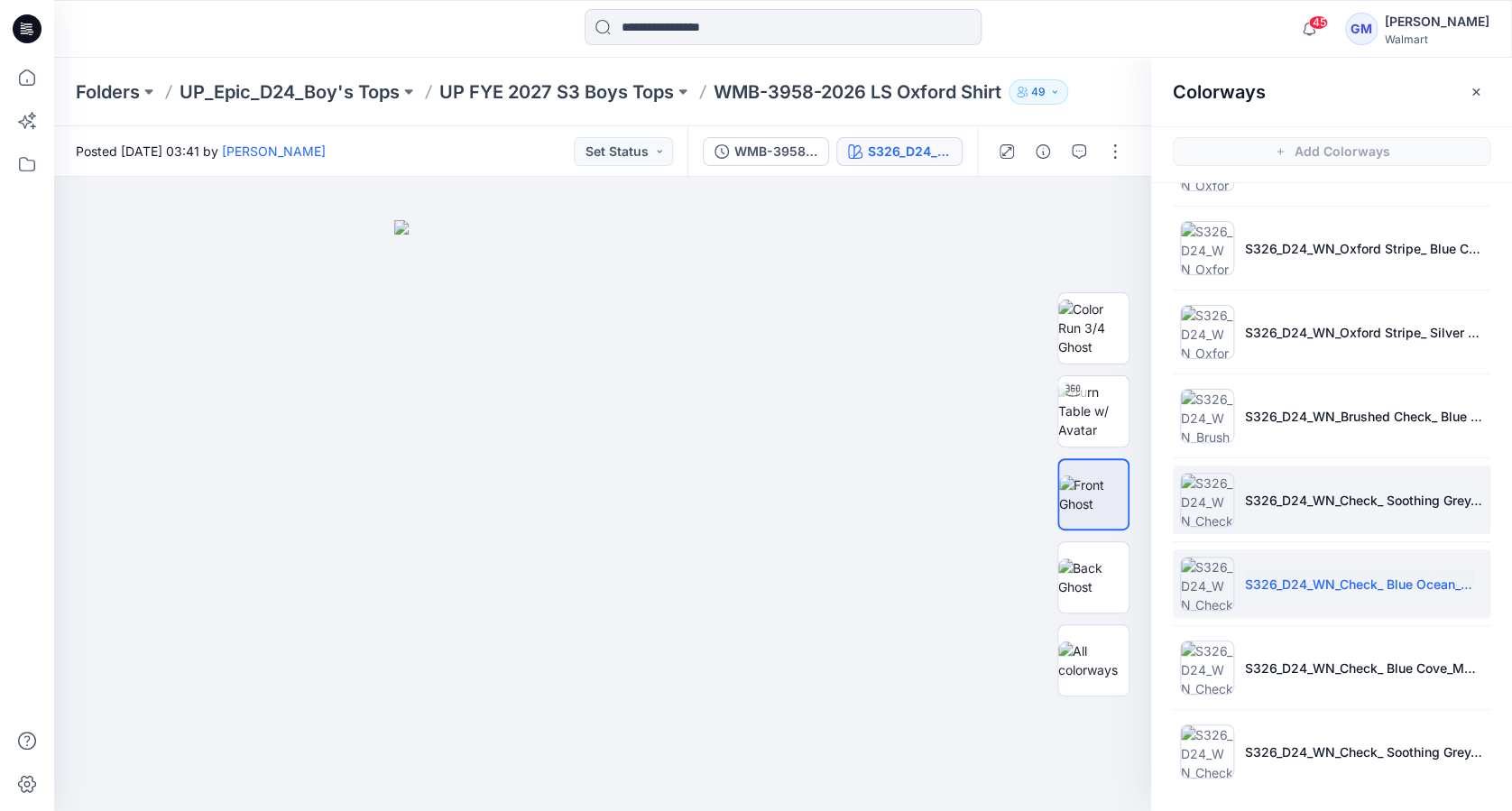
scroll to position [156, 0]
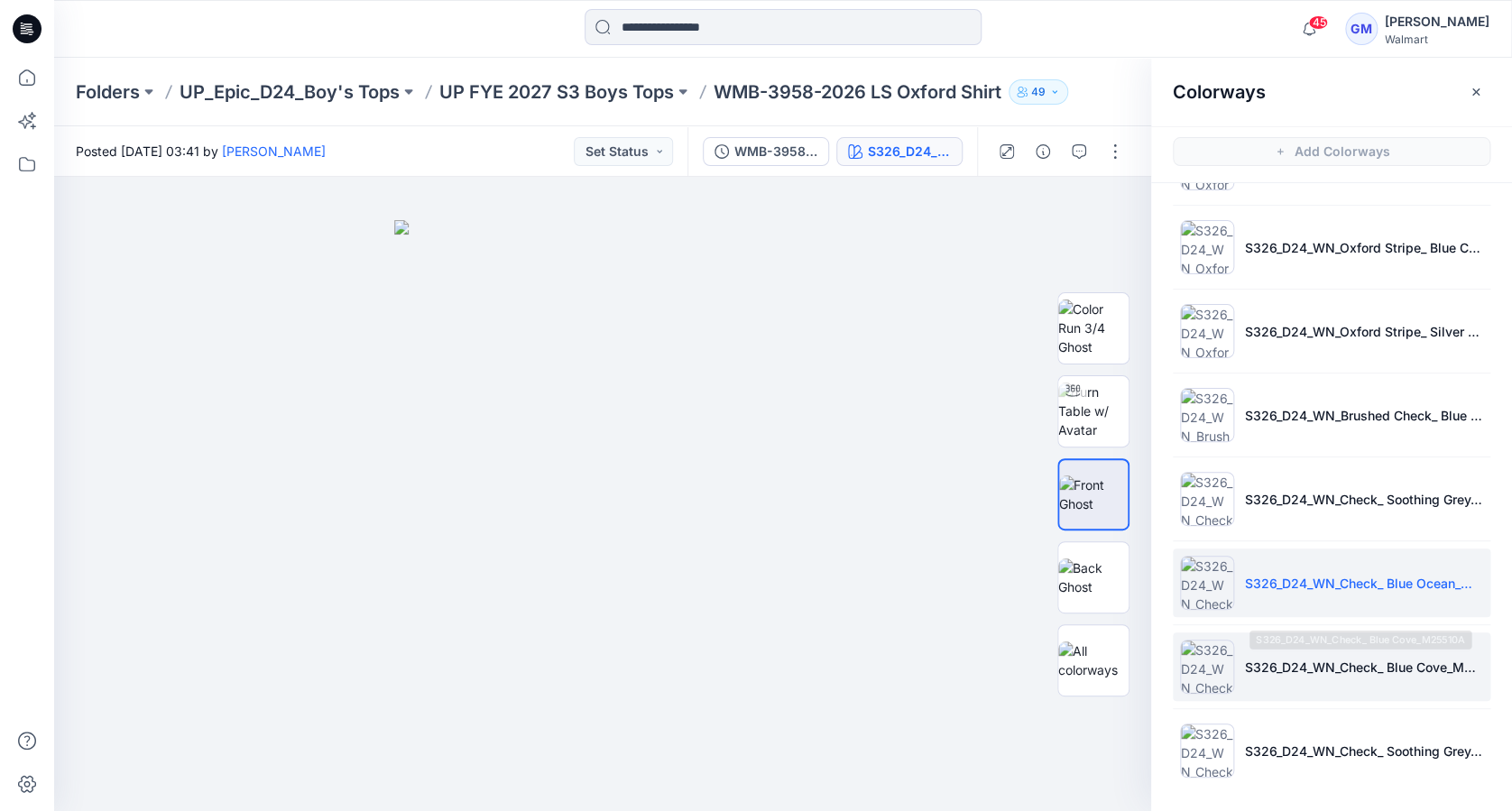
click at [1336, 675] on li "S326_D24_WN_Check_ Blue Cove_M25510A" at bounding box center [1331, 667] width 317 height 68
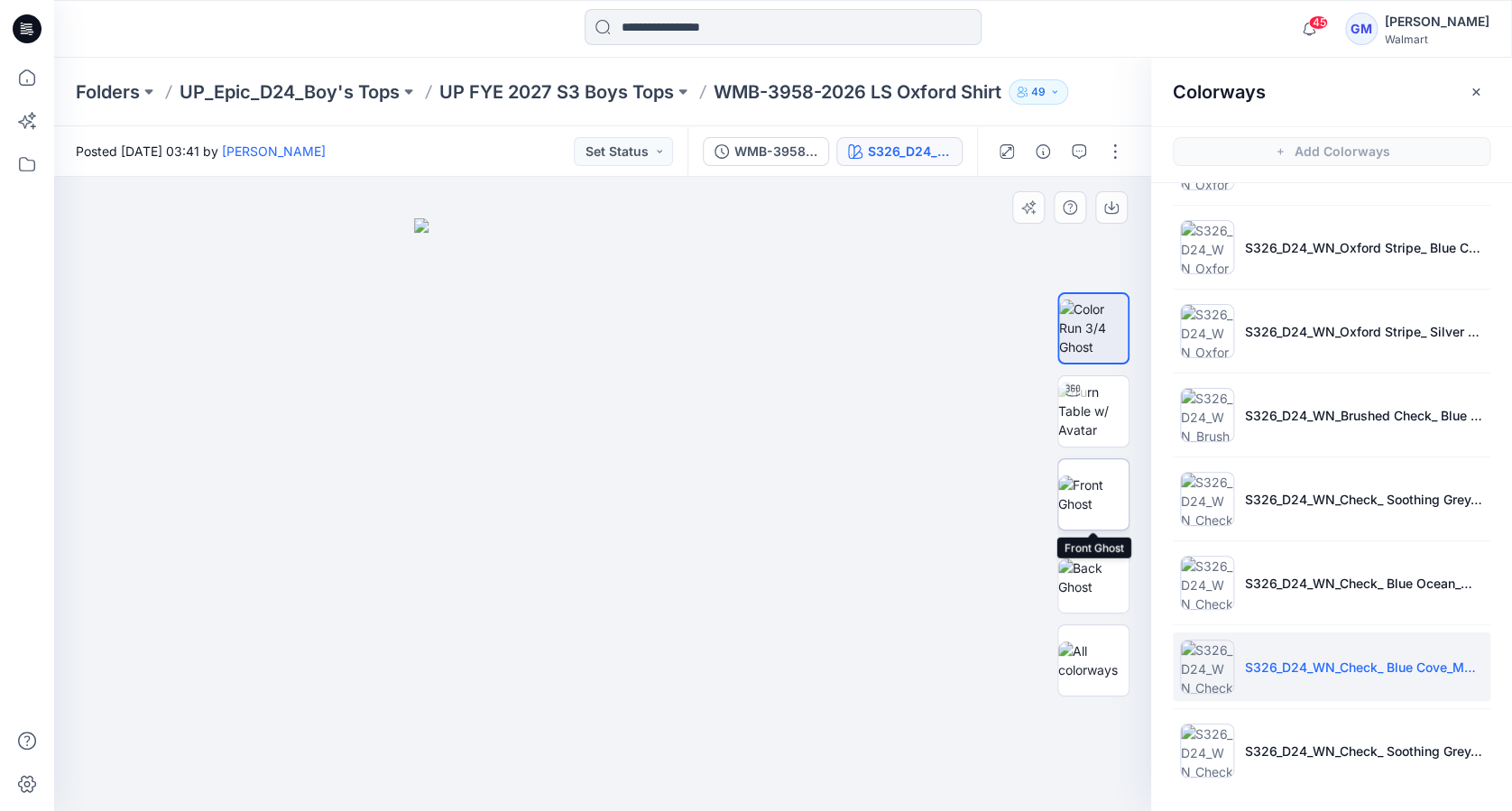
click at [1094, 495] on img at bounding box center [1093, 494] width 70 height 38
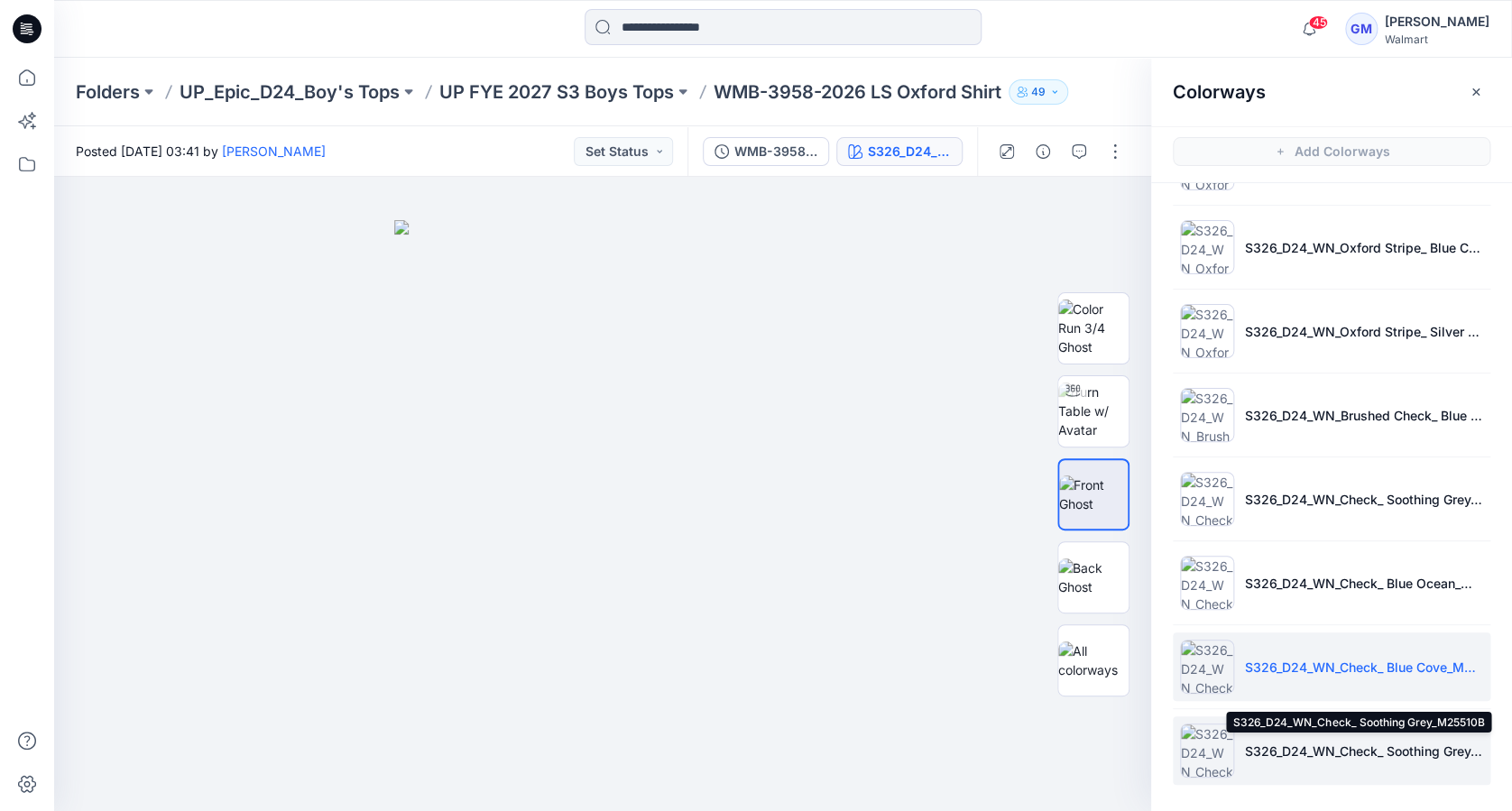
click at [1307, 751] on p "S326_D24_WN_Check_ Soothing Grey_M25510B" at bounding box center [1364, 751] width 238 height 19
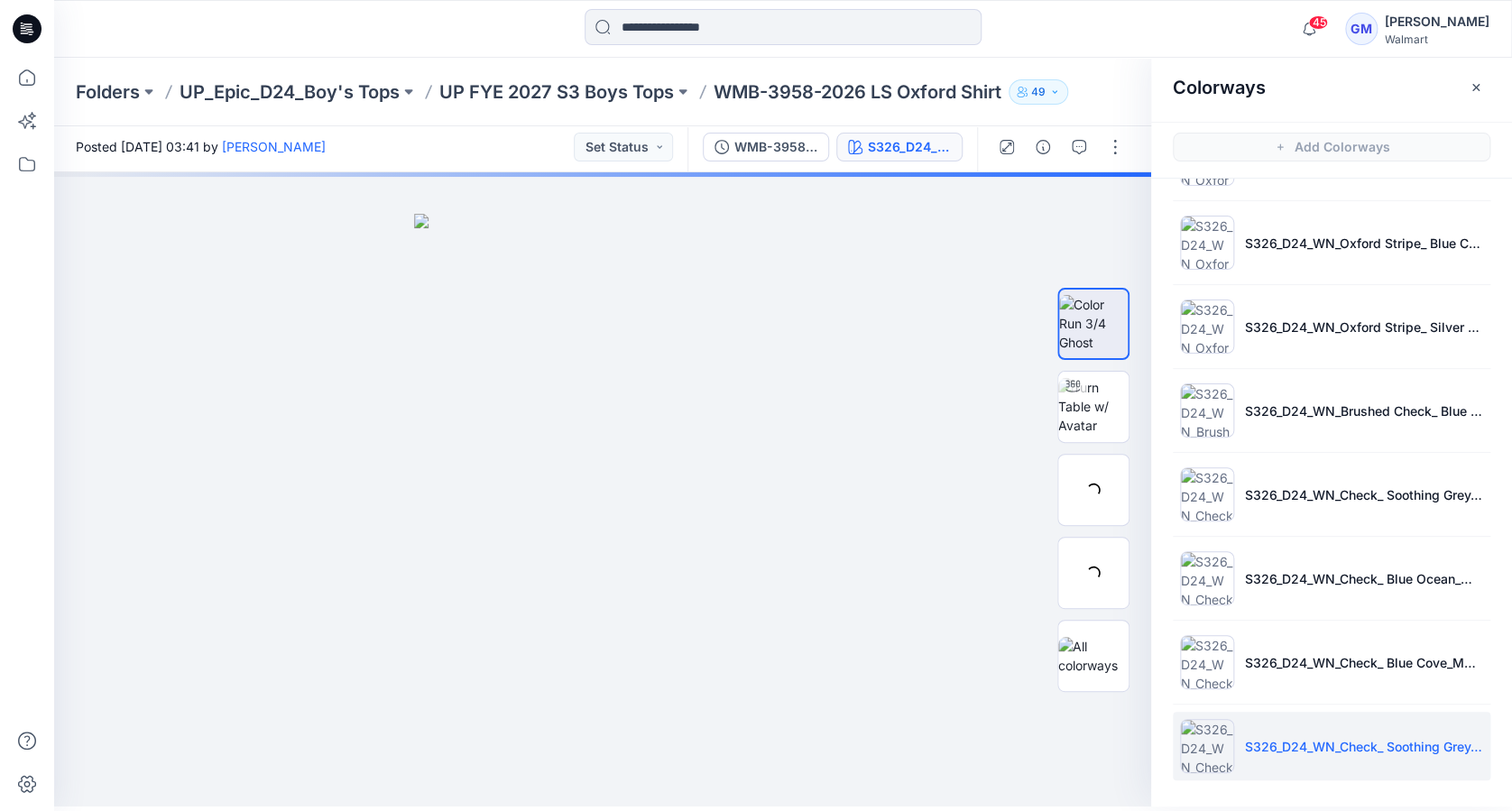
scroll to position [6, 0]
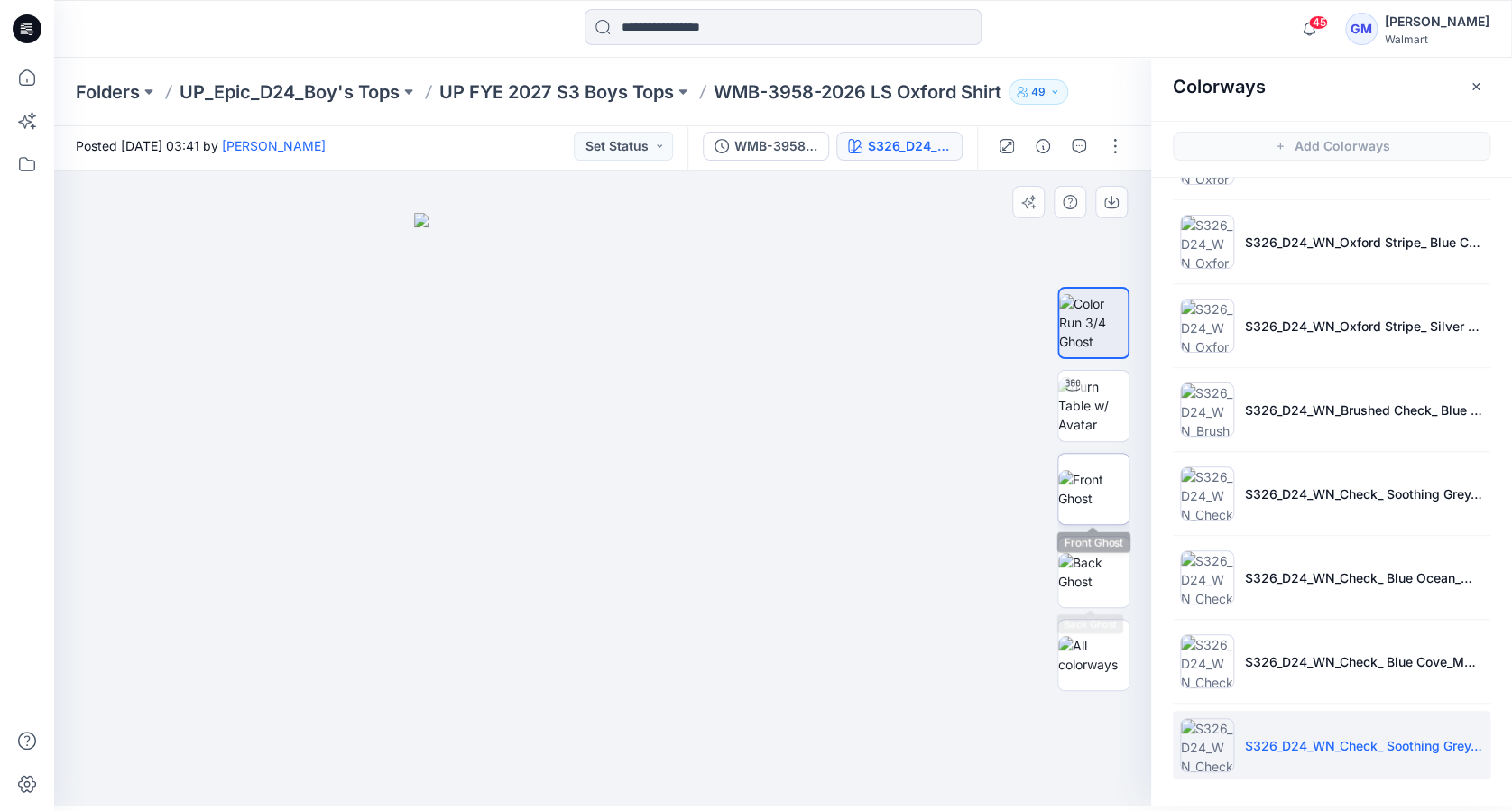
click at [1098, 485] on img at bounding box center [1093, 489] width 70 height 38
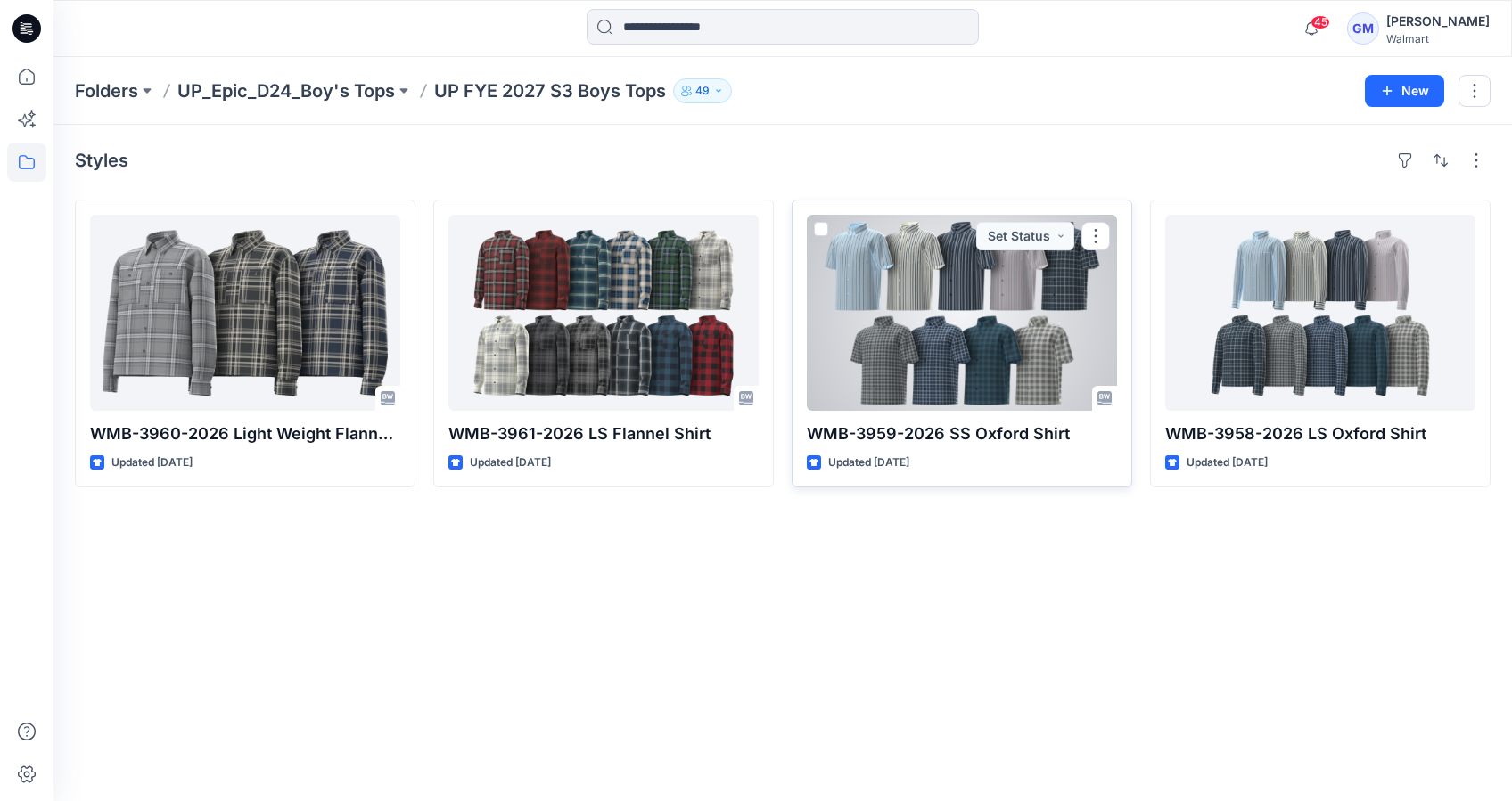
click at [958, 345] on div at bounding box center [962, 313] width 310 height 196
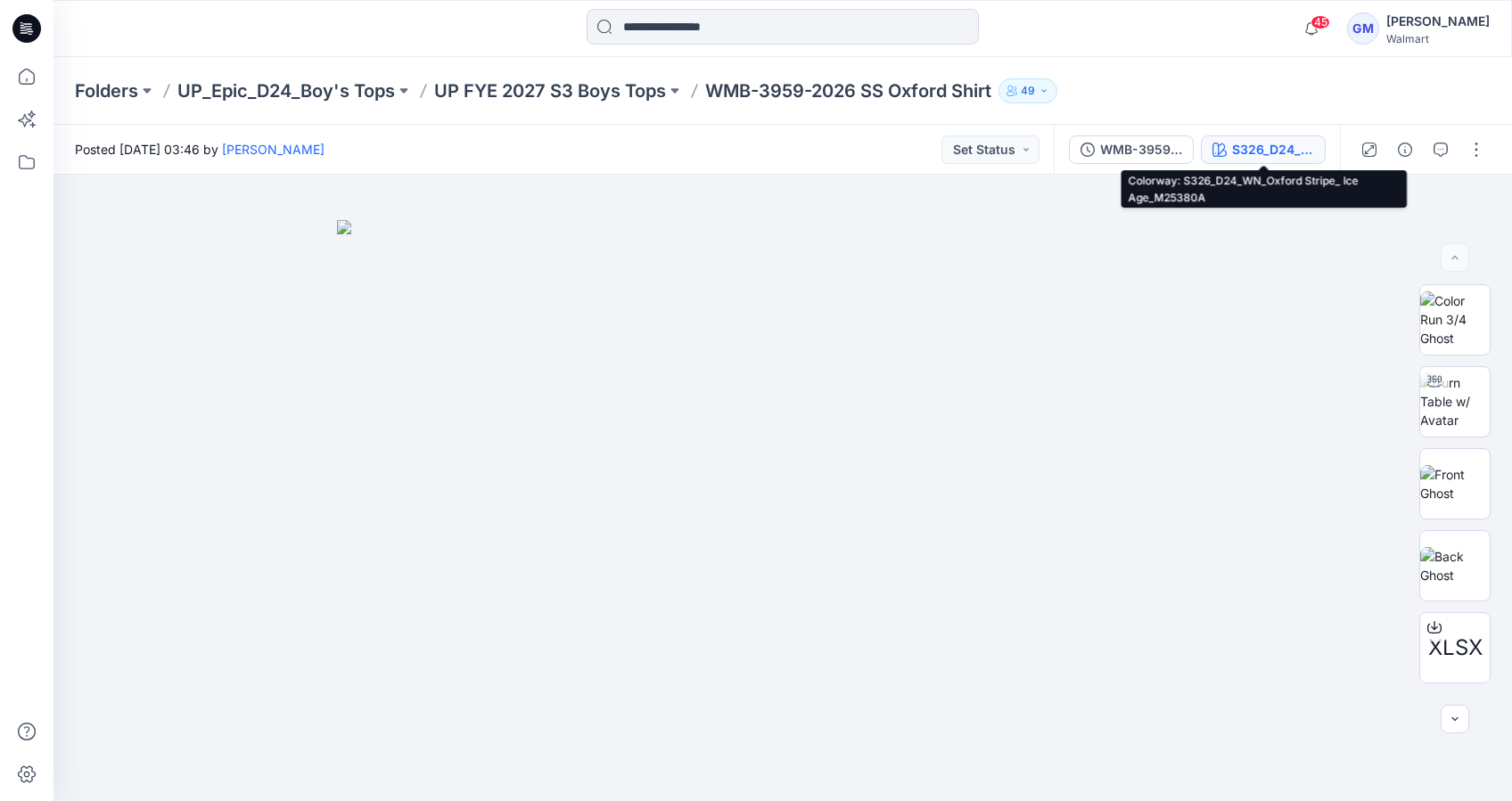
click at [1280, 145] on div "S326_D24_WN_Oxford Stripe_ Ice Age_M25380A" at bounding box center [1273, 150] width 82 height 20
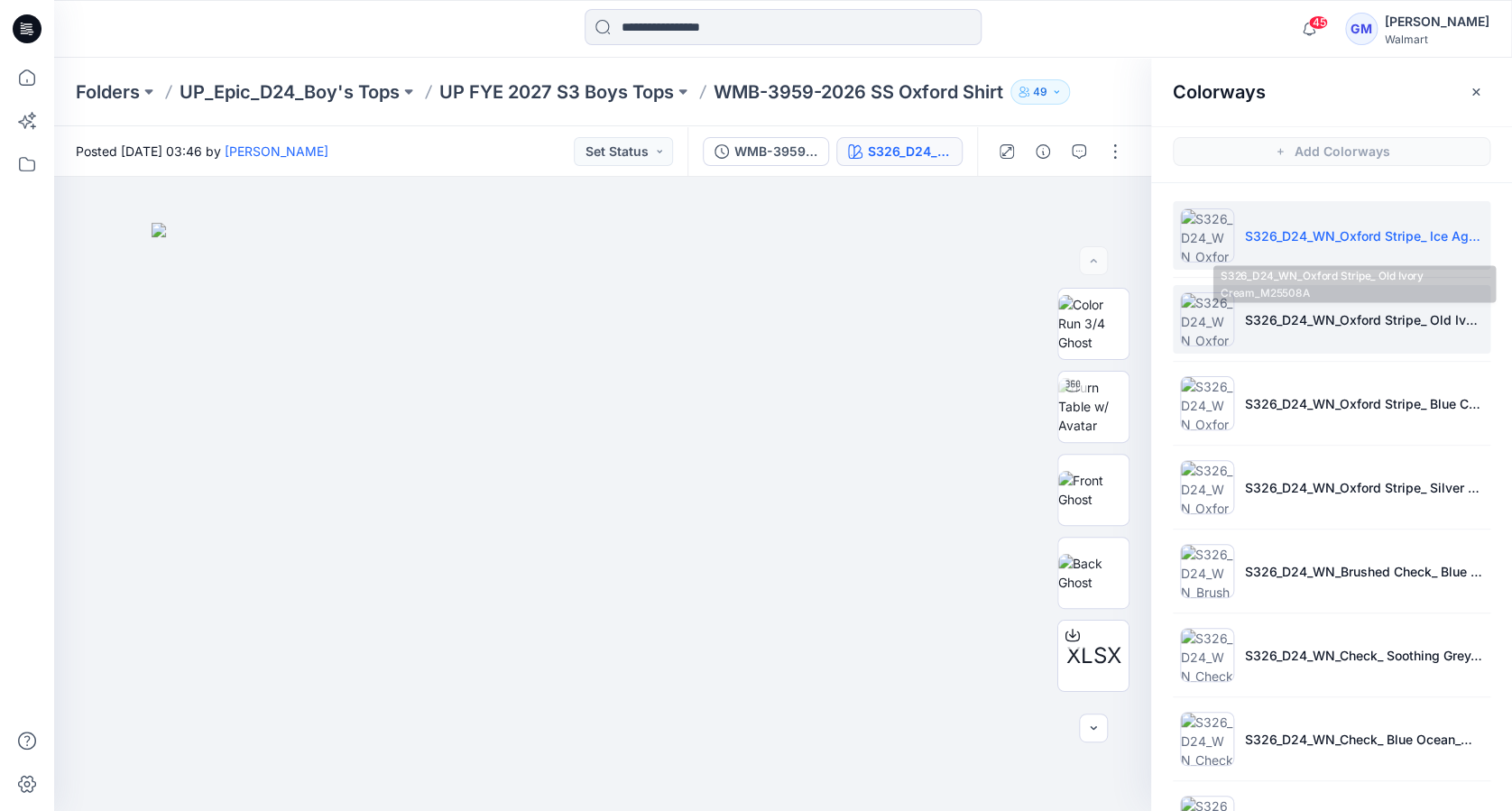
click at [1256, 322] on p "S326_D24_WN_Oxford Stripe_ Old Ivory Cream_M25508A" at bounding box center [1364, 319] width 238 height 19
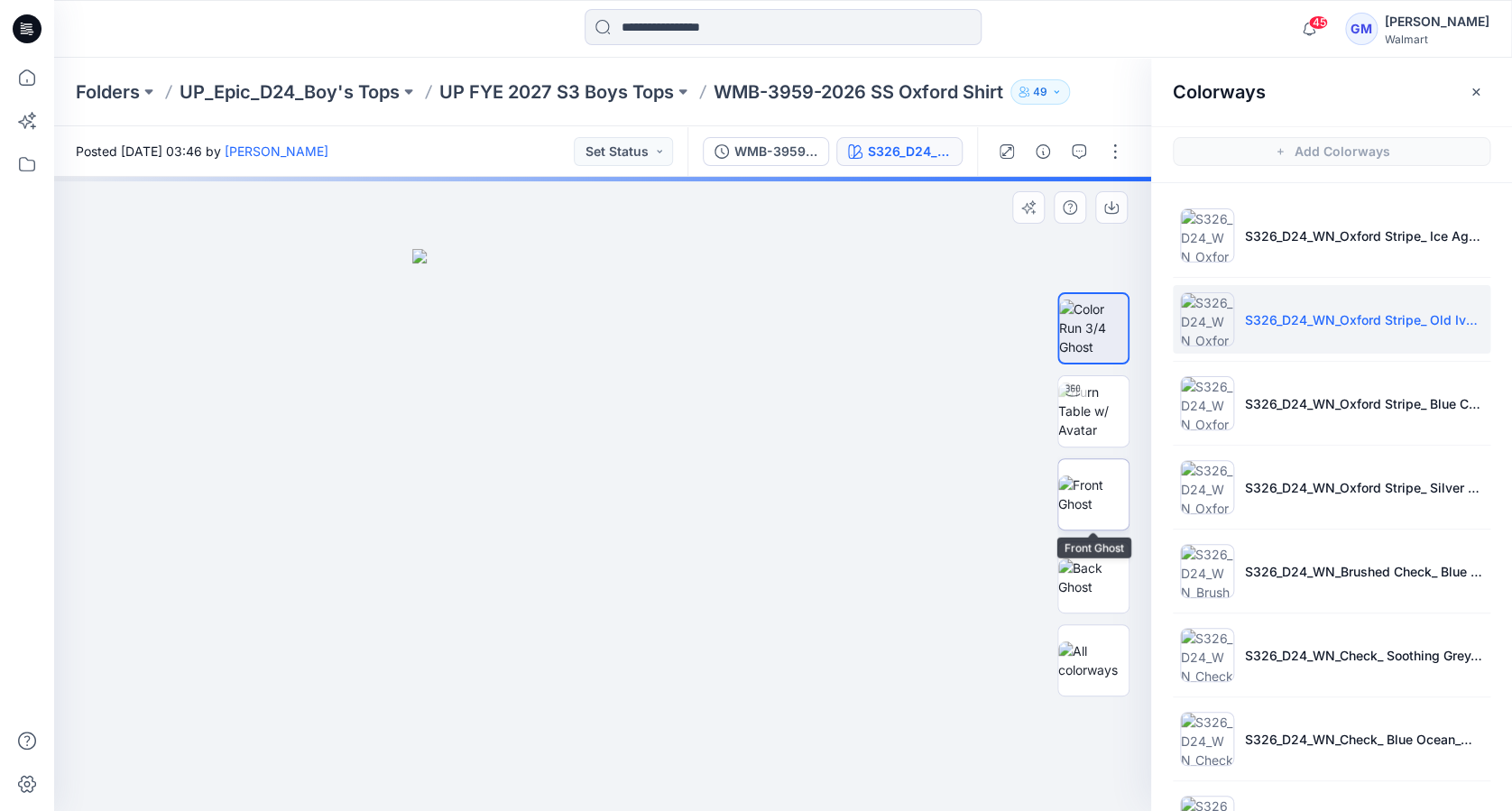
click at [1101, 498] on img at bounding box center [1093, 494] width 70 height 38
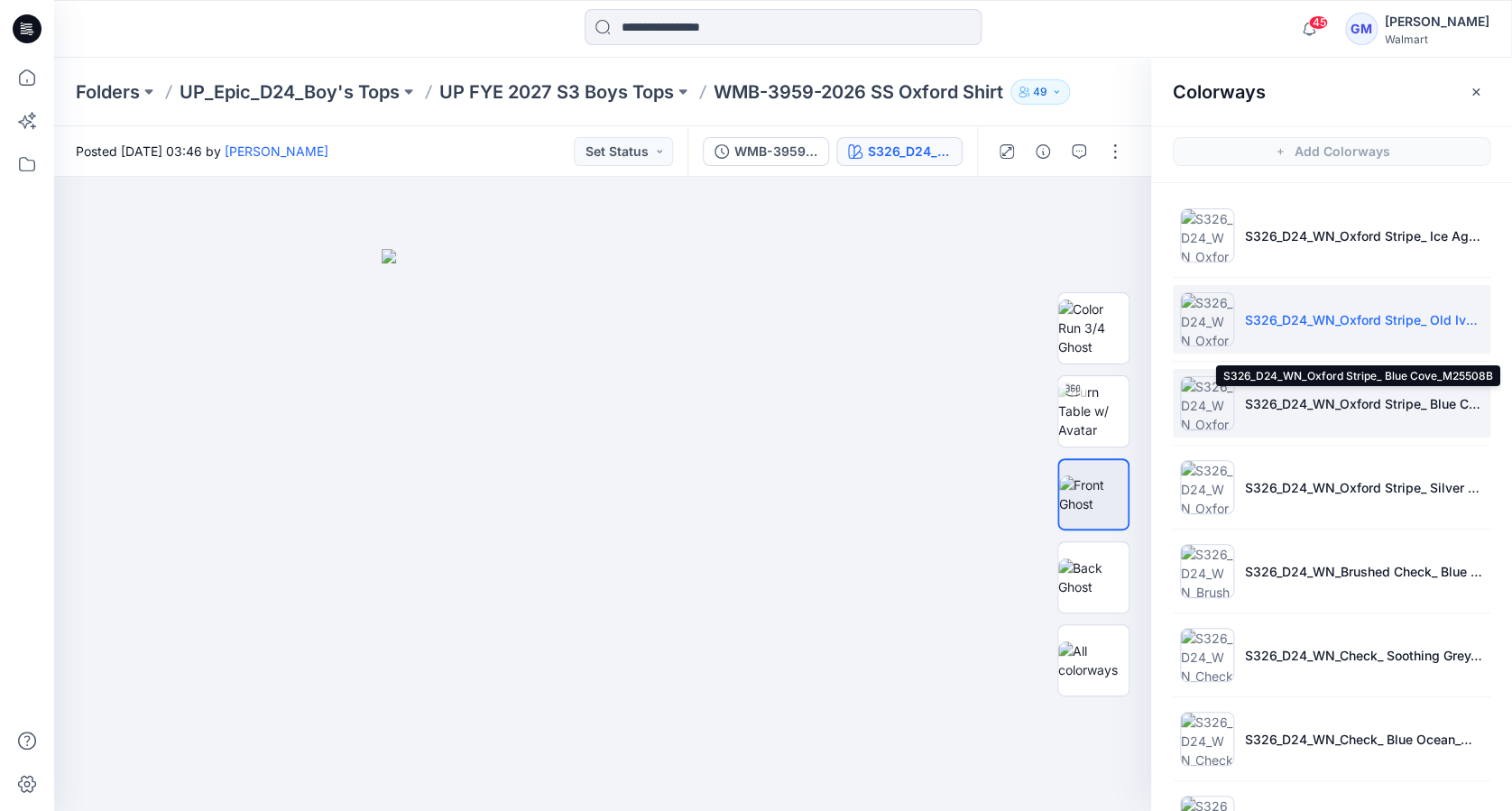
click at [1277, 403] on p "S326_D24_WN_Oxford Stripe_ Blue Cove_M25508B" at bounding box center [1364, 403] width 238 height 19
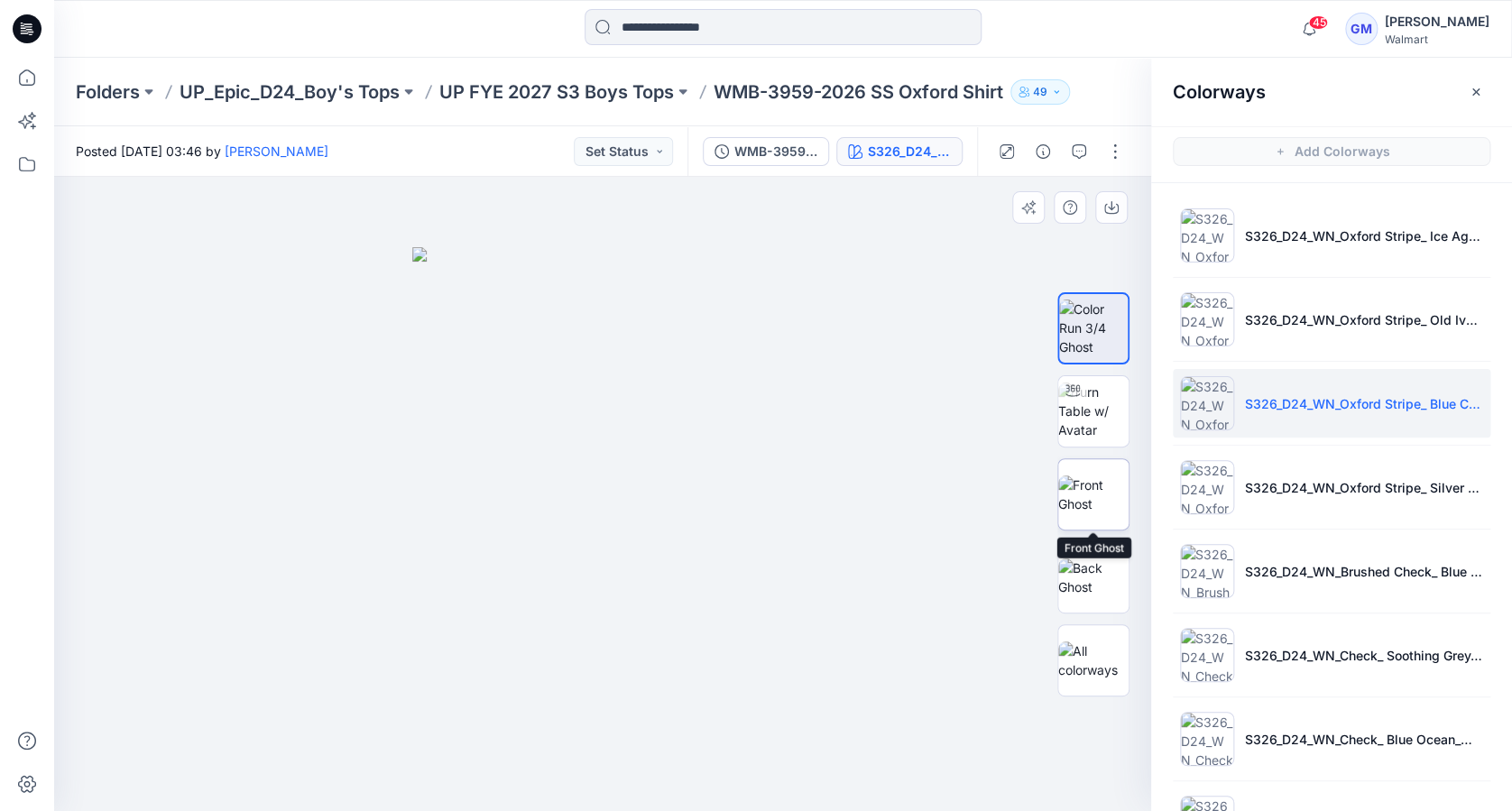
click at [1089, 499] on img at bounding box center [1093, 494] width 70 height 38
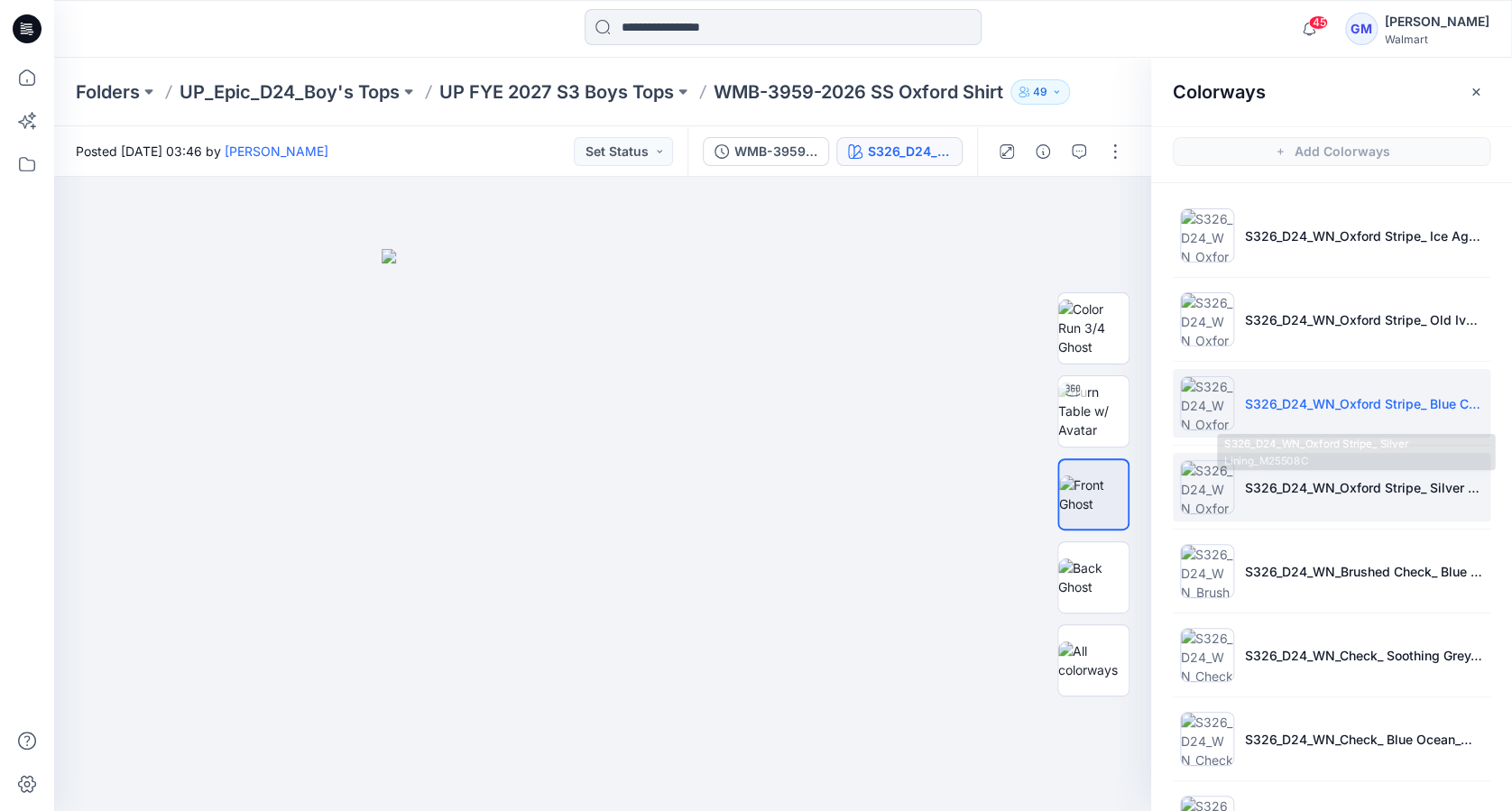
click at [1273, 491] on p "S326_D24_WN_Oxford Stripe_ Silver Lining_M25508C" at bounding box center [1364, 487] width 238 height 19
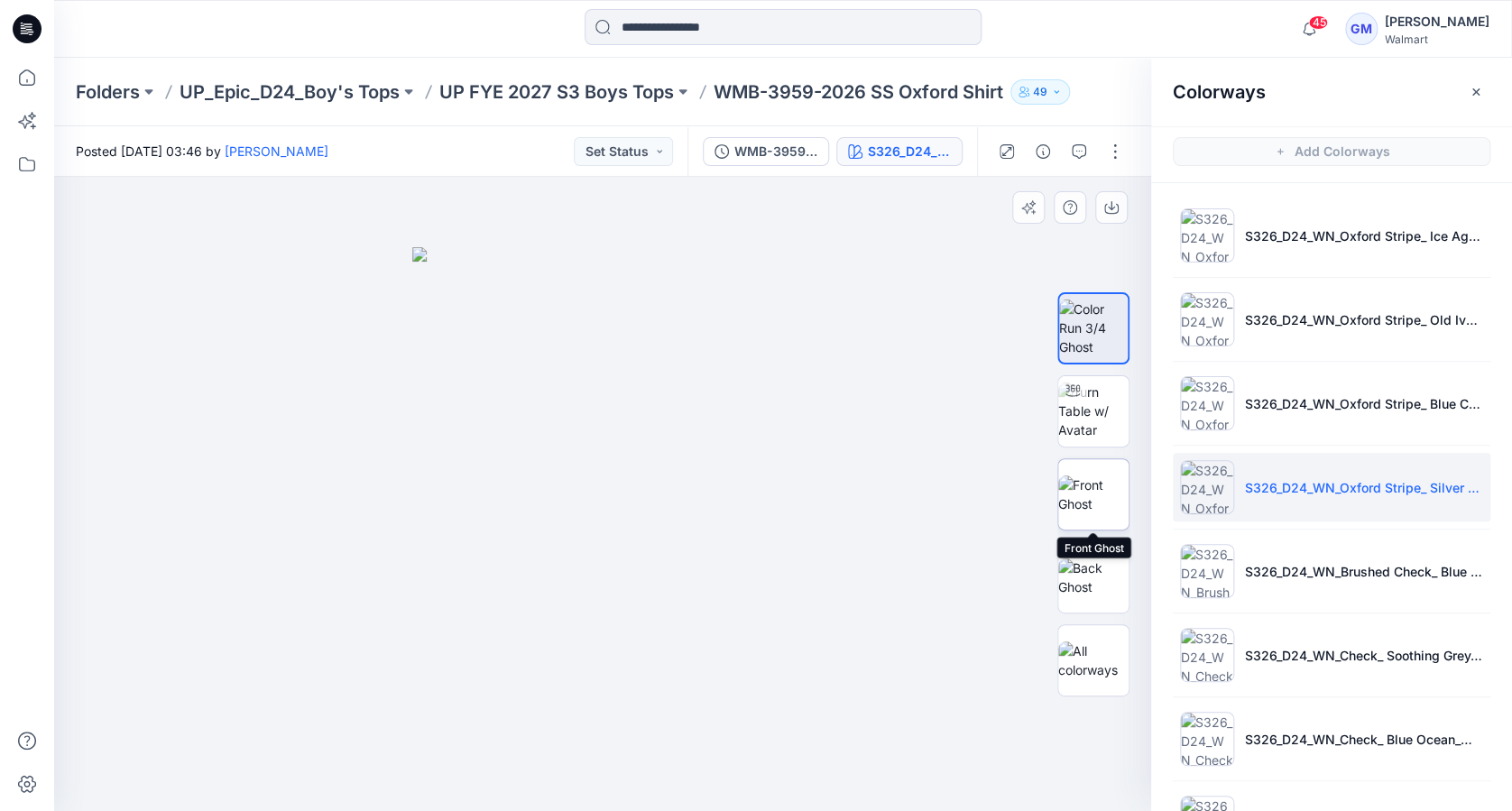
click at [1100, 500] on img at bounding box center [1093, 494] width 70 height 38
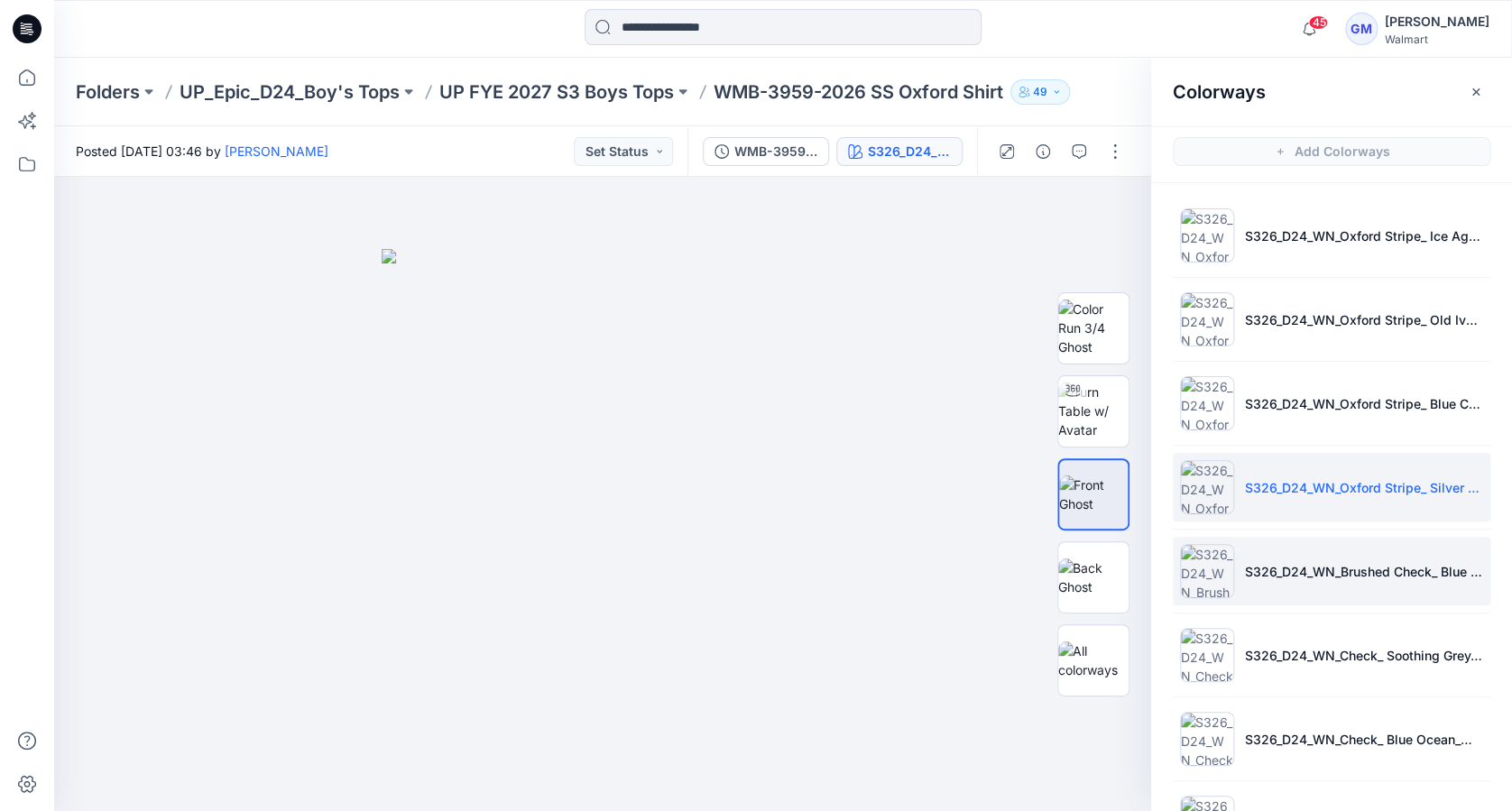
click at [1261, 585] on li "S326_D24_WN_Brushed Check_ Blue Cove_M25381A" at bounding box center [1331, 571] width 317 height 68
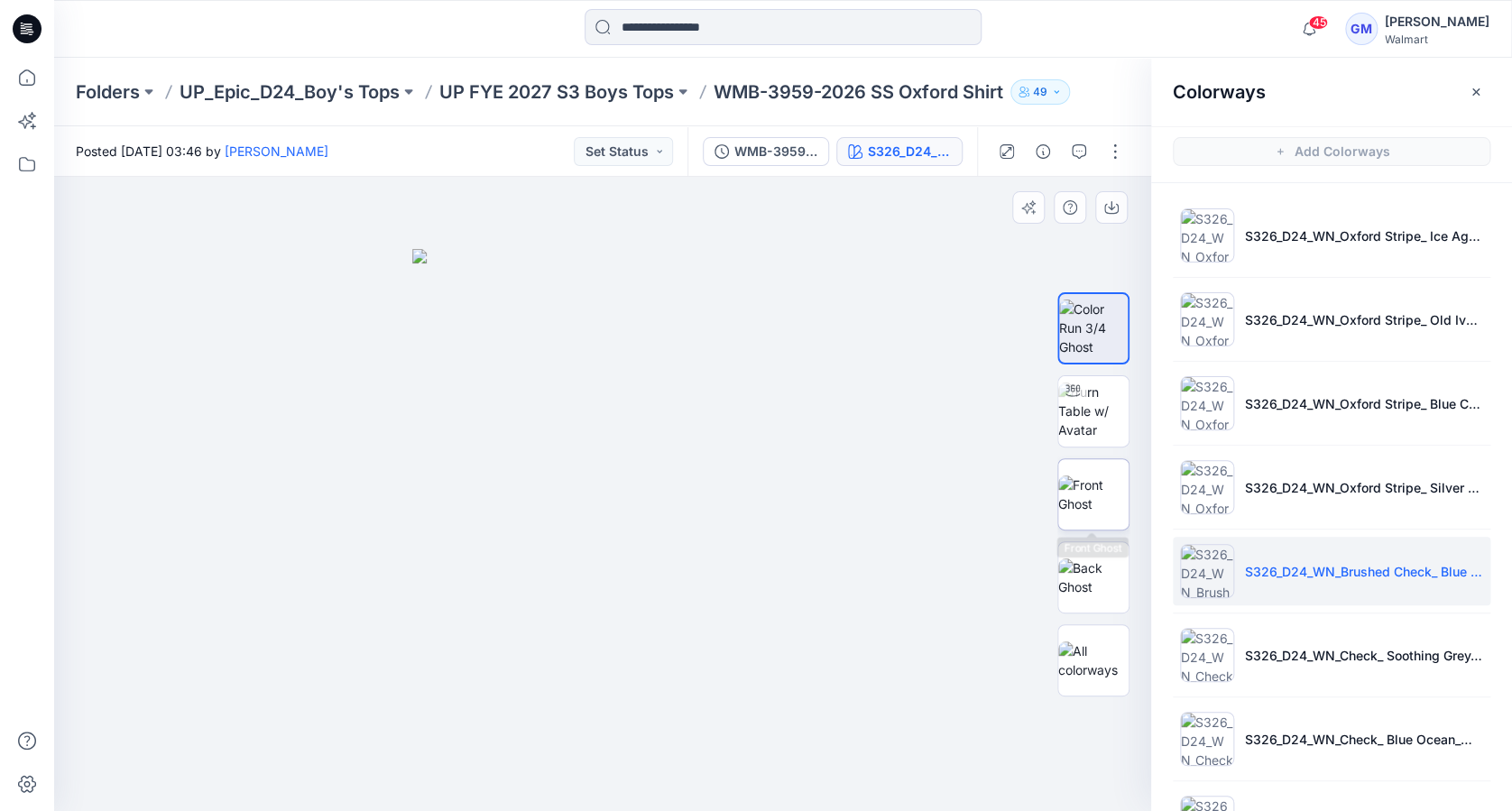
click at [1097, 506] on img at bounding box center [1093, 494] width 70 height 38
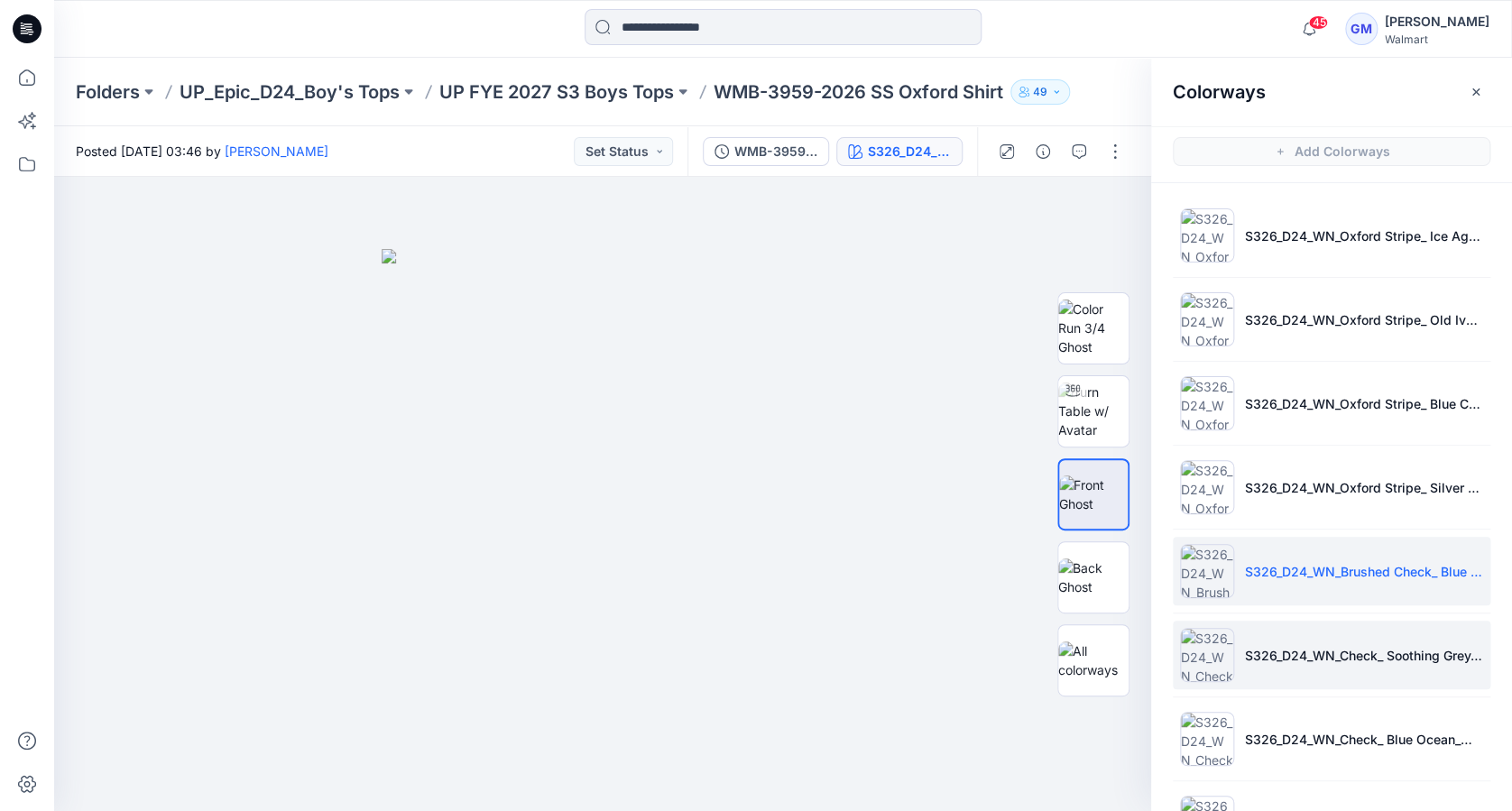
click at [1301, 669] on li "S326_D24_WN_Check_ Soothing Grey_M25509A" at bounding box center [1331, 655] width 317 height 68
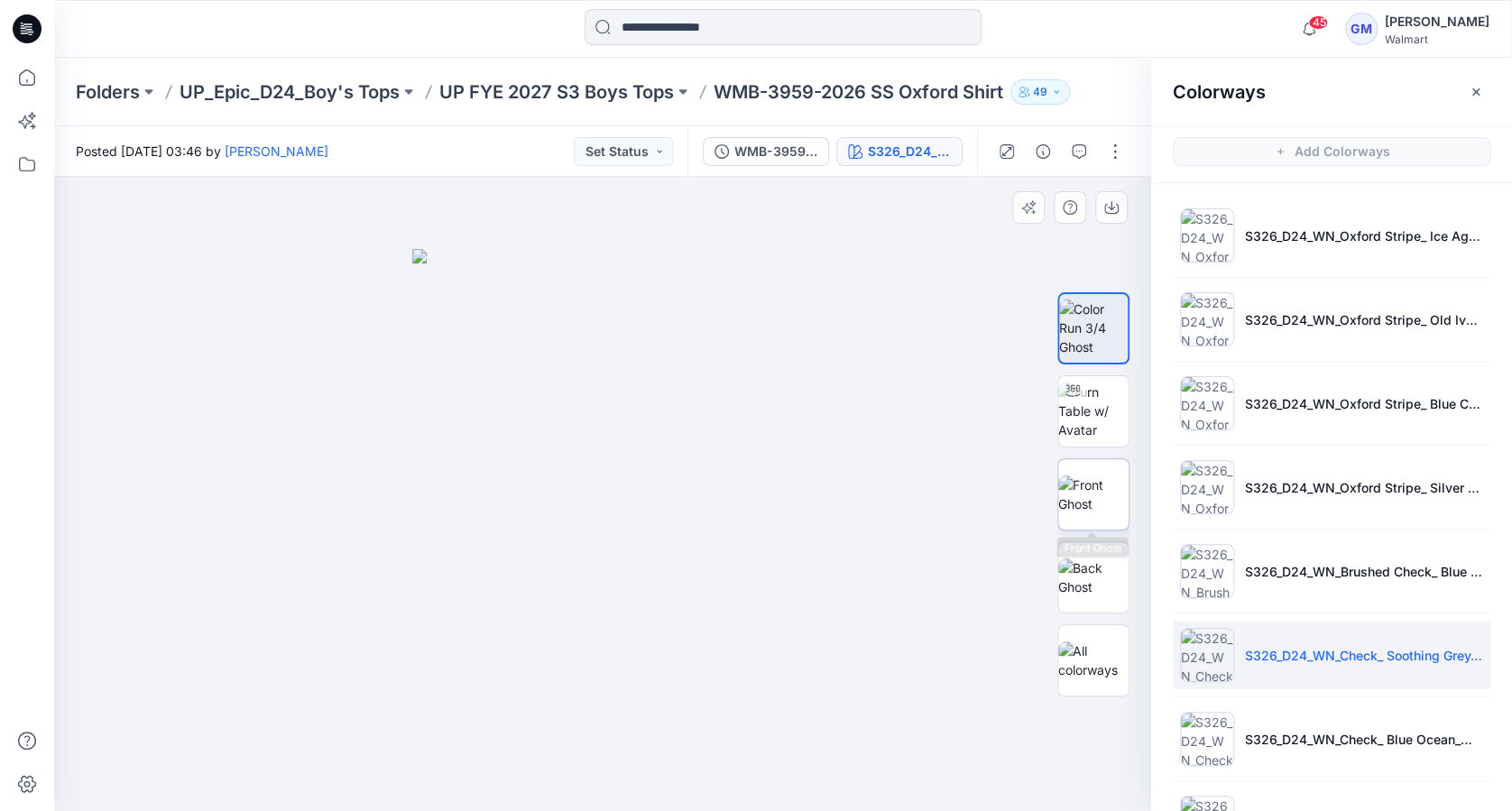
click at [1088, 496] on img at bounding box center [1093, 494] width 70 height 38
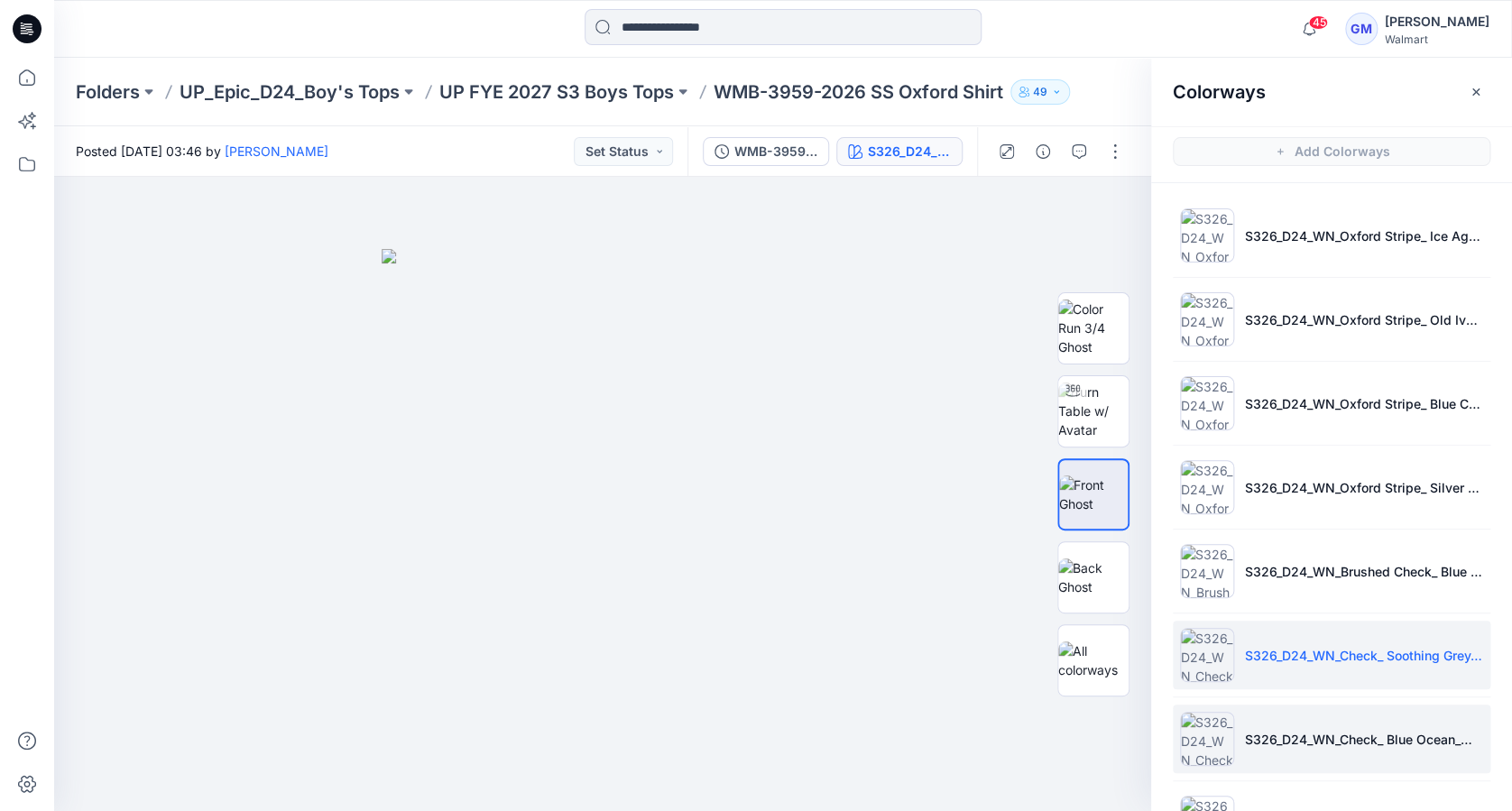
click at [1285, 722] on li "S326_D24_WN_Check_ Blue Ocean_M25509B" at bounding box center [1331, 739] width 317 height 68
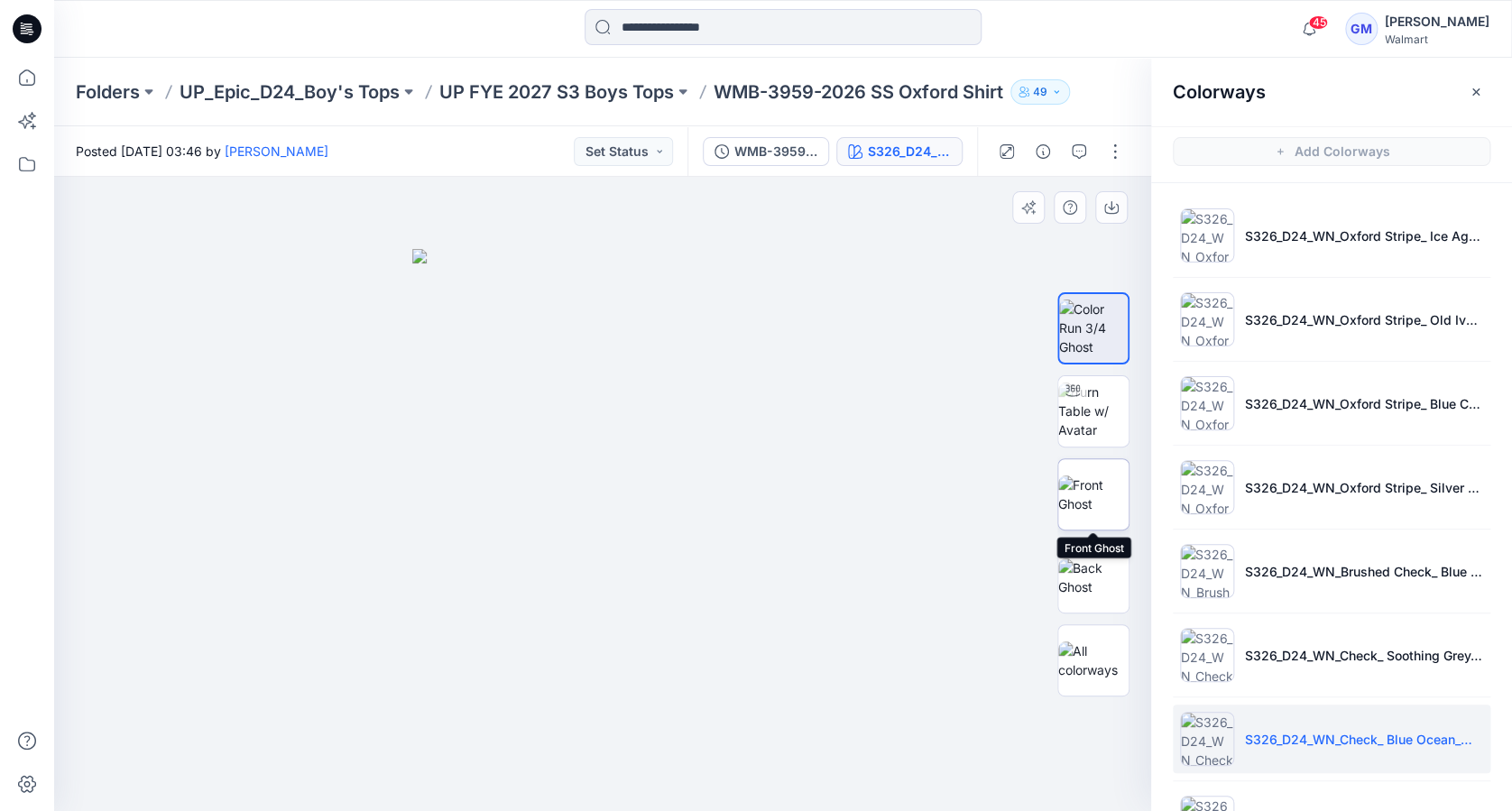
drag, startPoint x: 1091, startPoint y: 502, endPoint x: 1121, endPoint y: 518, distance: 34.0
click at [1089, 502] on img at bounding box center [1093, 494] width 70 height 38
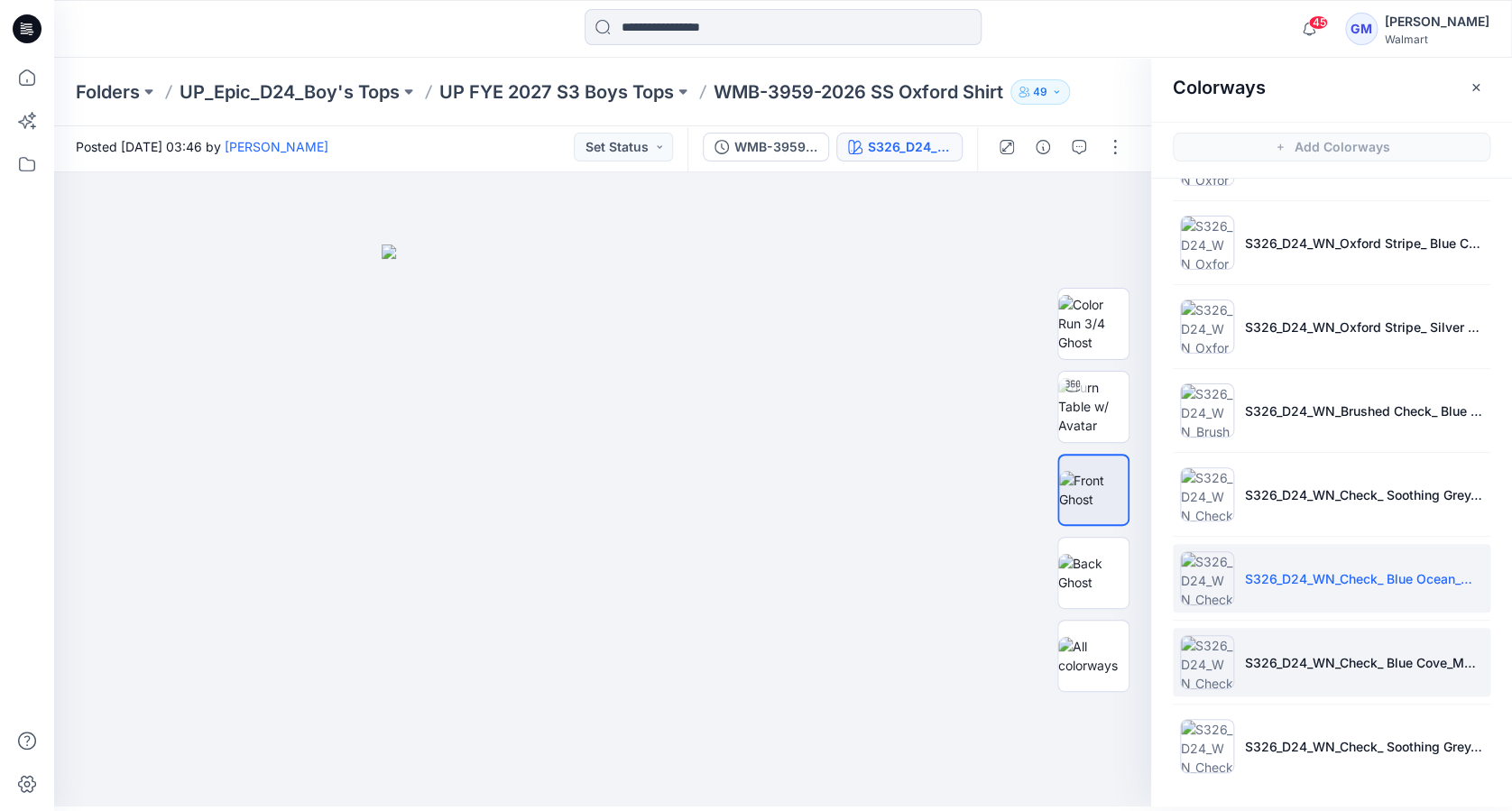
scroll to position [6, 0]
click at [1313, 664] on p "S326_D24_WN_Check_ Blue Cove_M25510A" at bounding box center [1364, 662] width 238 height 19
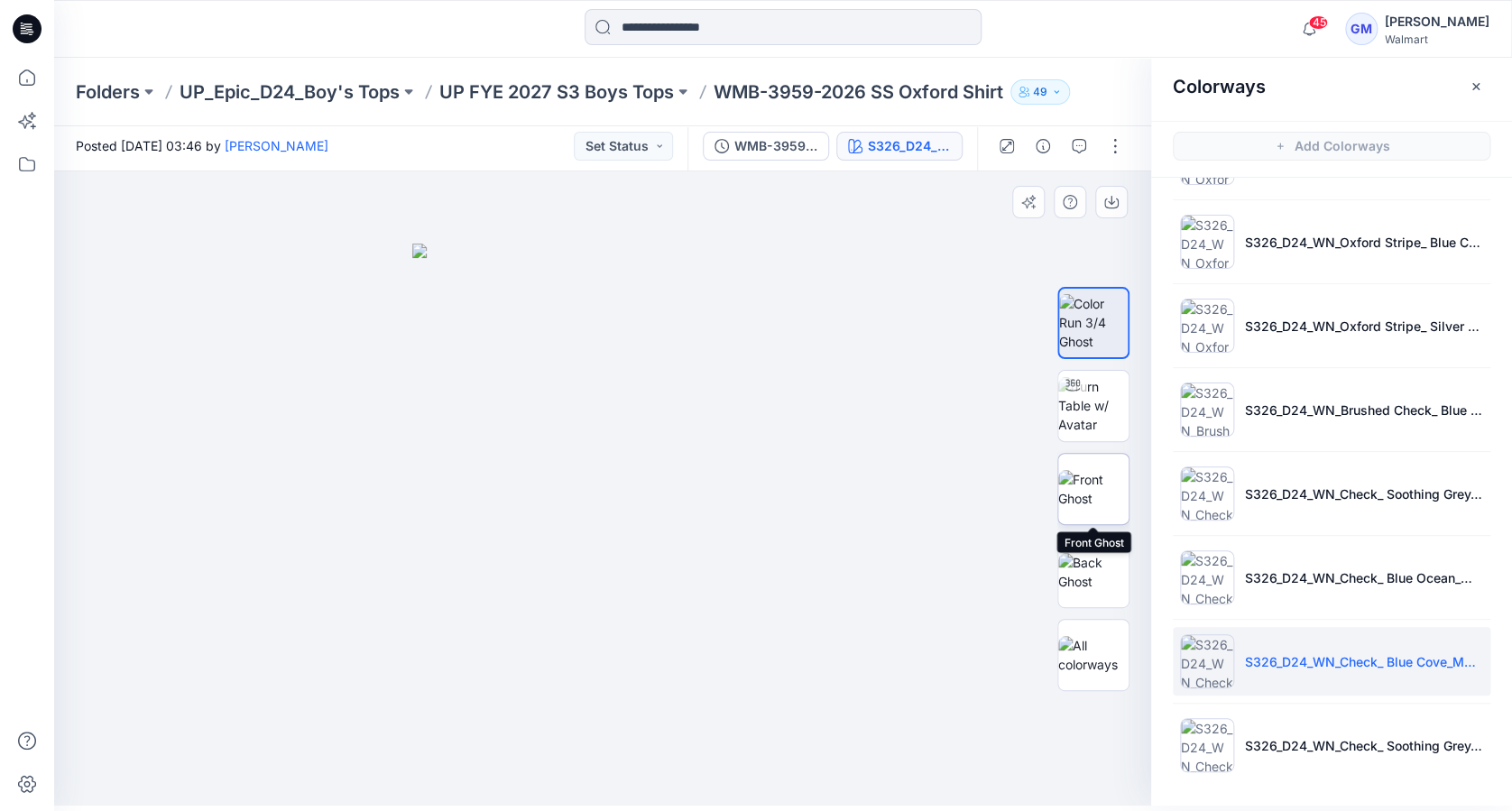
click at [1104, 494] on img at bounding box center [1093, 489] width 70 height 38
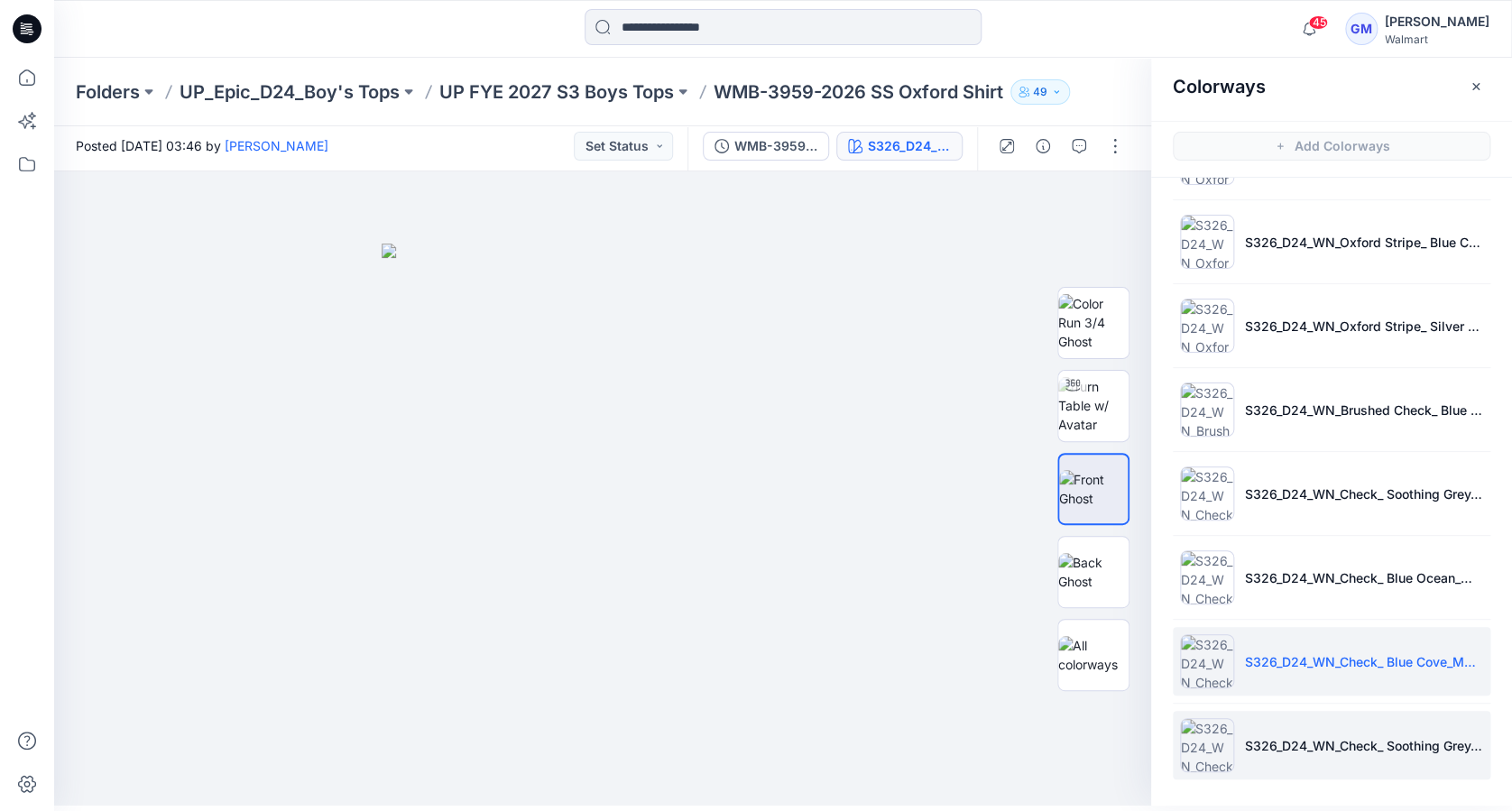
drag, startPoint x: 1273, startPoint y: 728, endPoint x: 1272, endPoint y: 737, distance: 9.1
click at [1273, 733] on li "S326_D24_WN_Check_ Soothing Grey_M25510B" at bounding box center [1331, 745] width 317 height 68
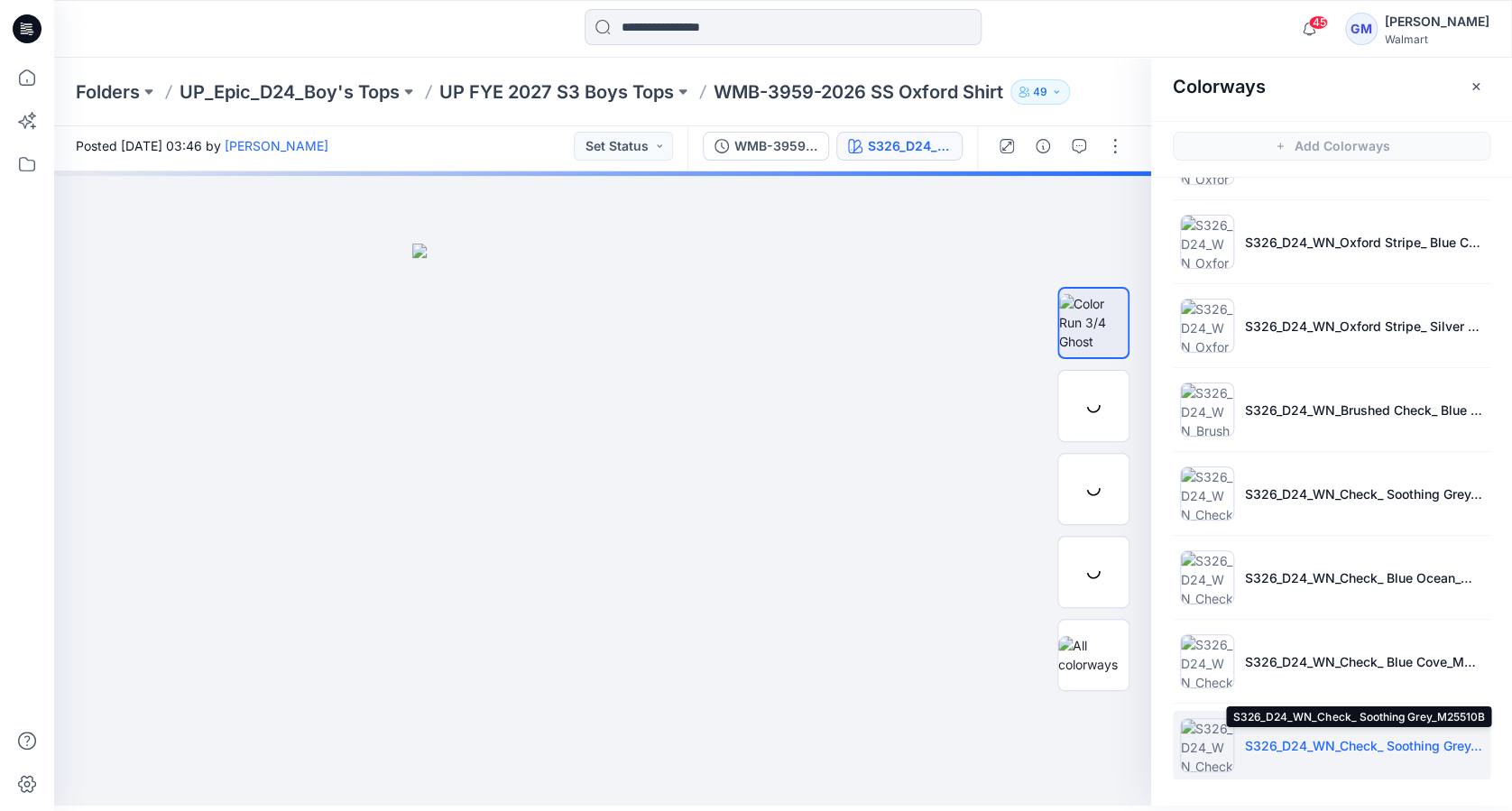
click at [1271, 737] on p "S326_D24_WN_Check_ Soothing Grey_M25510B" at bounding box center [1364, 745] width 238 height 19
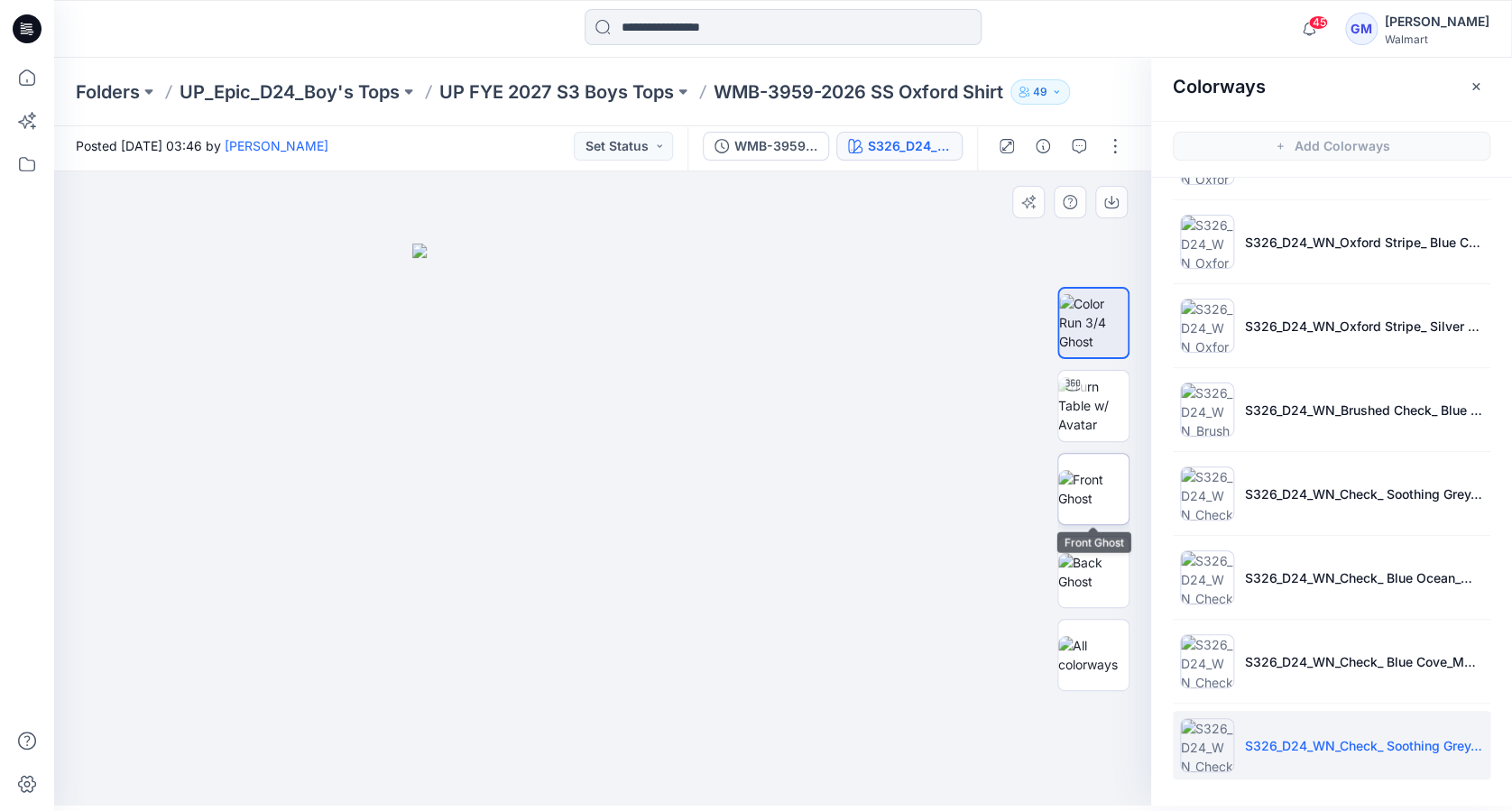
click at [1086, 492] on img at bounding box center [1093, 489] width 70 height 38
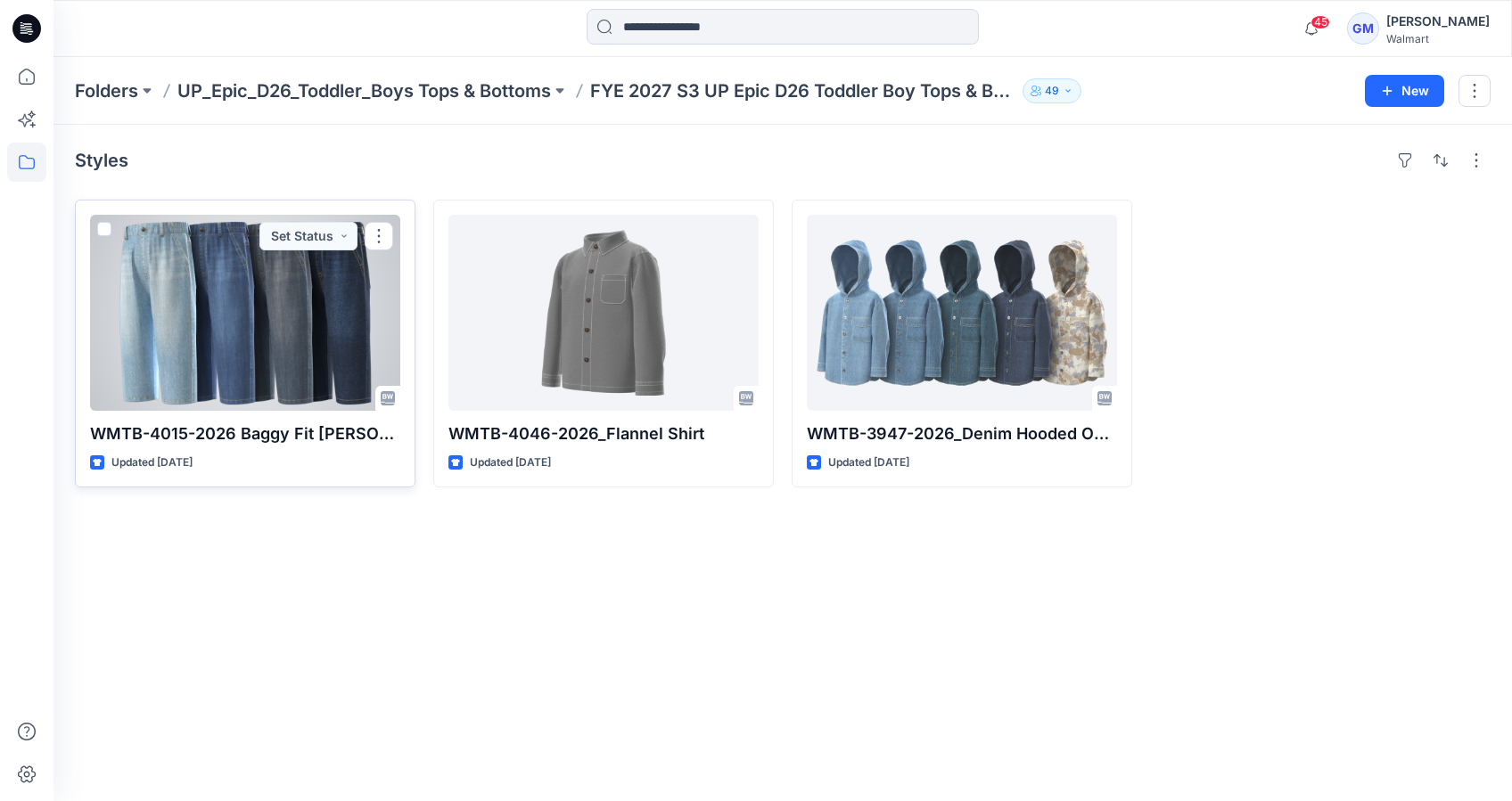
click at [282, 300] on div at bounding box center [245, 313] width 310 height 196
